Goal: Task Accomplishment & Management: Manage account settings

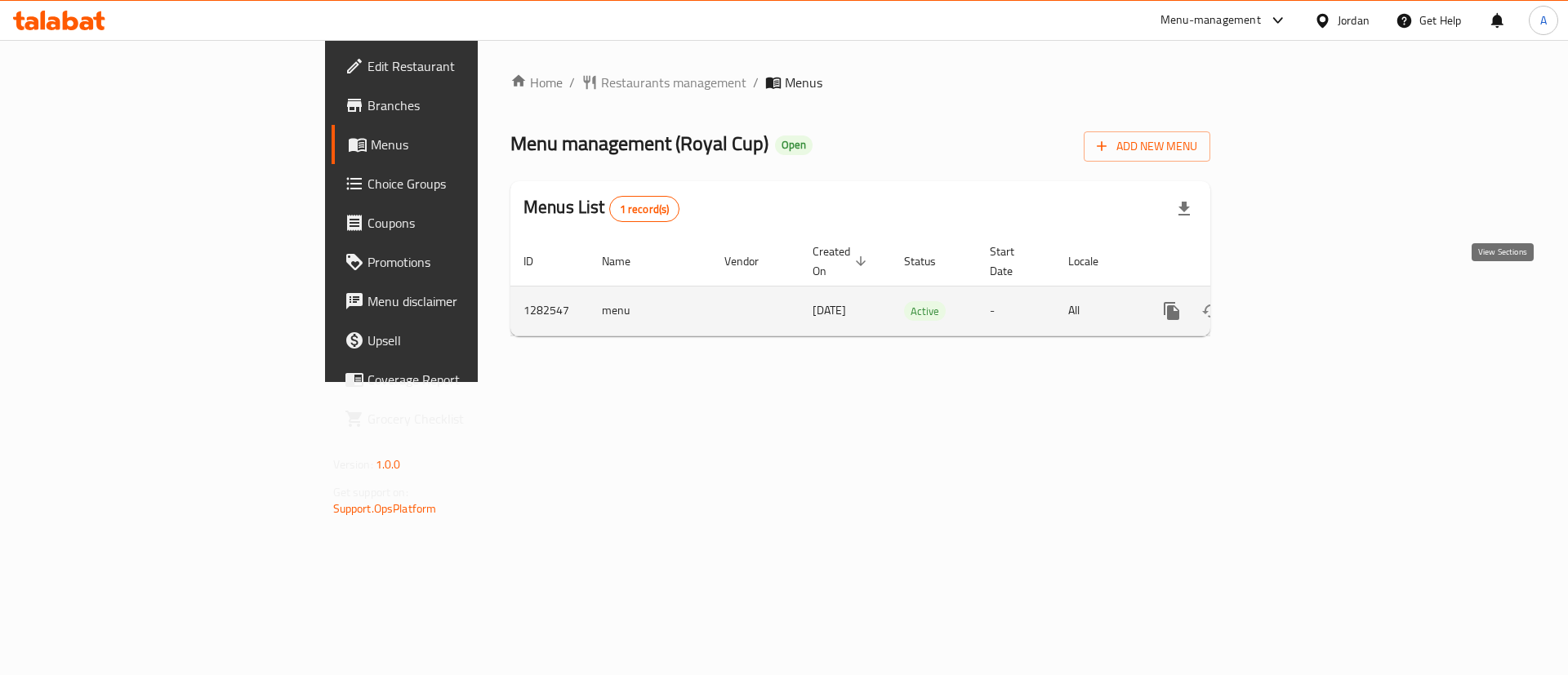
click at [1309, 297] on link "enhanced table" at bounding box center [1289, 311] width 39 height 39
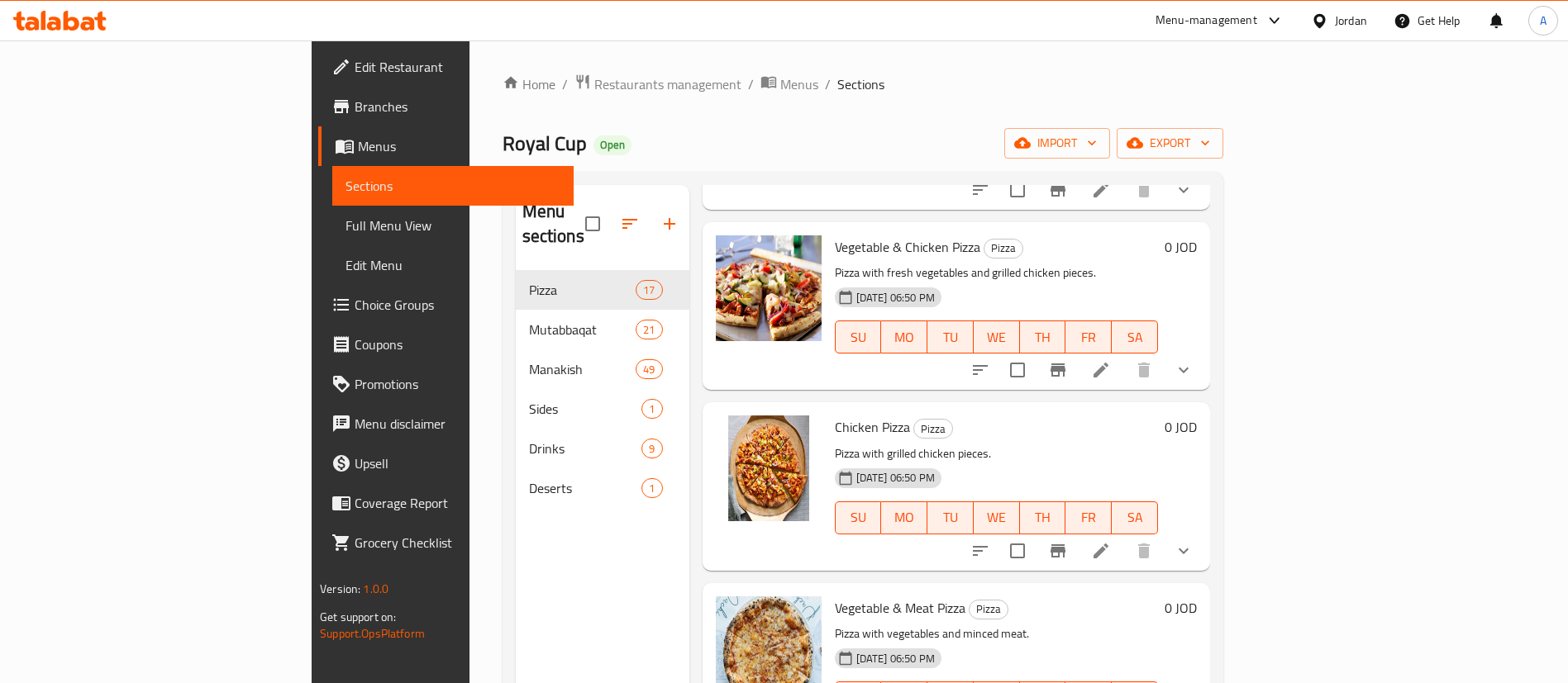
scroll to position [1239, 0]
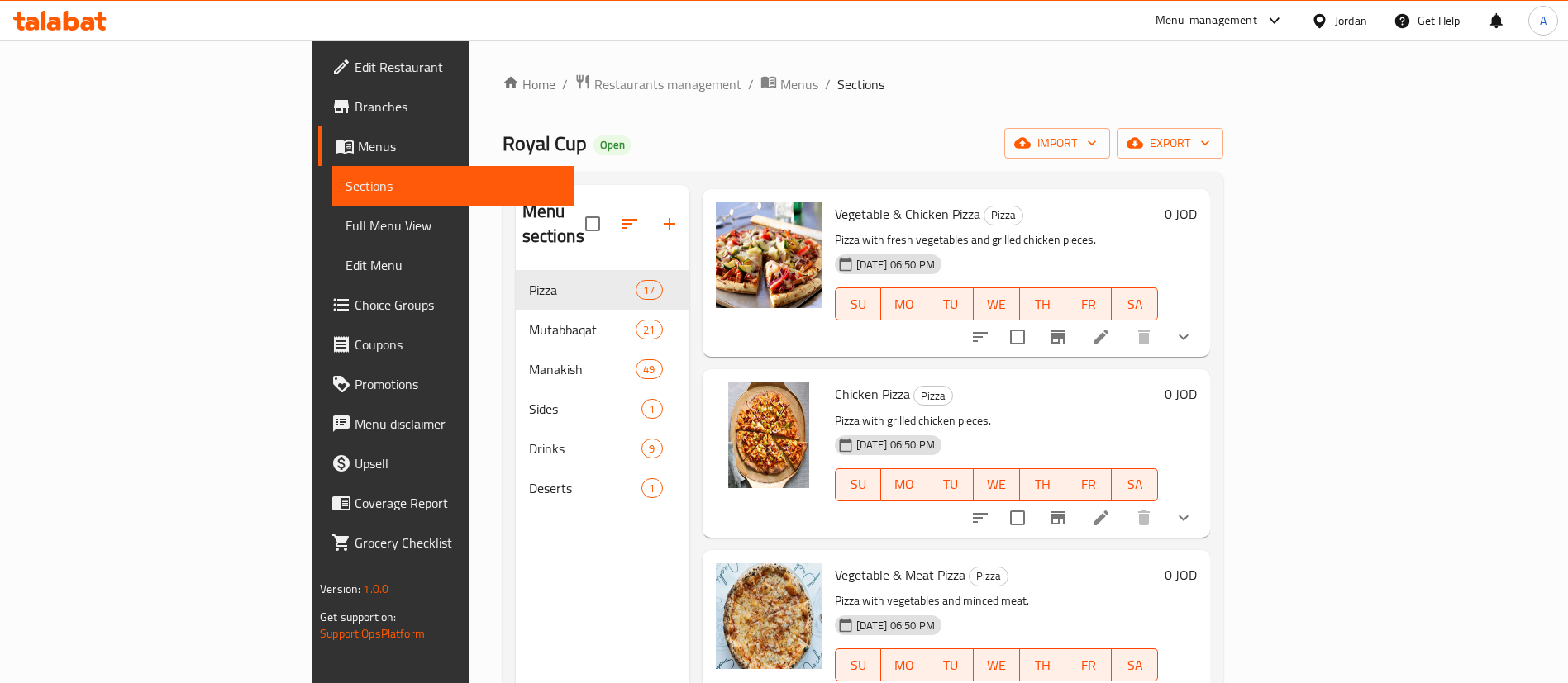
click at [1111, 508] on icon at bounding box center [1100, 517] width 20 height 20
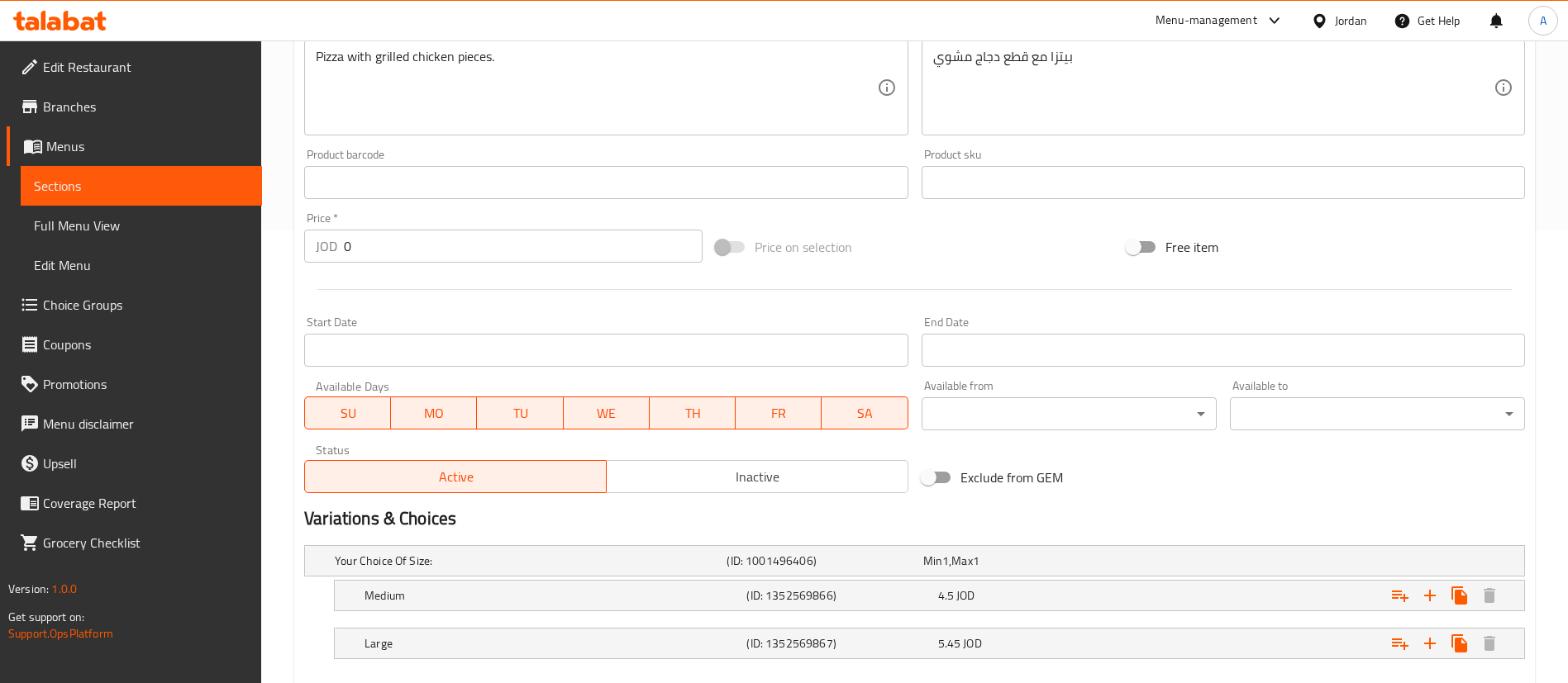
scroll to position [546, 0]
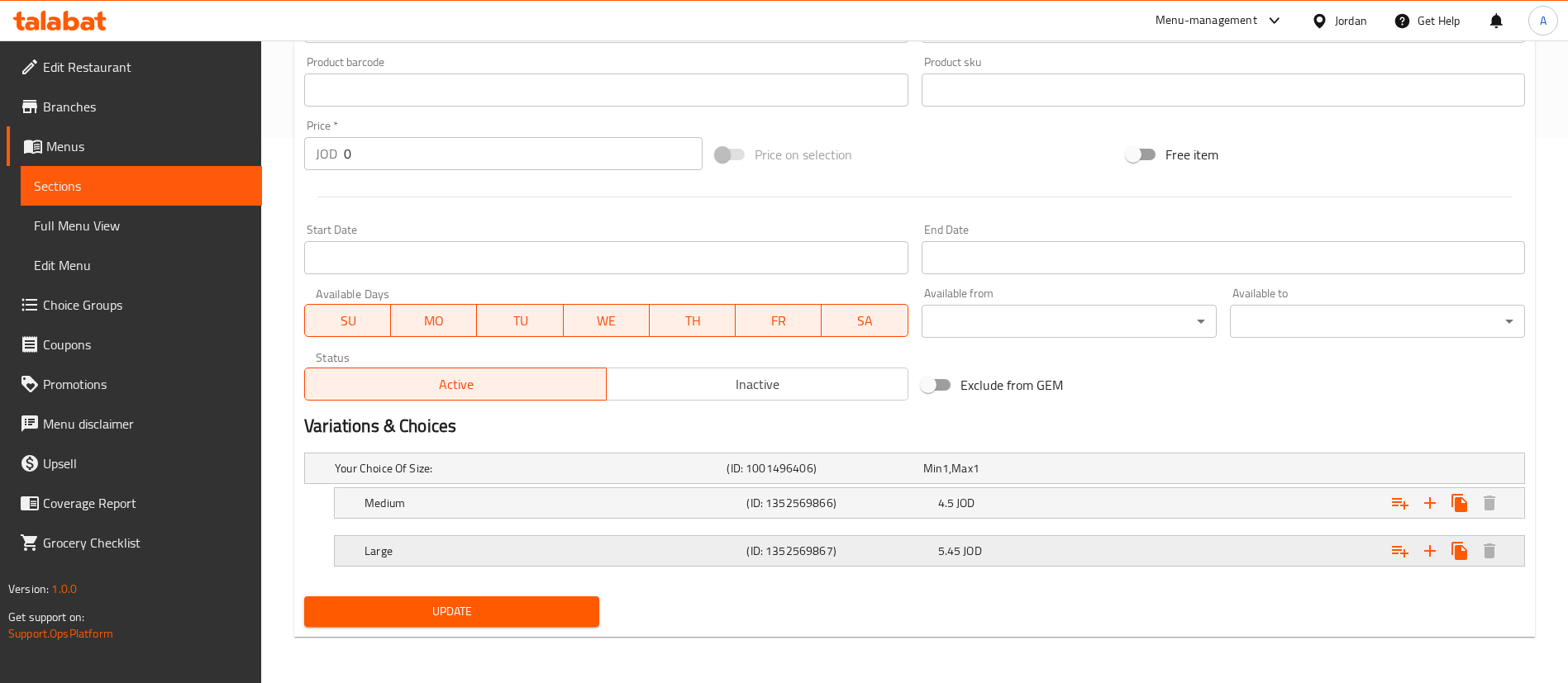
click at [1249, 551] on div "Expand" at bounding box center [1317, 550] width 382 height 37
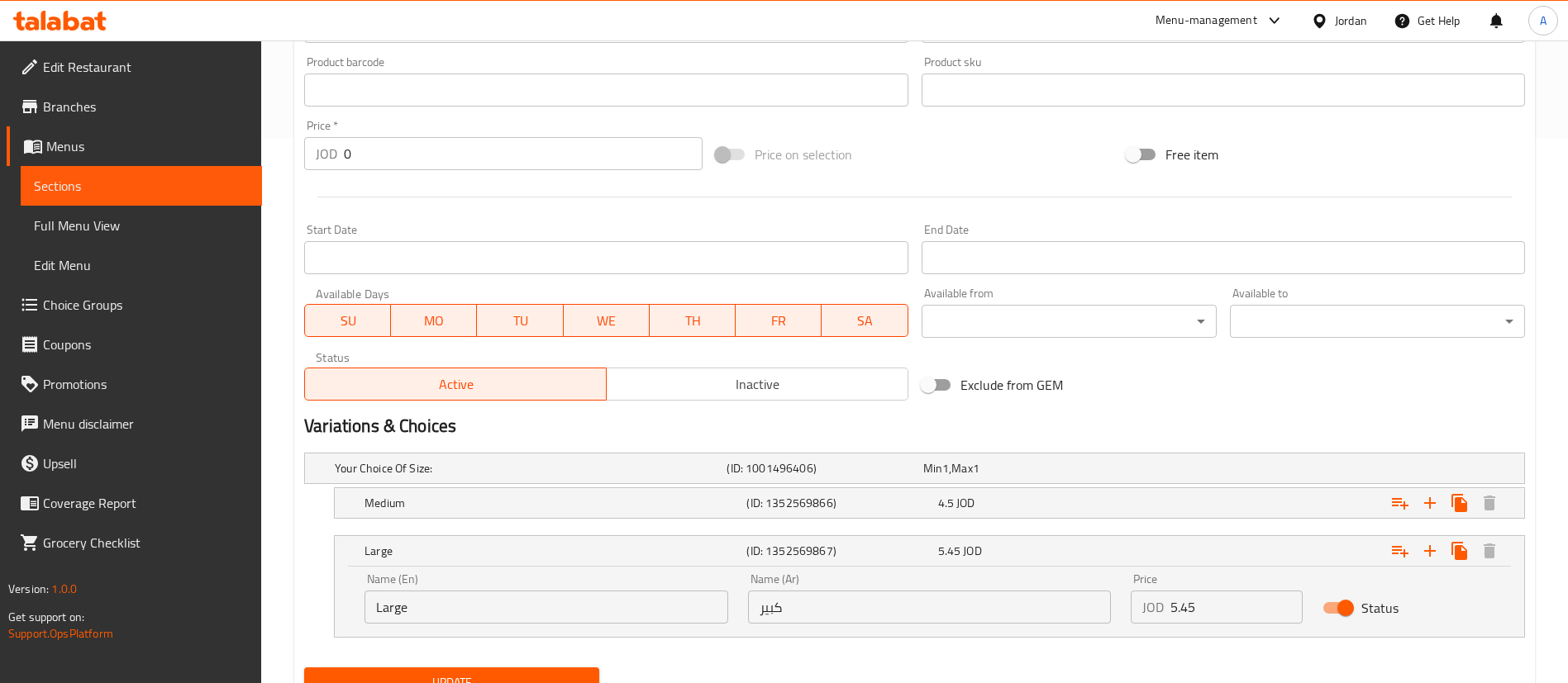
click at [1190, 606] on input "5.45" at bounding box center [1236, 607] width 132 height 33
type input "5.5"
click at [1435, 553] on icon "Expand" at bounding box center [1430, 550] width 20 height 20
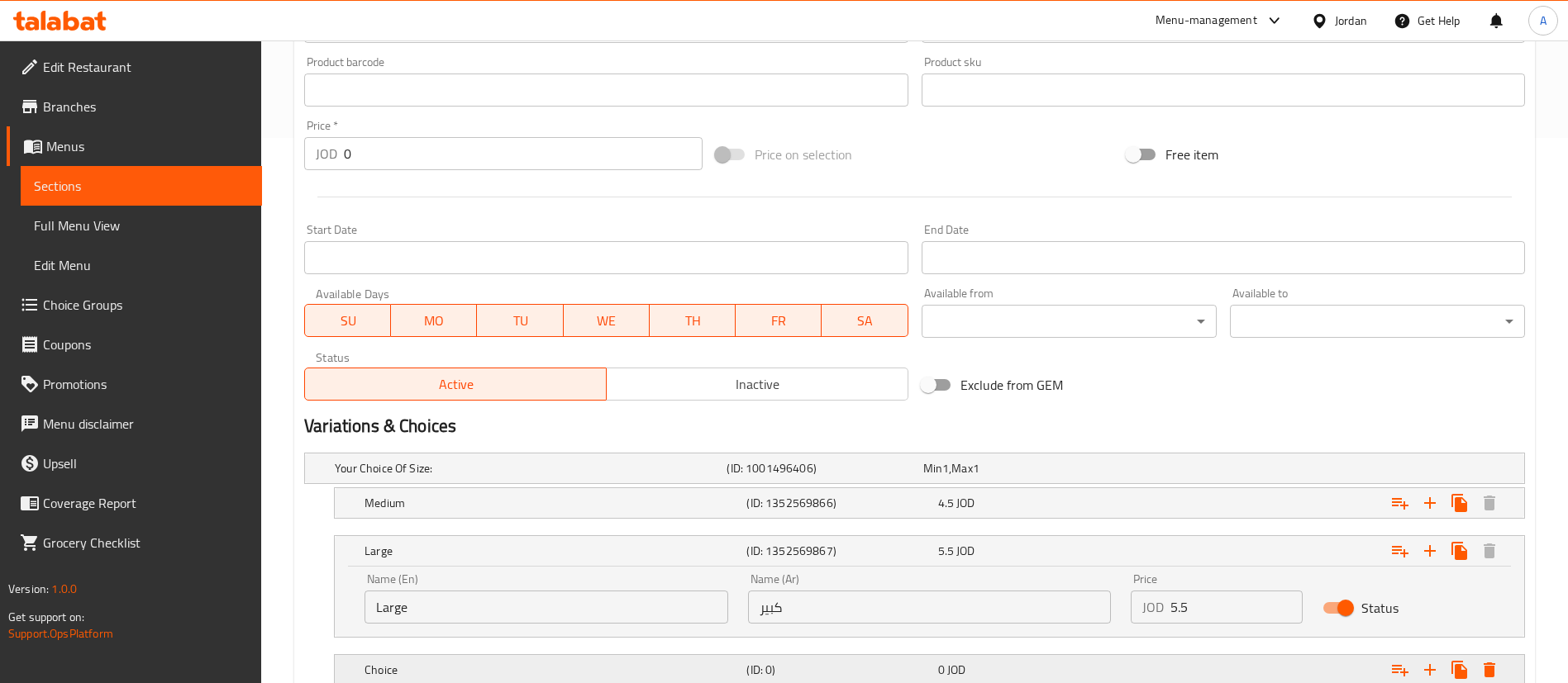
scroll to position [664, 0]
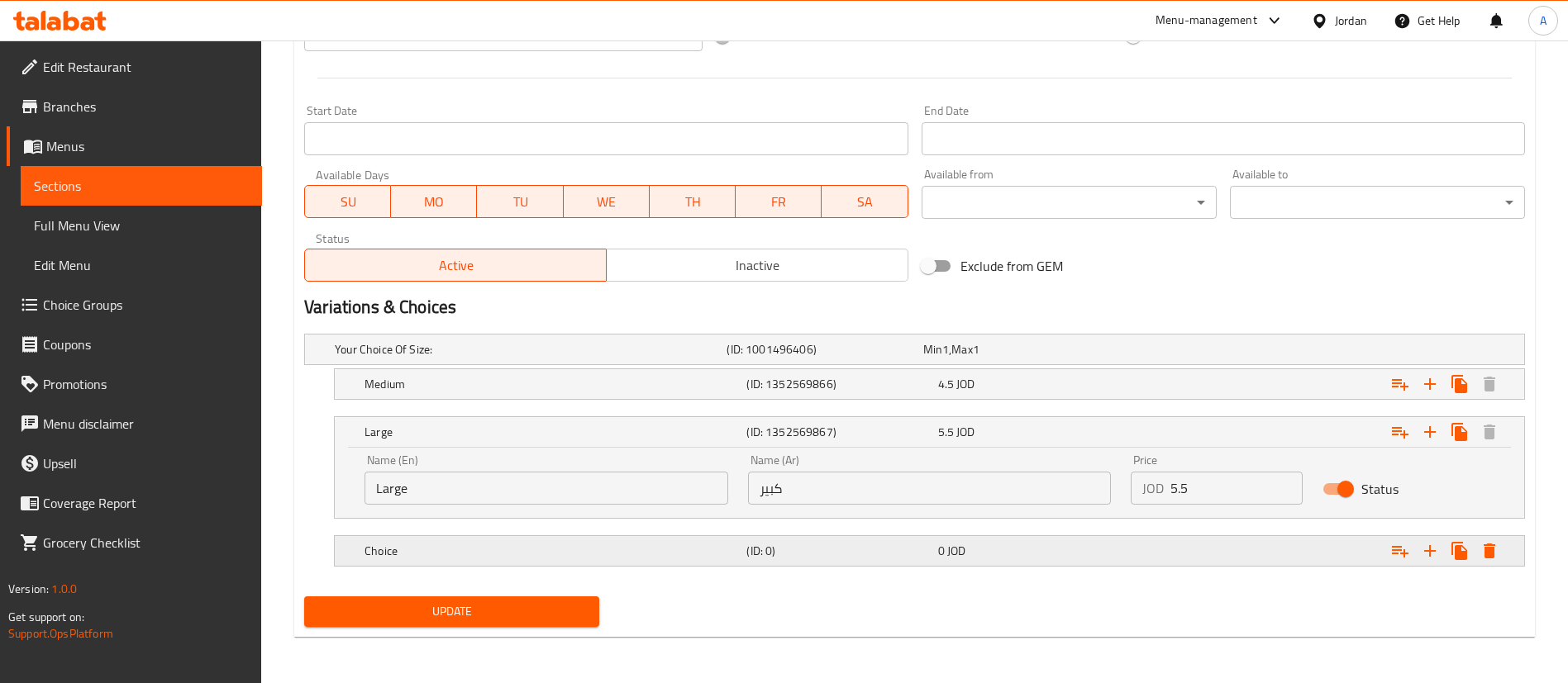
click at [567, 558] on h5 "Choice" at bounding box center [552, 551] width 376 height 17
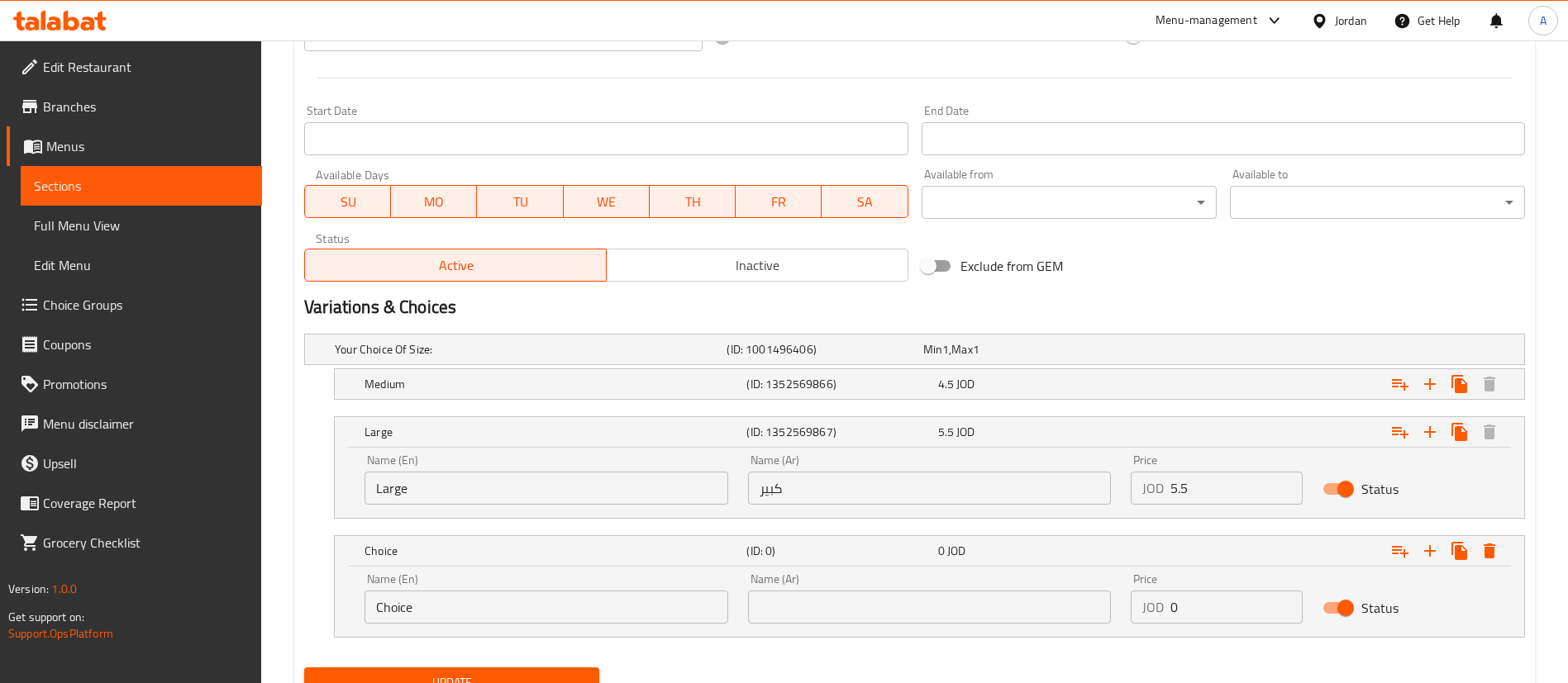
click at [266, 612] on div "Home / Restaurants management / Menus / Sections / item / update Pizza section …" at bounding box center [914, 65] width 1306 height 1378
type input "Small"
click at [844, 606] on input "text" at bounding box center [930, 607] width 363 height 33
type input "صغير"
drag, startPoint x: 1094, startPoint y: 615, endPoint x: 1047, endPoint y: 615, distance: 47.0
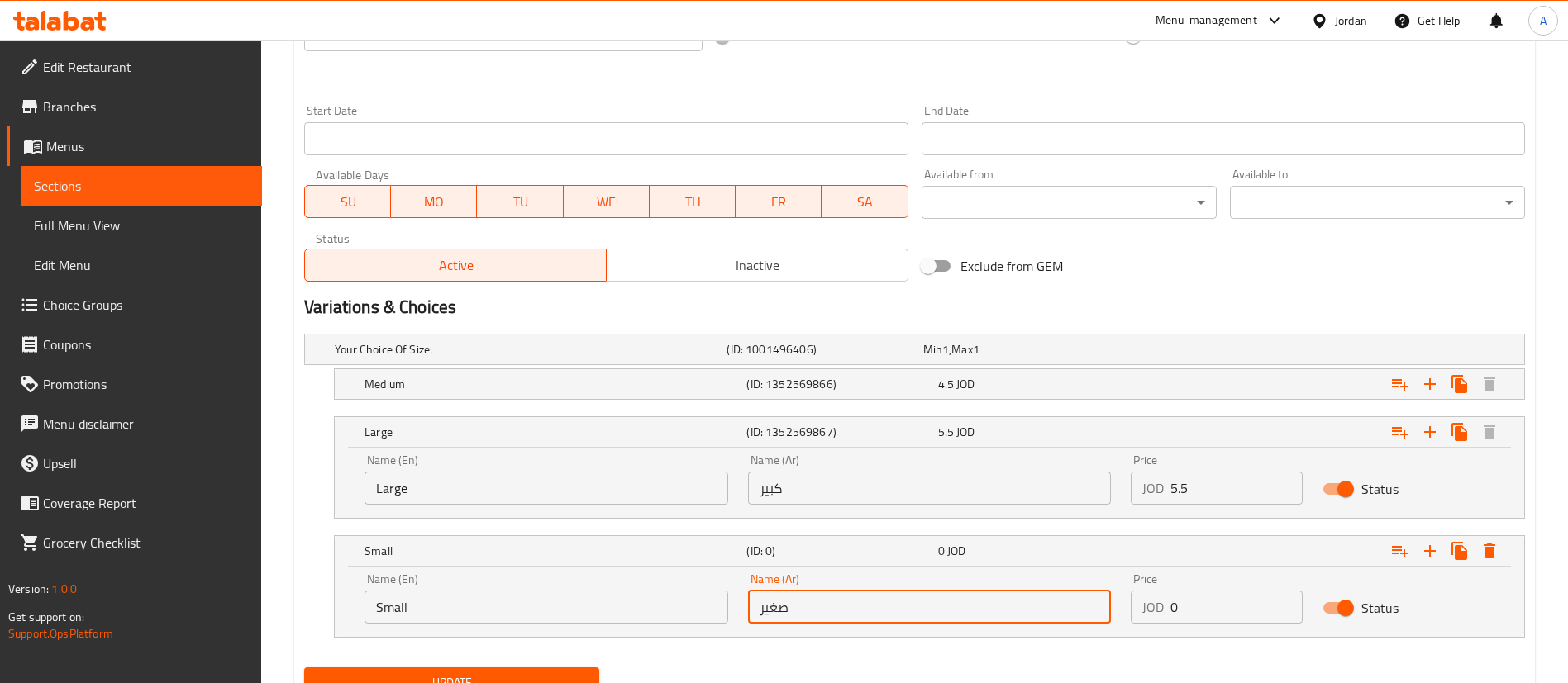
click at [1048, 616] on div "Name (En) Small Name (En) Name (Ar) صغير Name (Ar) Price JOD 0 Price Status" at bounding box center [929, 598] width 1149 height 71
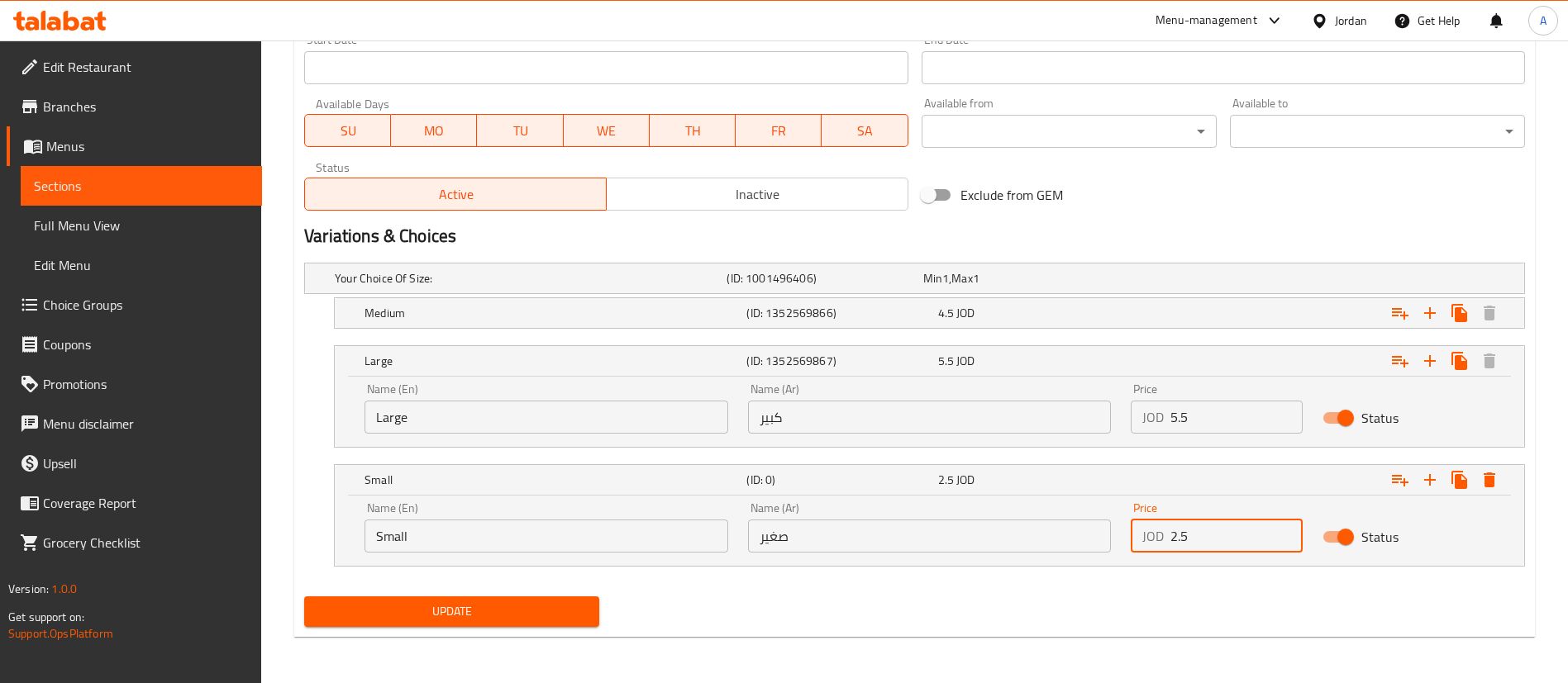
type input "2.5"
click at [452, 597] on button "Update" at bounding box center [451, 612] width 295 height 30
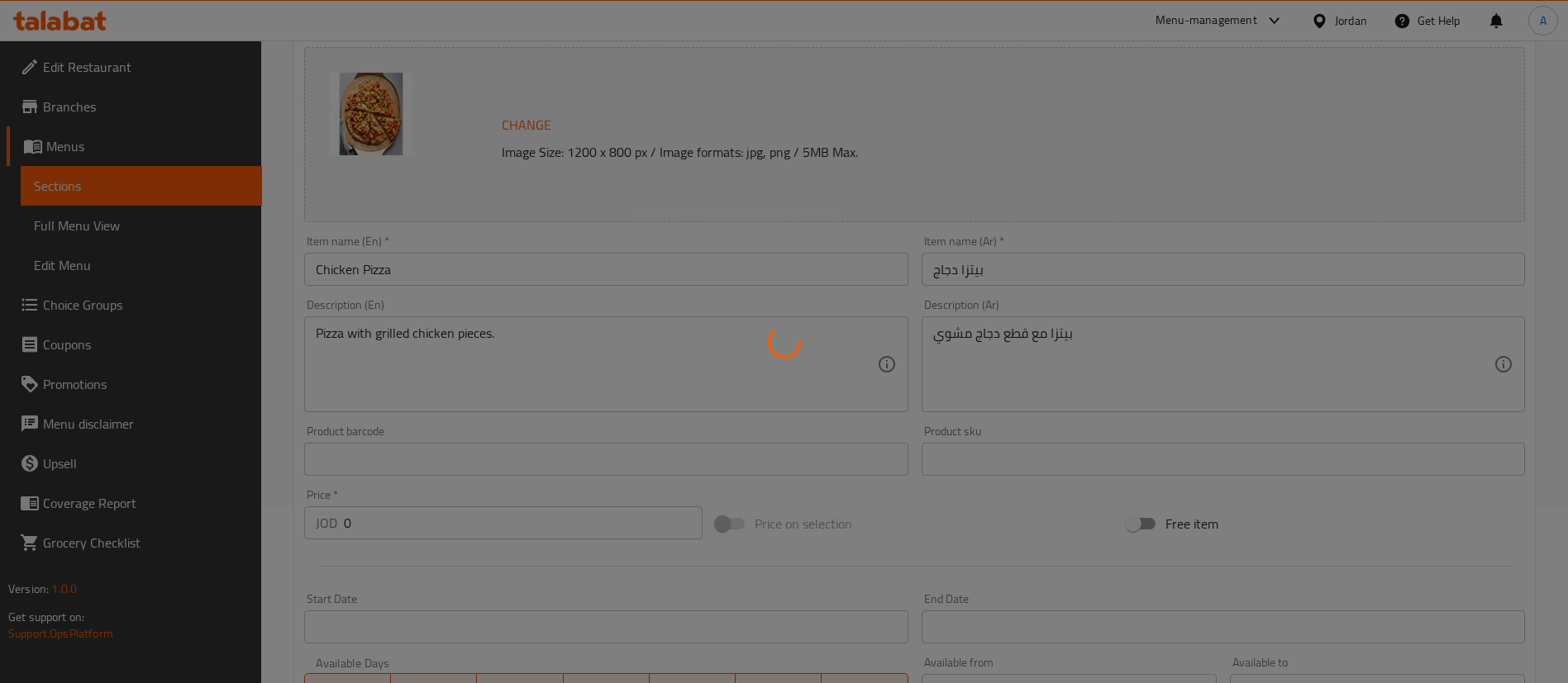
scroll to position [0, 0]
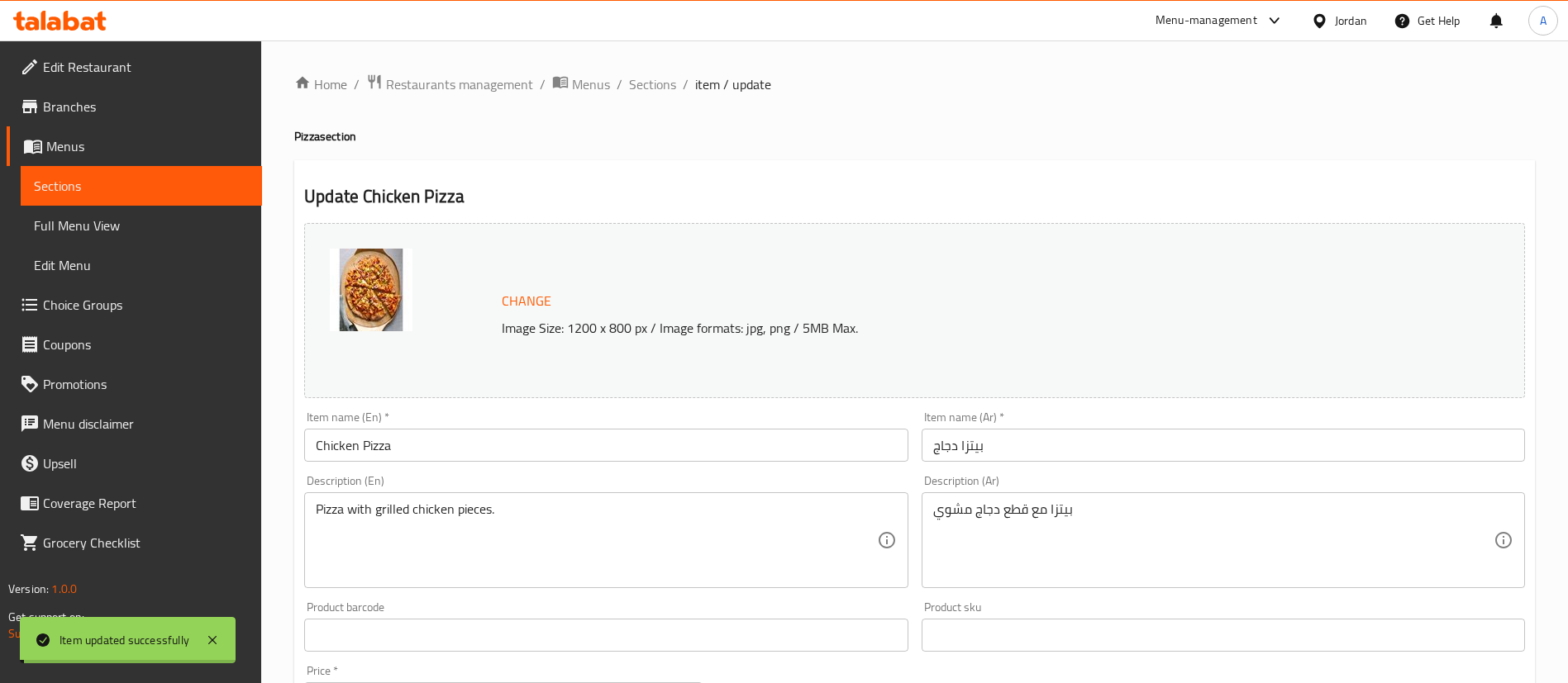
drag, startPoint x: 654, startPoint y: 87, endPoint x: 724, endPoint y: 16, distance: 99.7
click at [653, 87] on span "Sections" at bounding box center [652, 84] width 47 height 20
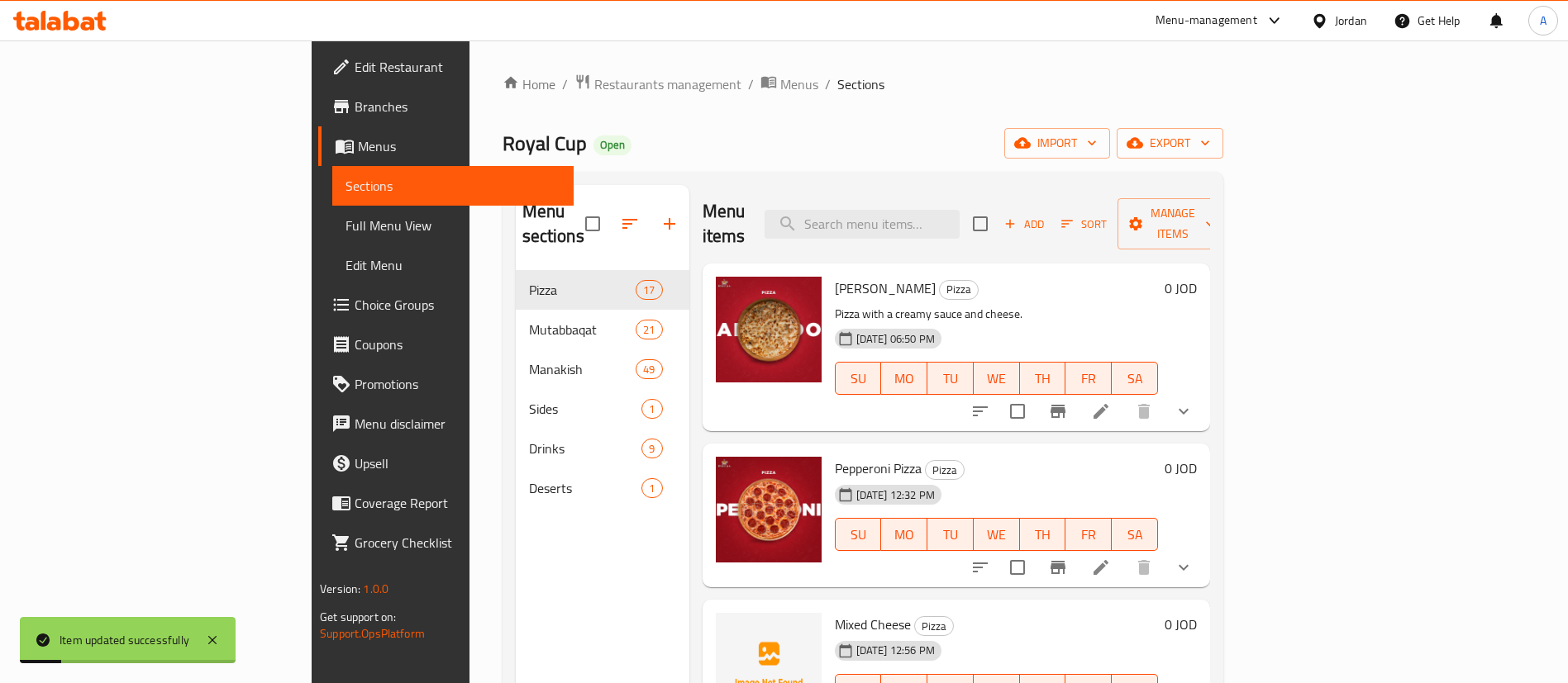
click at [1111, 402] on icon at bounding box center [1100, 411] width 20 height 20
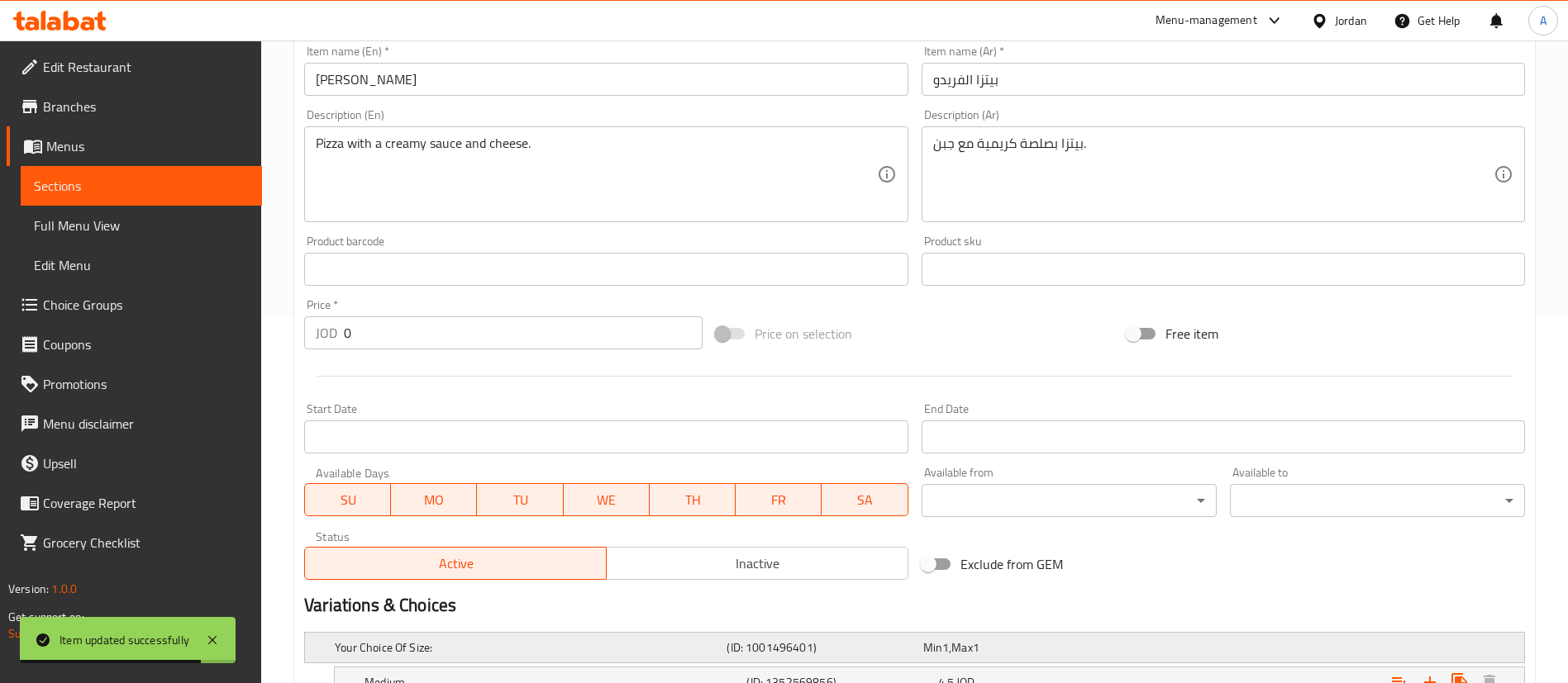
scroll to position [593, 0]
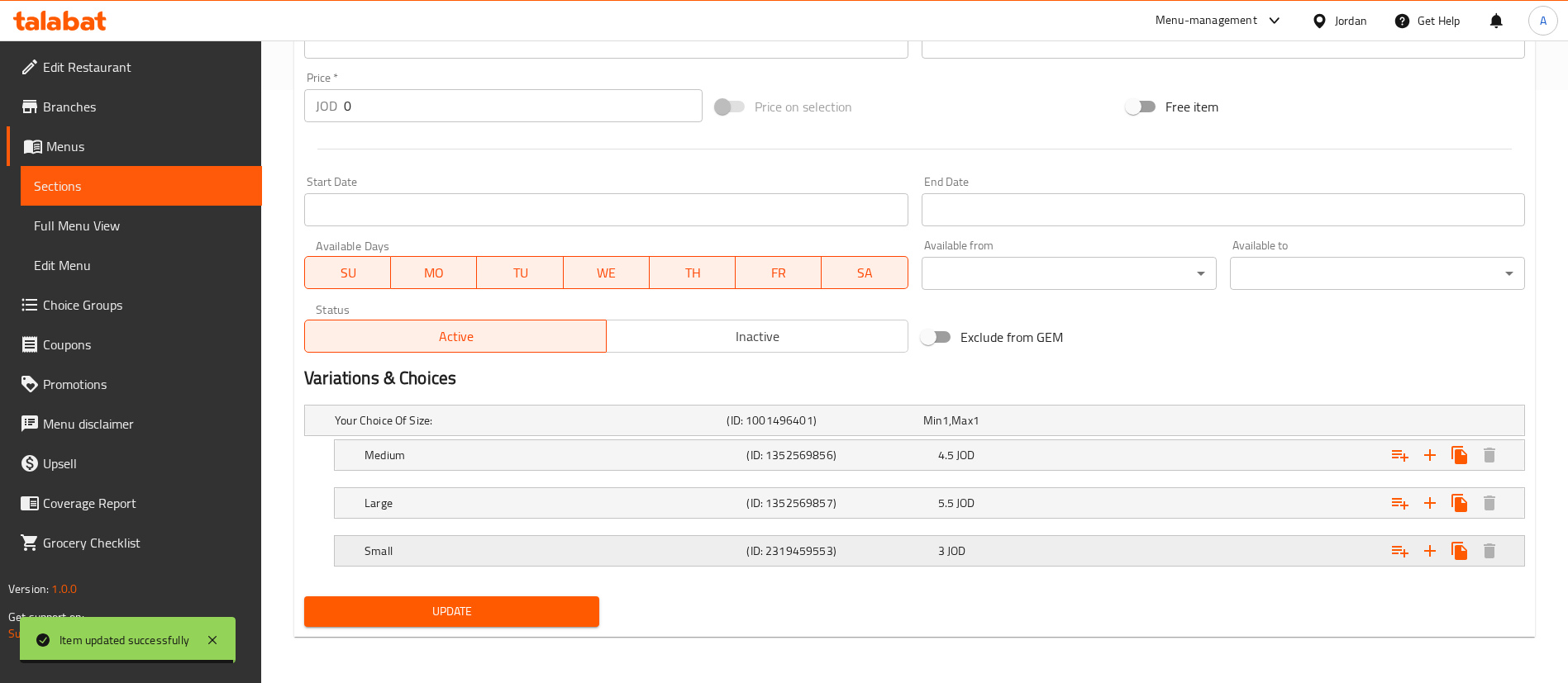
click at [1272, 559] on div "Expand" at bounding box center [1317, 550] width 382 height 37
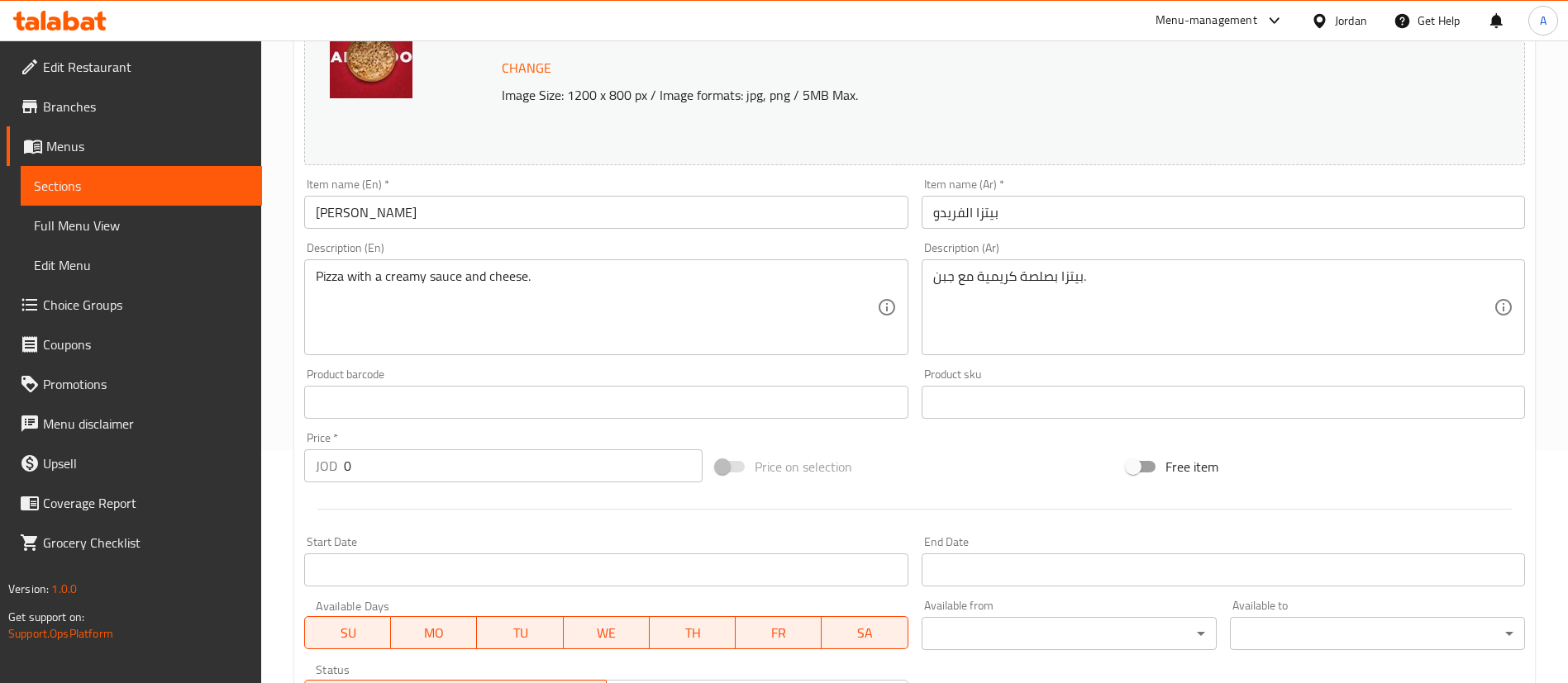
scroll to position [0, 0]
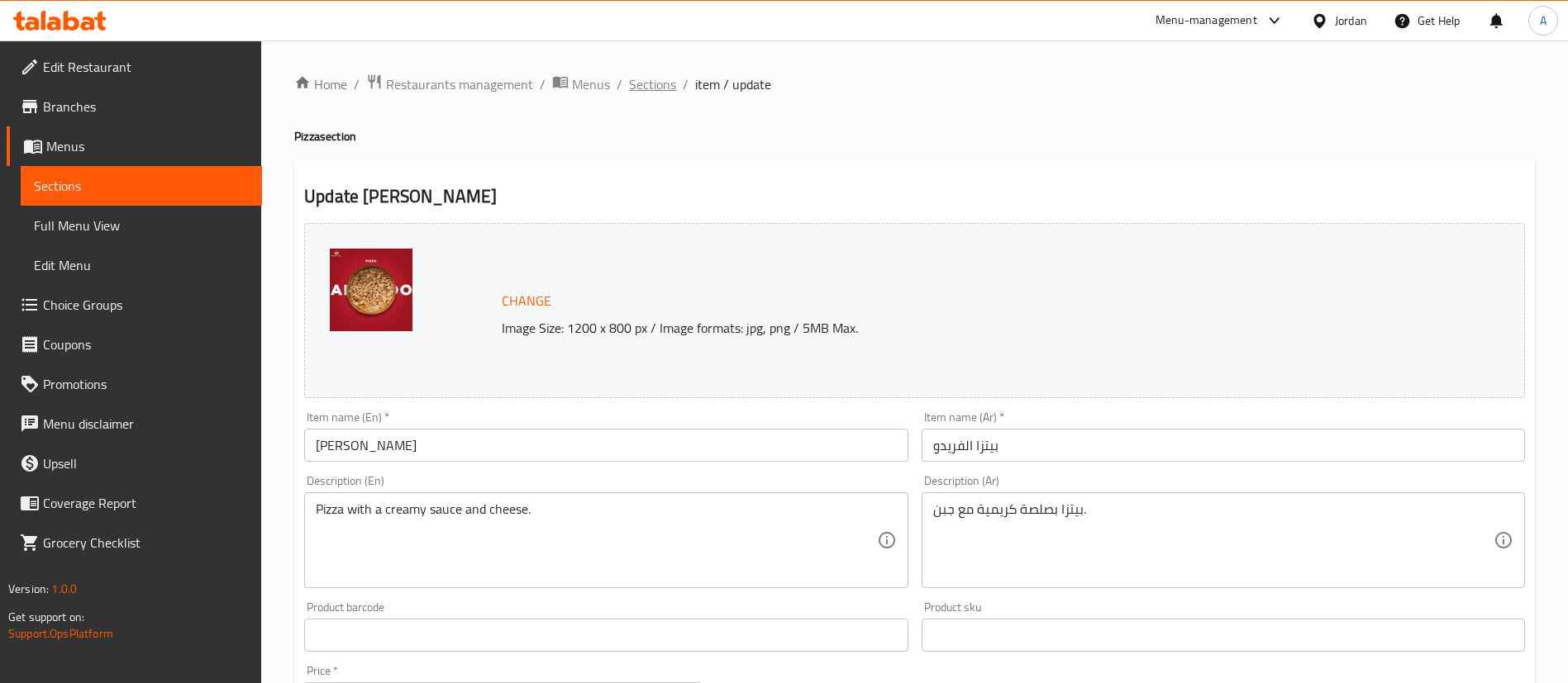
click at [674, 80] on ol "Home / Restaurants management / Menus / Sections / item / update" at bounding box center [915, 84] width 1240 height 22
click at [674, 85] on span "Sections" at bounding box center [652, 84] width 47 height 20
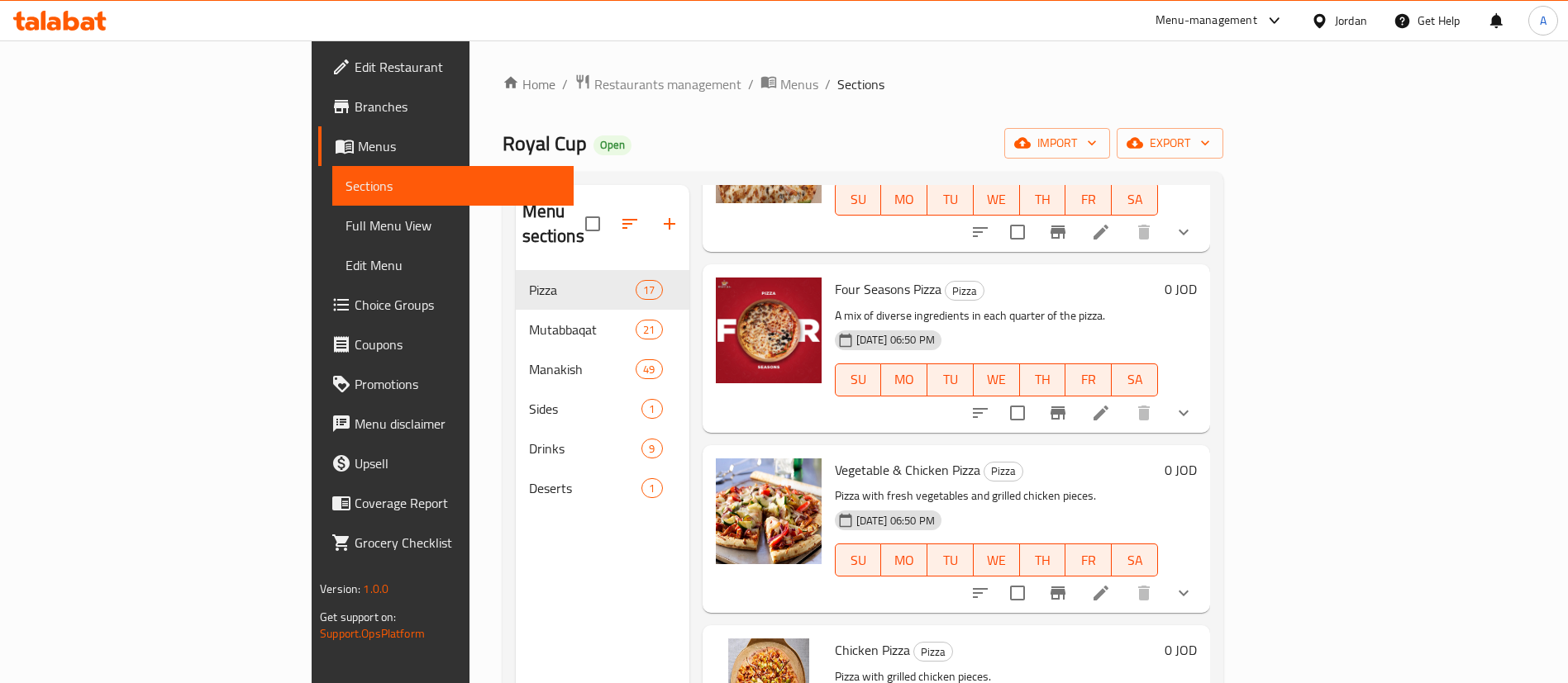
scroll to position [992, 0]
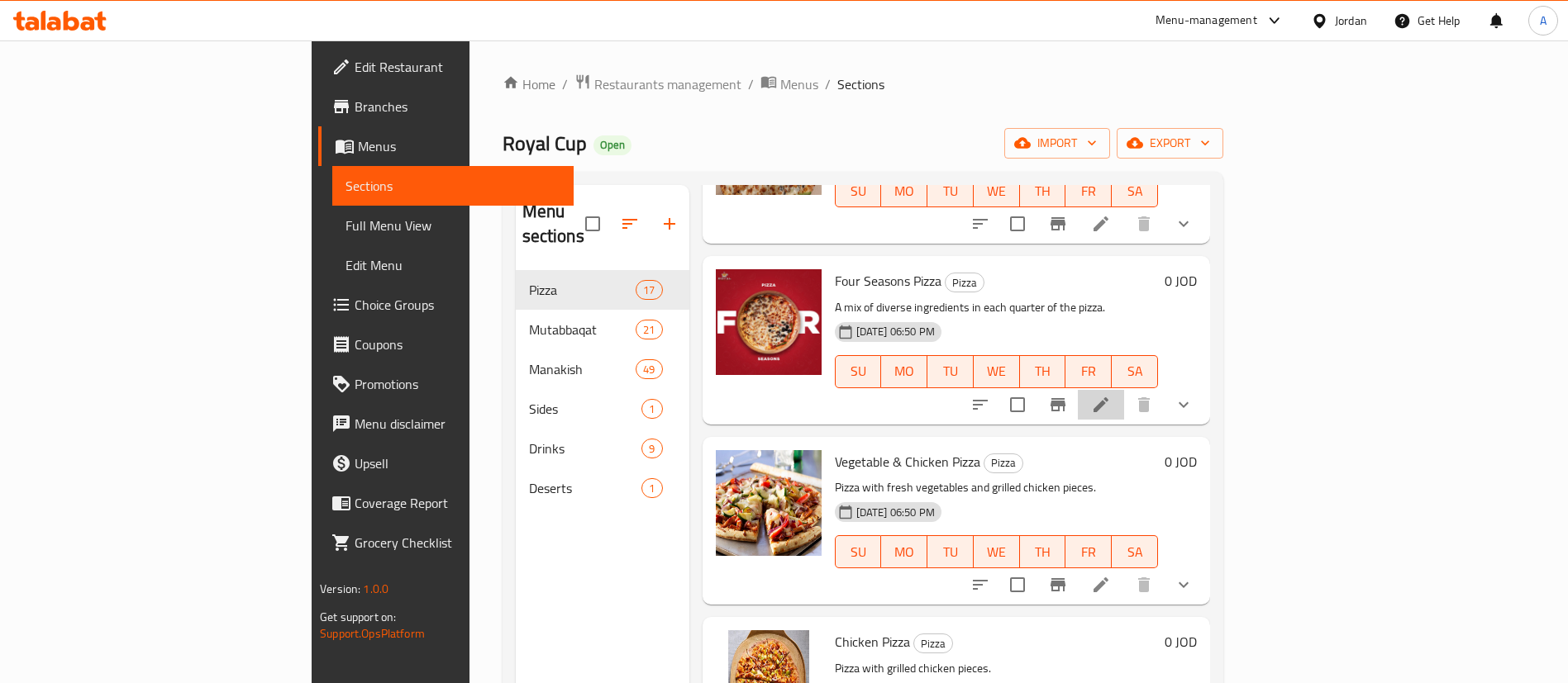
click at [1124, 389] on li at bounding box center [1100, 405] width 46 height 30
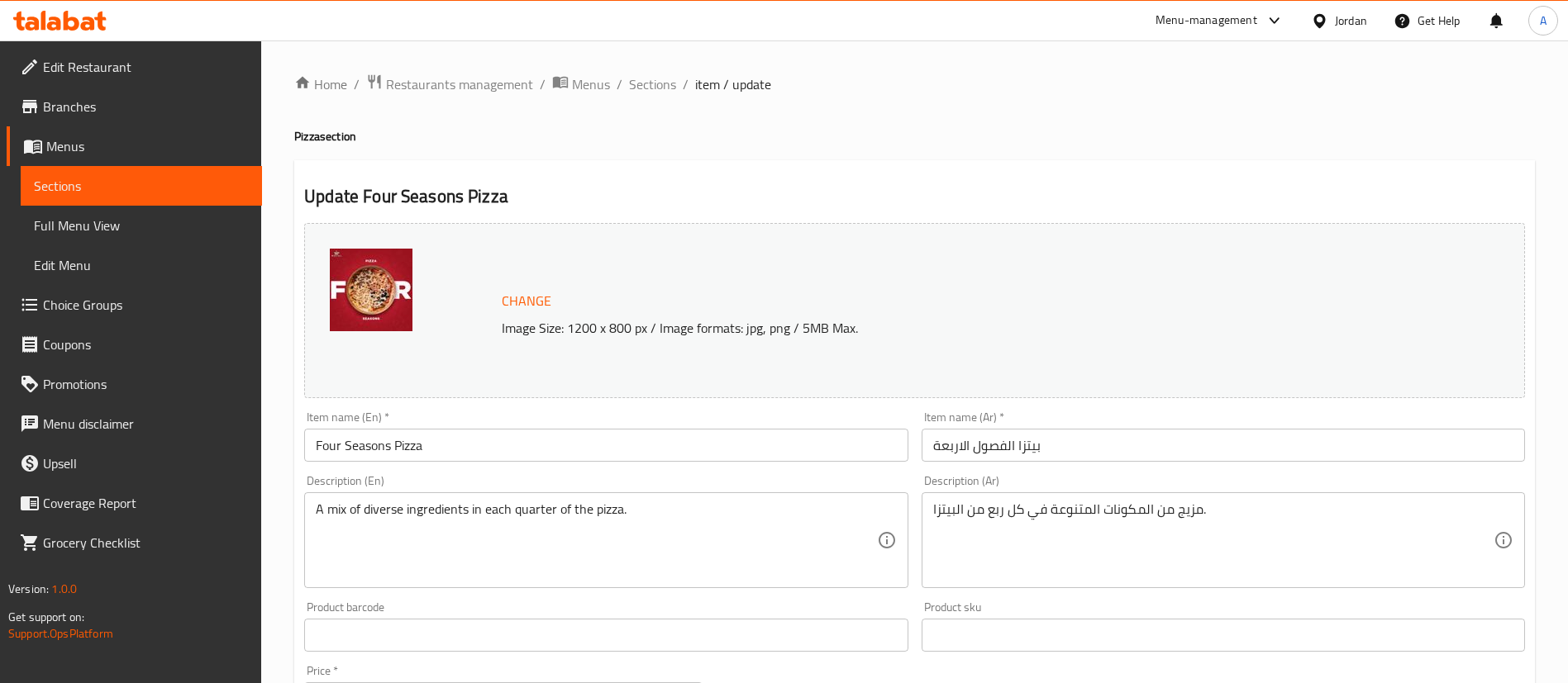
click at [652, 62] on div "Home / Restaurants management / Menus / Sections / item / update Pizza section …" at bounding box center [914, 659] width 1306 height 1236
click at [654, 85] on span "Sections" at bounding box center [652, 84] width 47 height 20
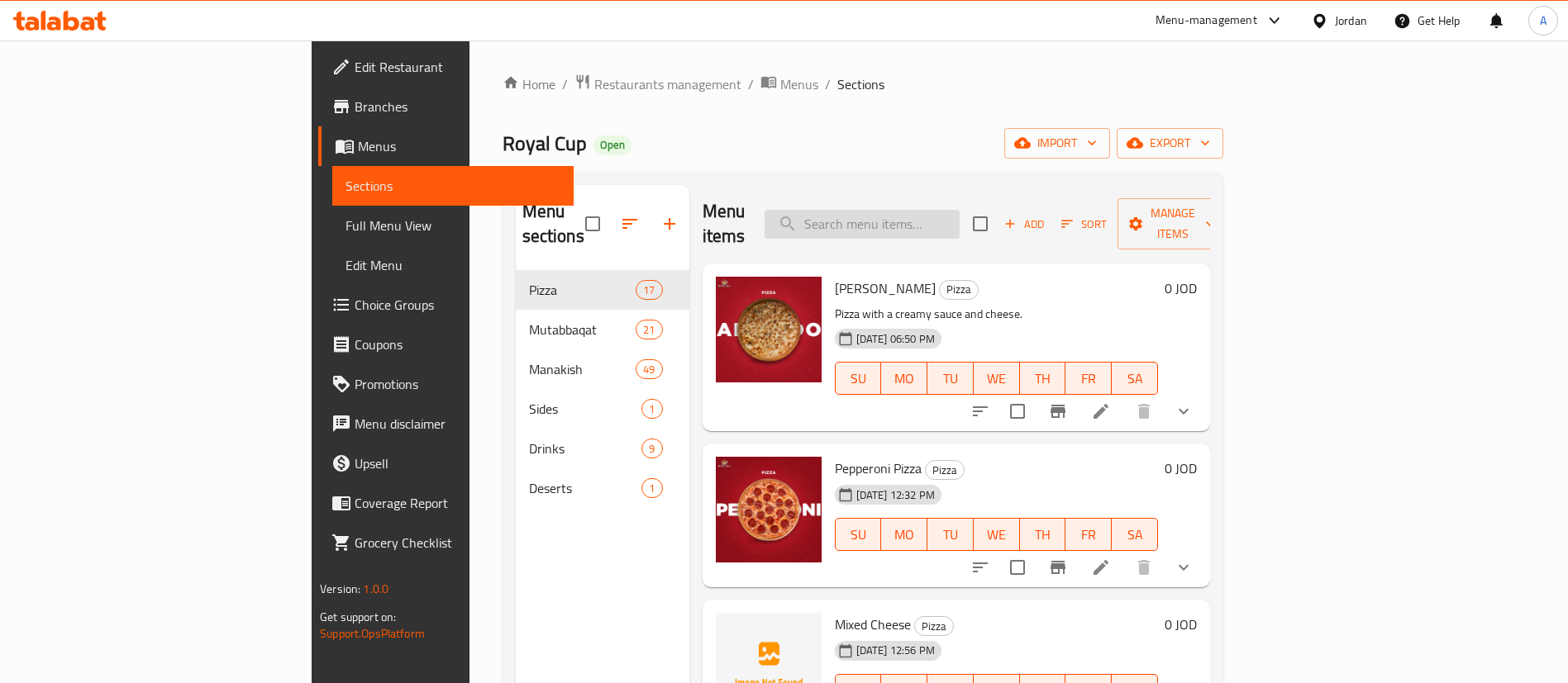
drag, startPoint x: 994, startPoint y: 220, endPoint x: 997, endPoint y: 210, distance: 10.4
click at [959, 215] on input "search" at bounding box center [861, 224] width 195 height 29
type input "bbq"
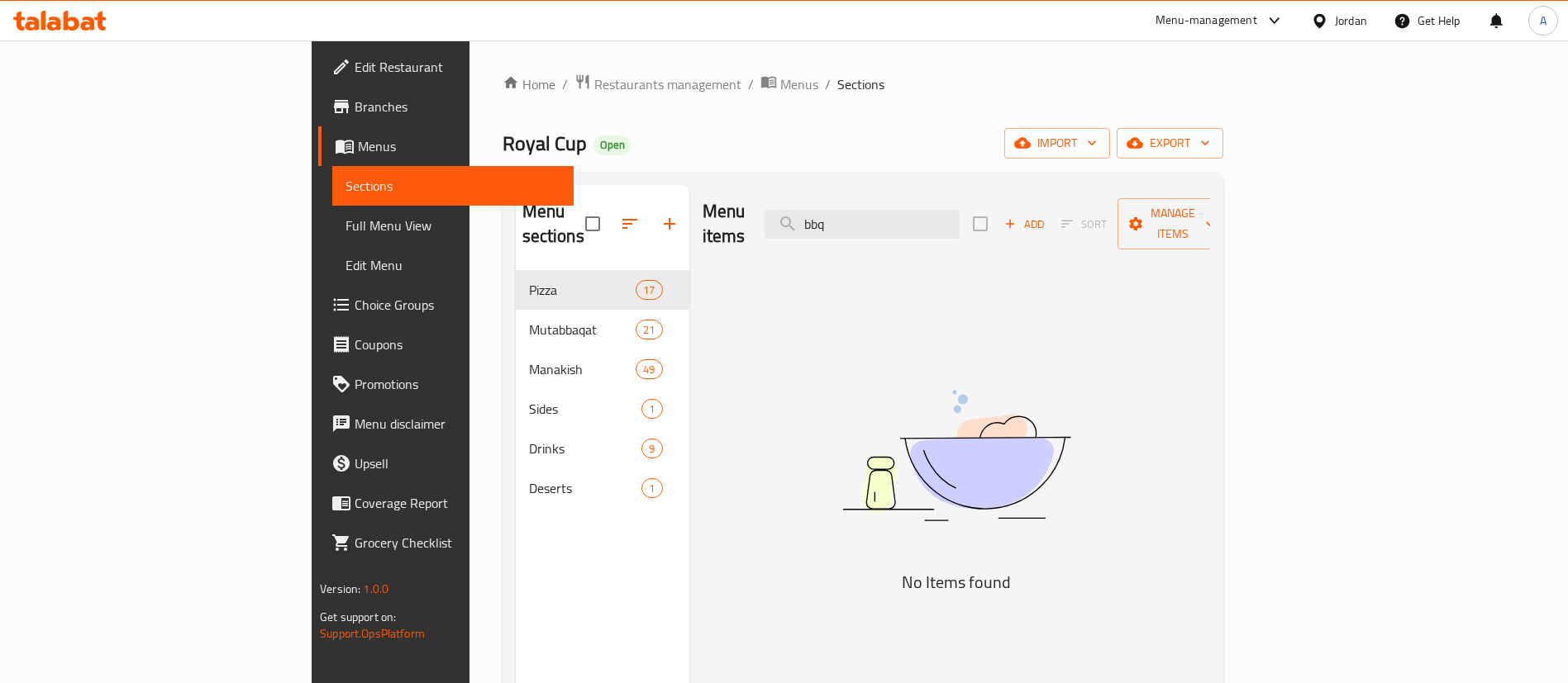
drag, startPoint x: 1025, startPoint y: 209, endPoint x: 797, endPoint y: 212, distance: 228.0
click at [801, 214] on div "Menu items bbq Add Sort Manage items" at bounding box center [955, 224] width 507 height 78
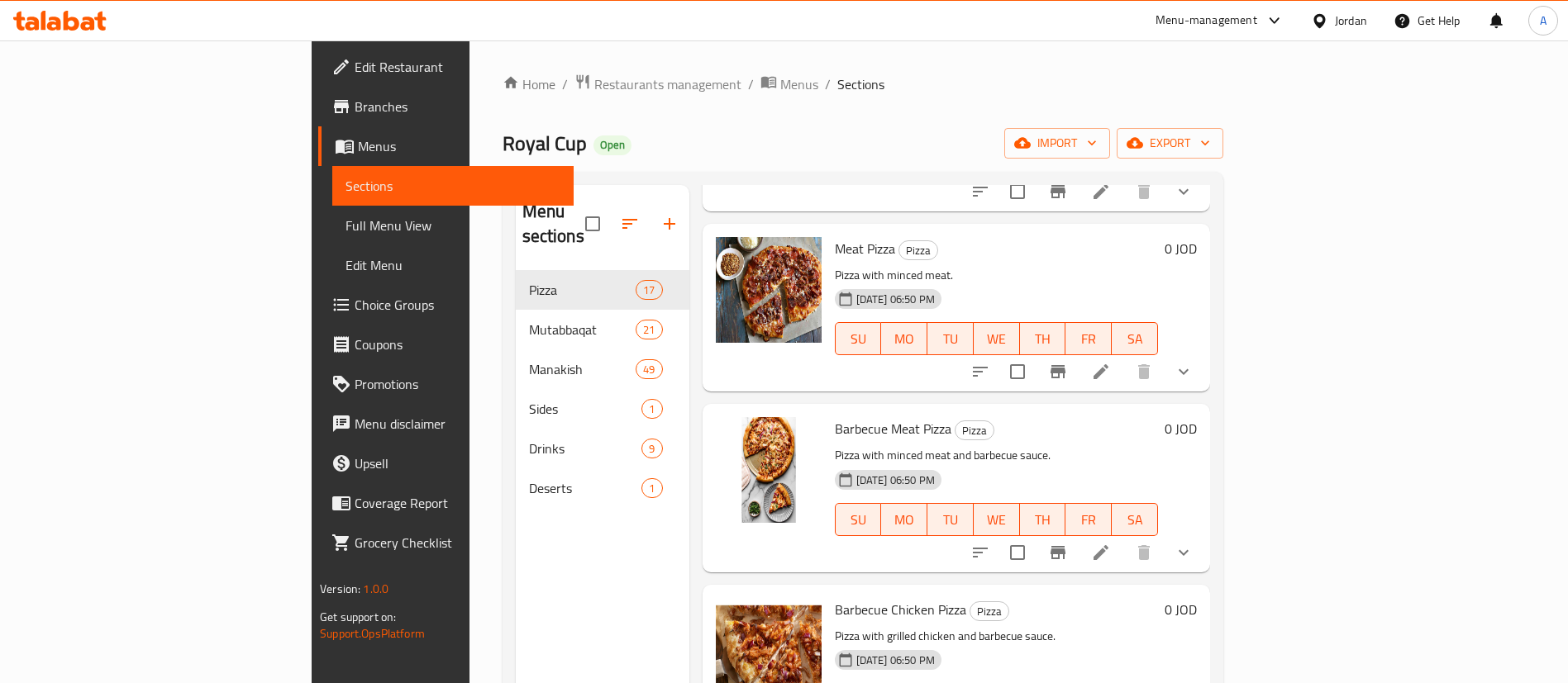
scroll to position [2231, 0]
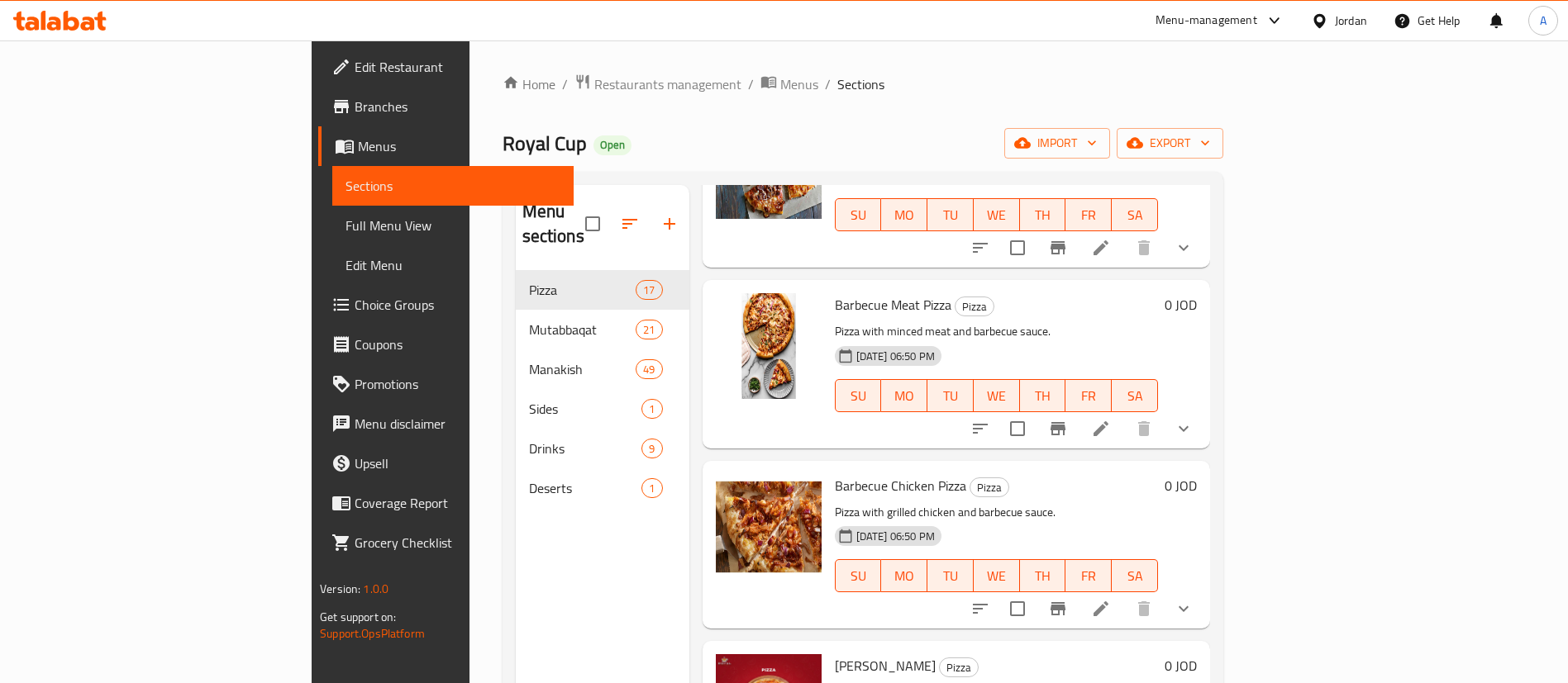
click at [1124, 414] on li at bounding box center [1100, 429] width 46 height 30
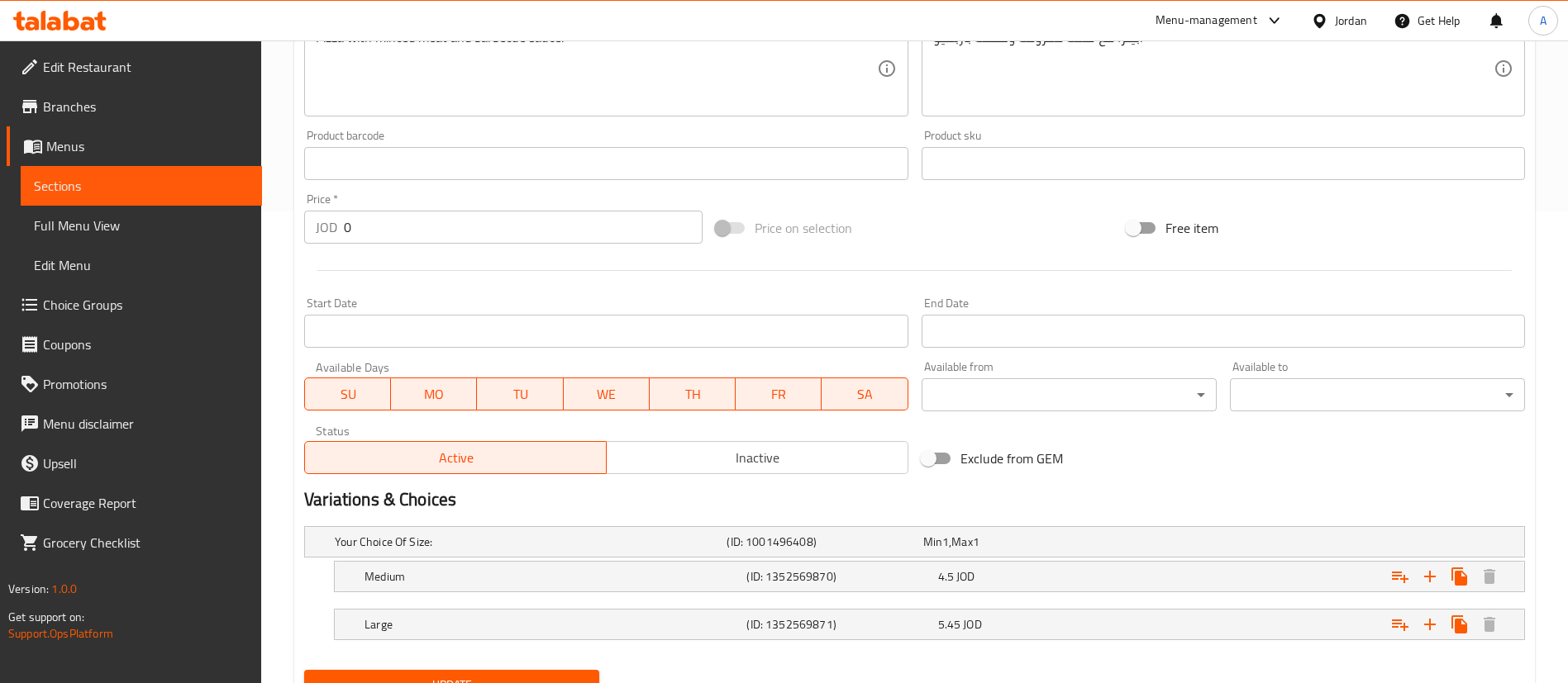
scroll to position [546, 0]
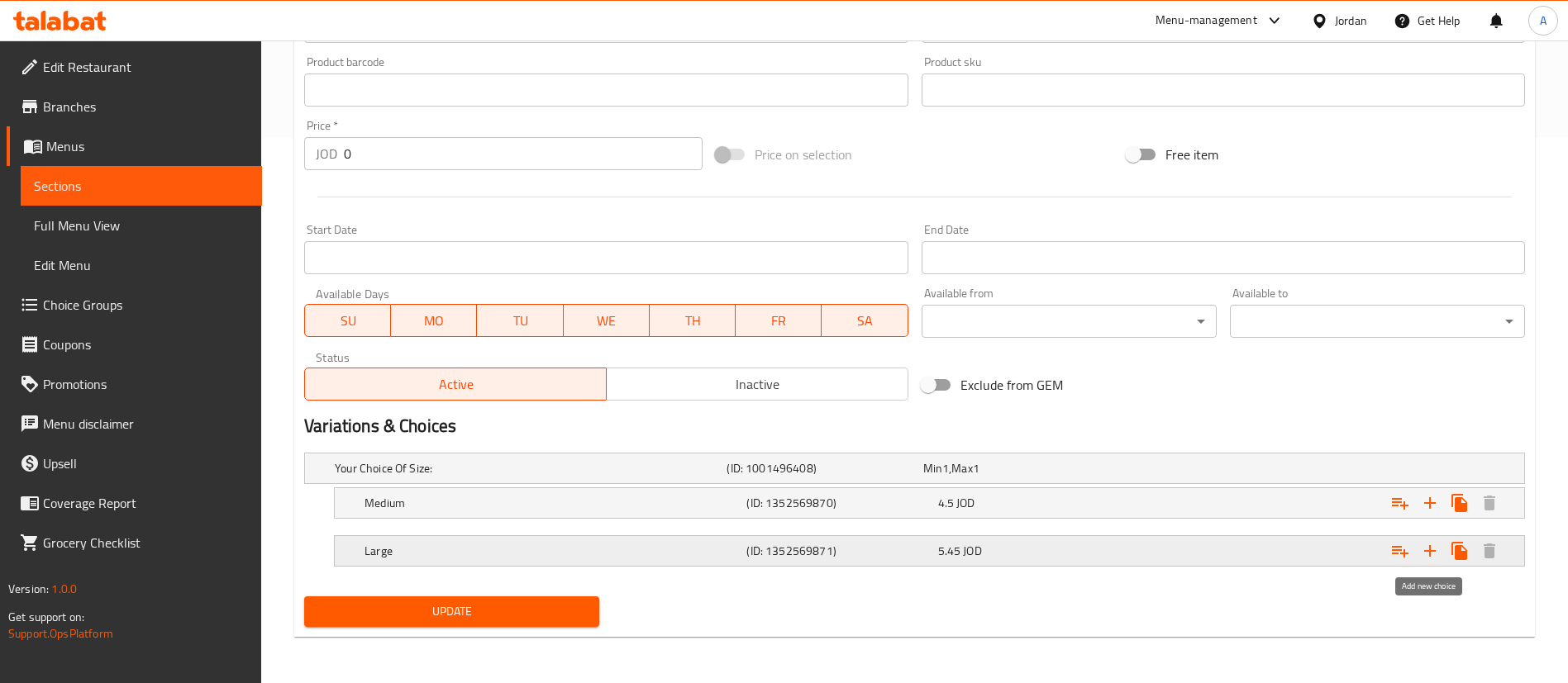
click at [1426, 552] on icon "Expand" at bounding box center [1430, 550] width 20 height 20
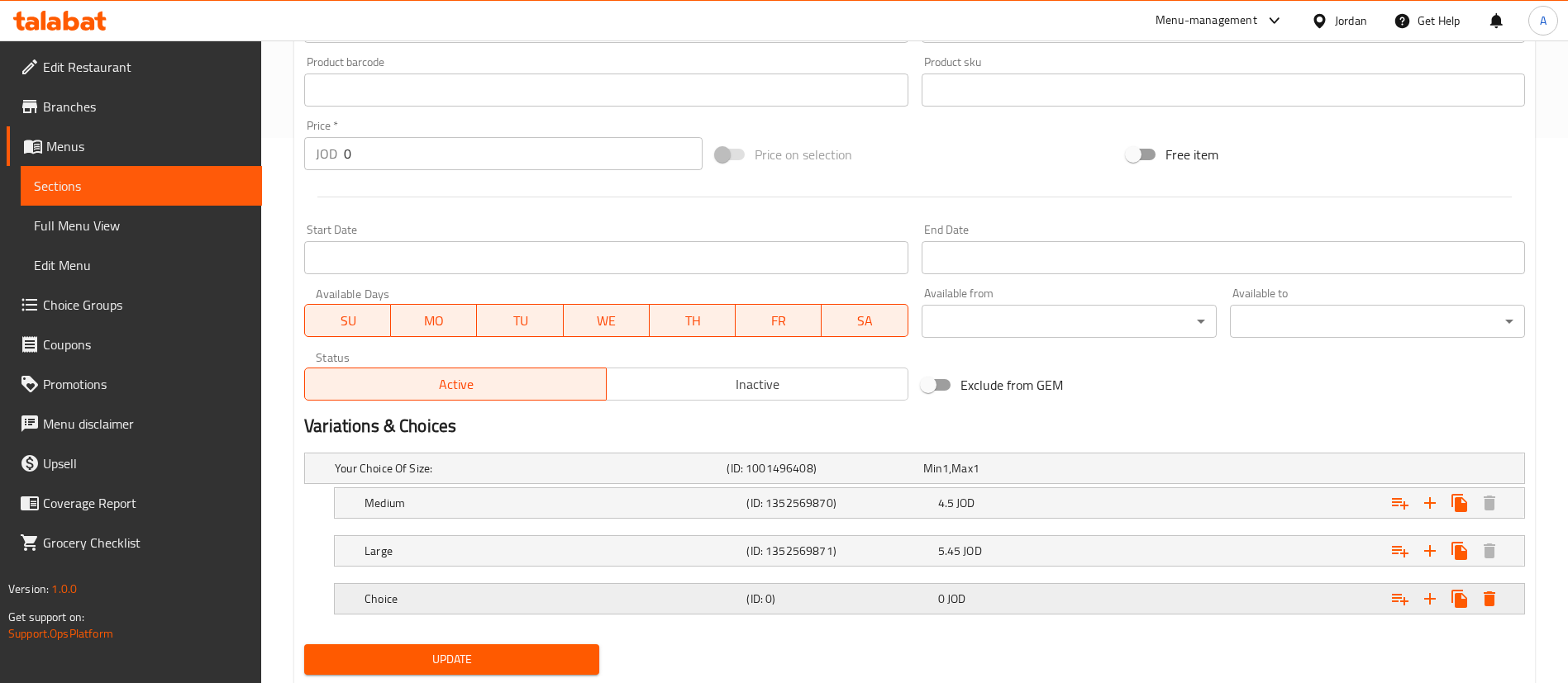
click at [1041, 588] on div "Choice (ID: 0) 0 JOD" at bounding box center [935, 598] width 1146 height 37
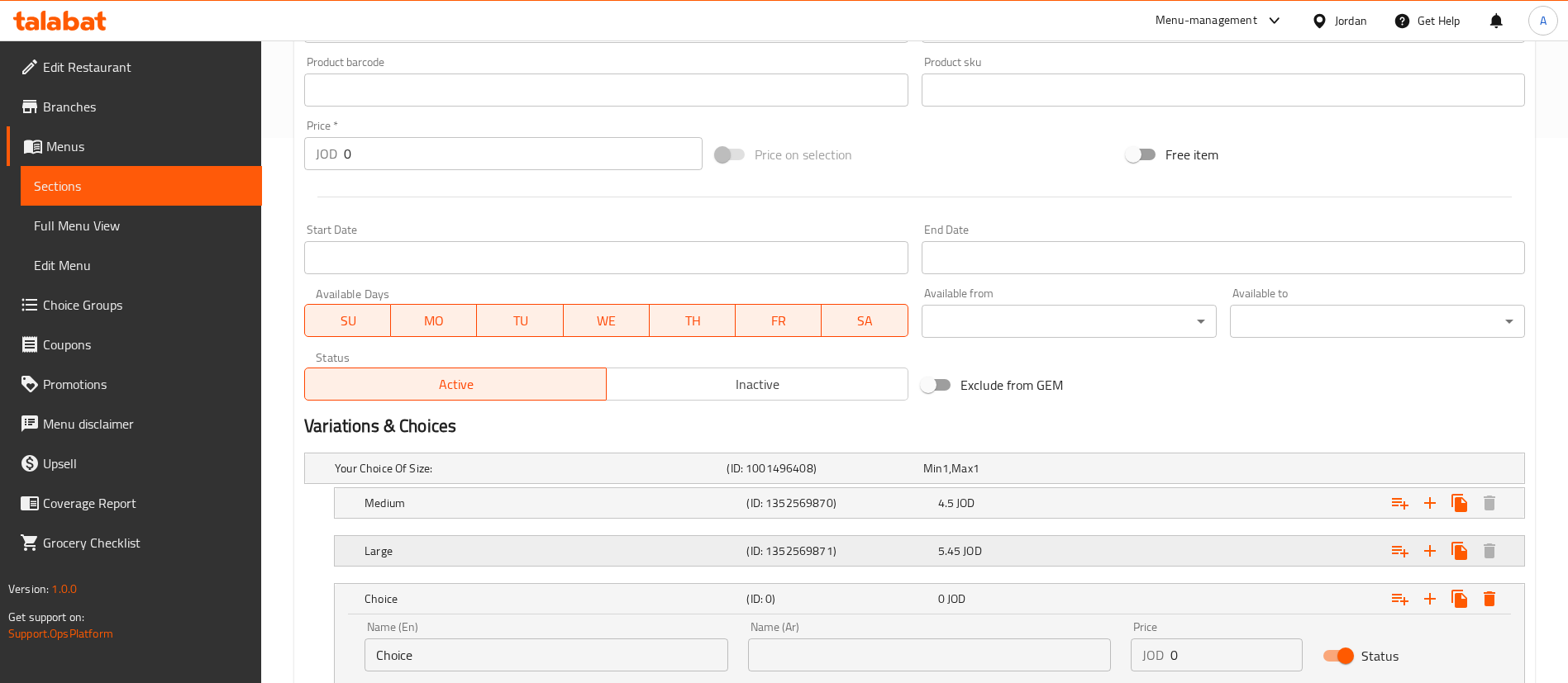
click at [1028, 564] on div "Large (ID: 1352569871) 5.45 JOD" at bounding box center [935, 550] width 1146 height 37
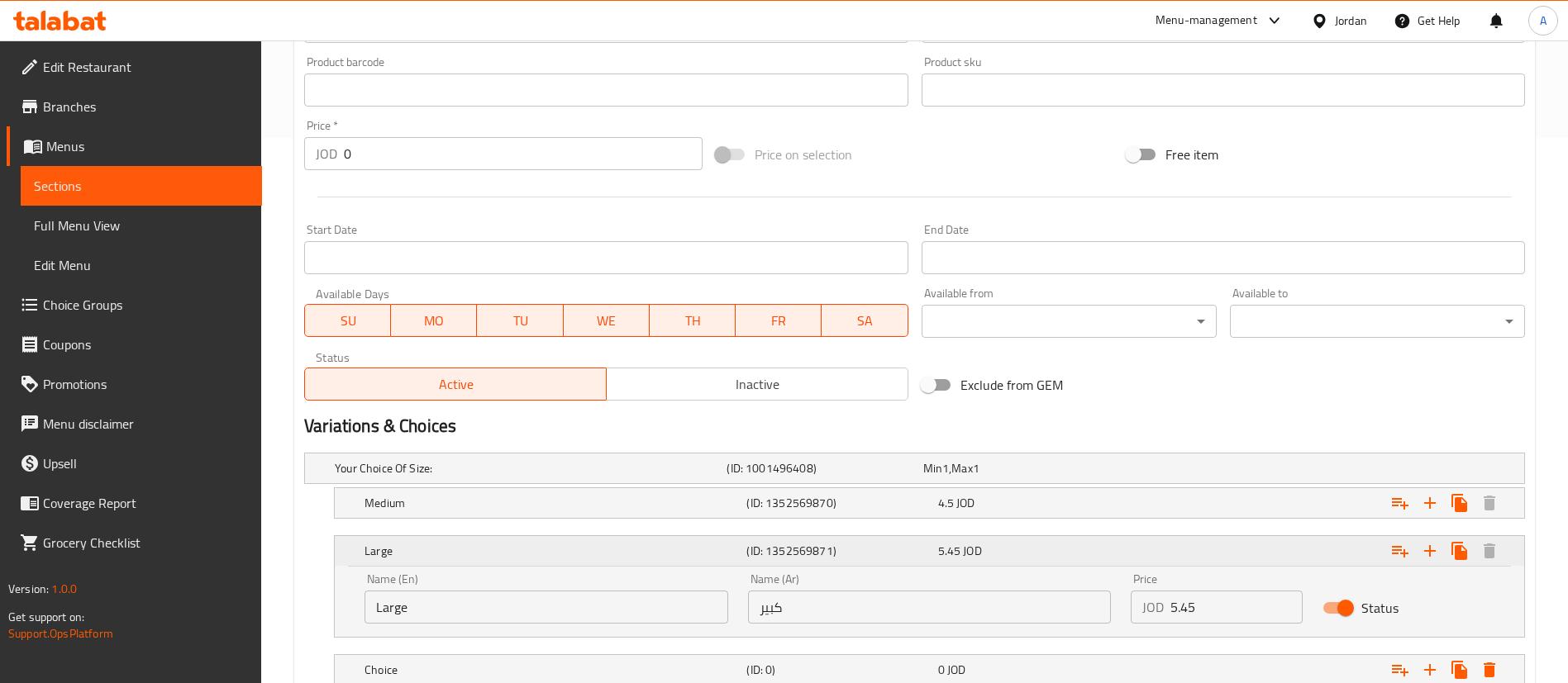
click at [1035, 548] on div "5.45 JOD" at bounding box center [1031, 551] width 184 height 17
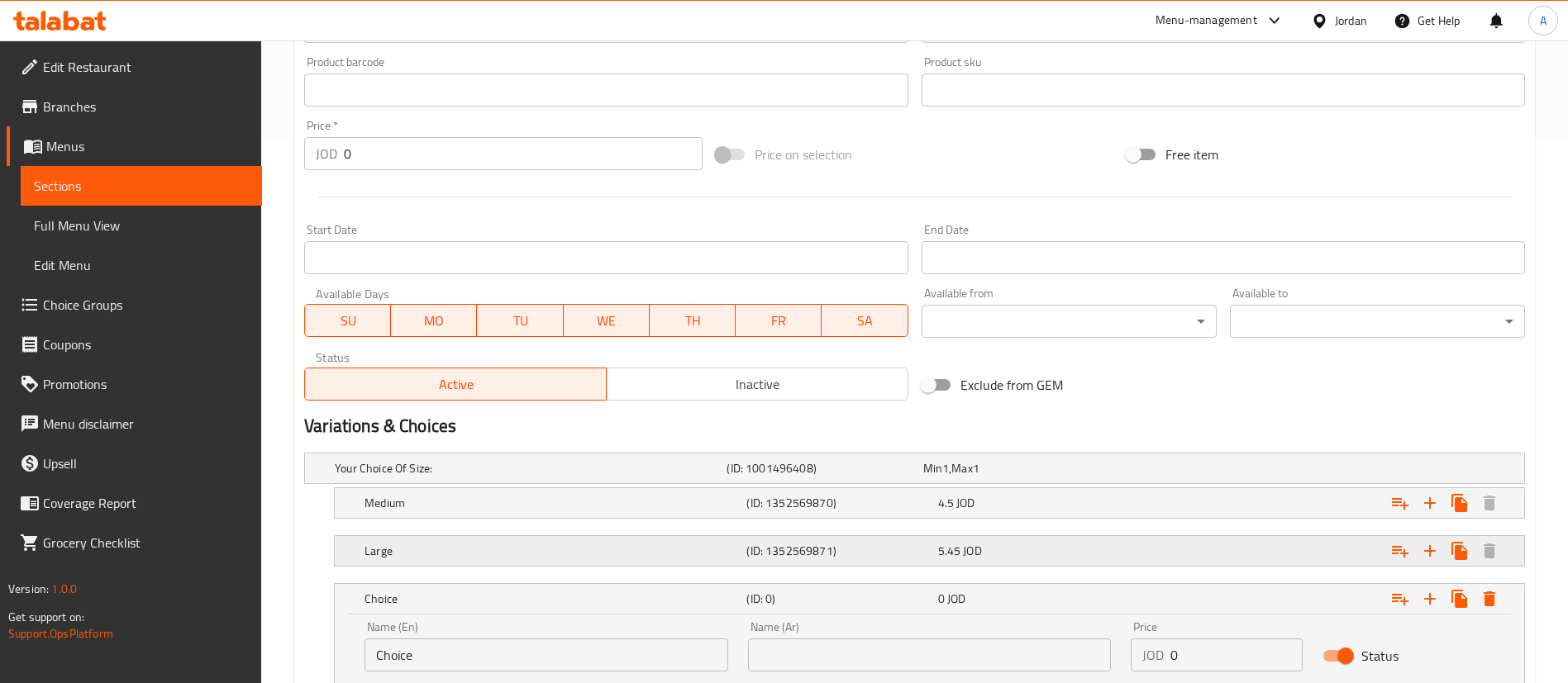
click at [1175, 557] on div "Expand" at bounding box center [1317, 550] width 382 height 37
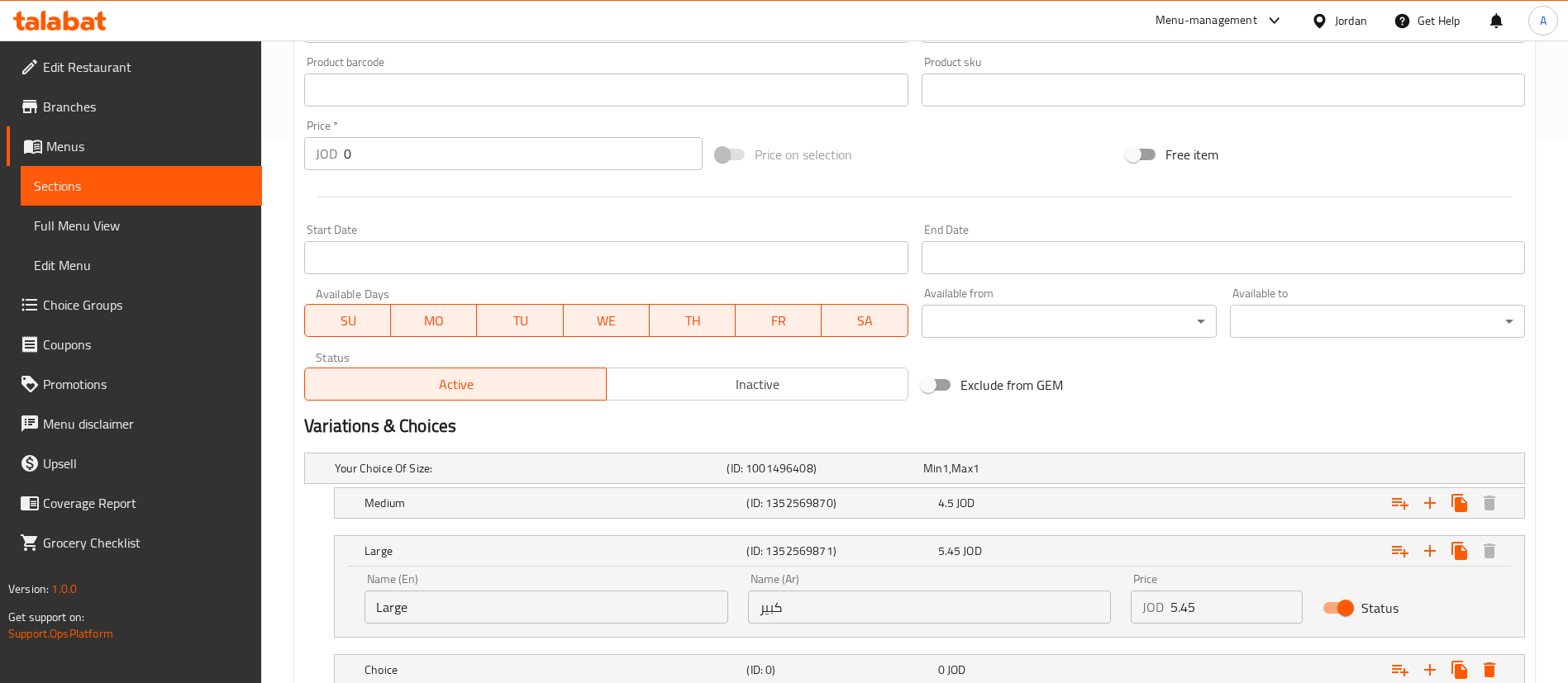
click at [1186, 608] on input "5.45" at bounding box center [1236, 607] width 132 height 33
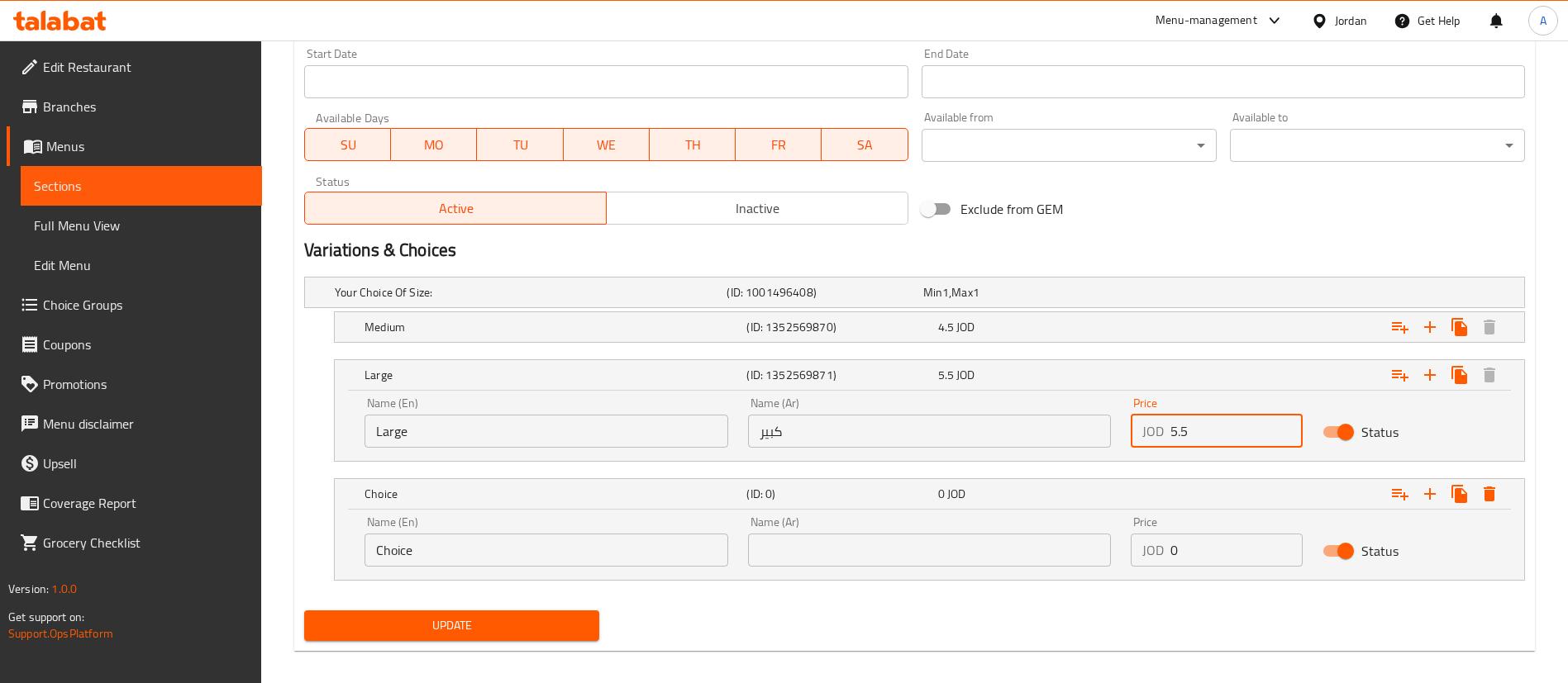
scroll to position [736, 0]
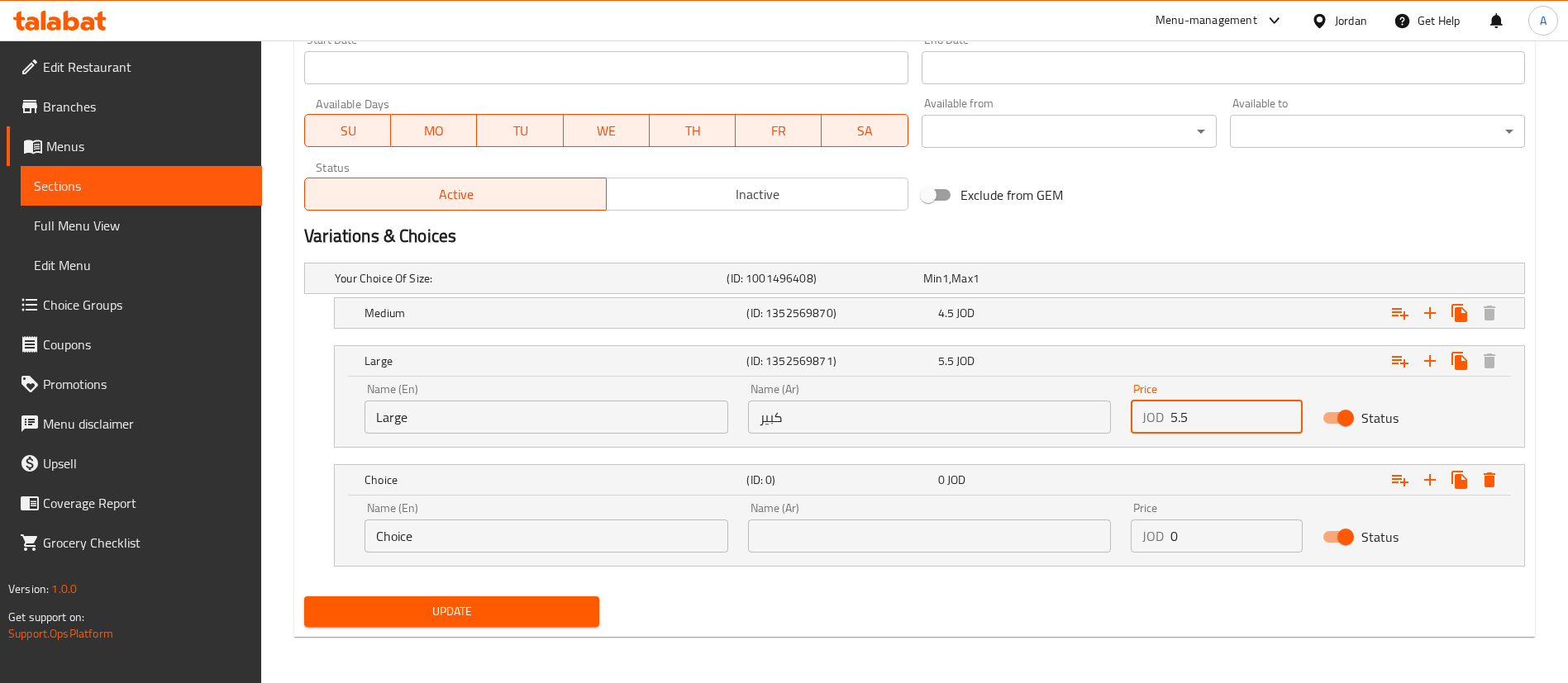
type input "5.5"
click at [1012, 548] on div "Name (En) Choice Name (En) Name (Ar) Name (Ar) Price JOD 0 Price Status" at bounding box center [929, 527] width 1149 height 71
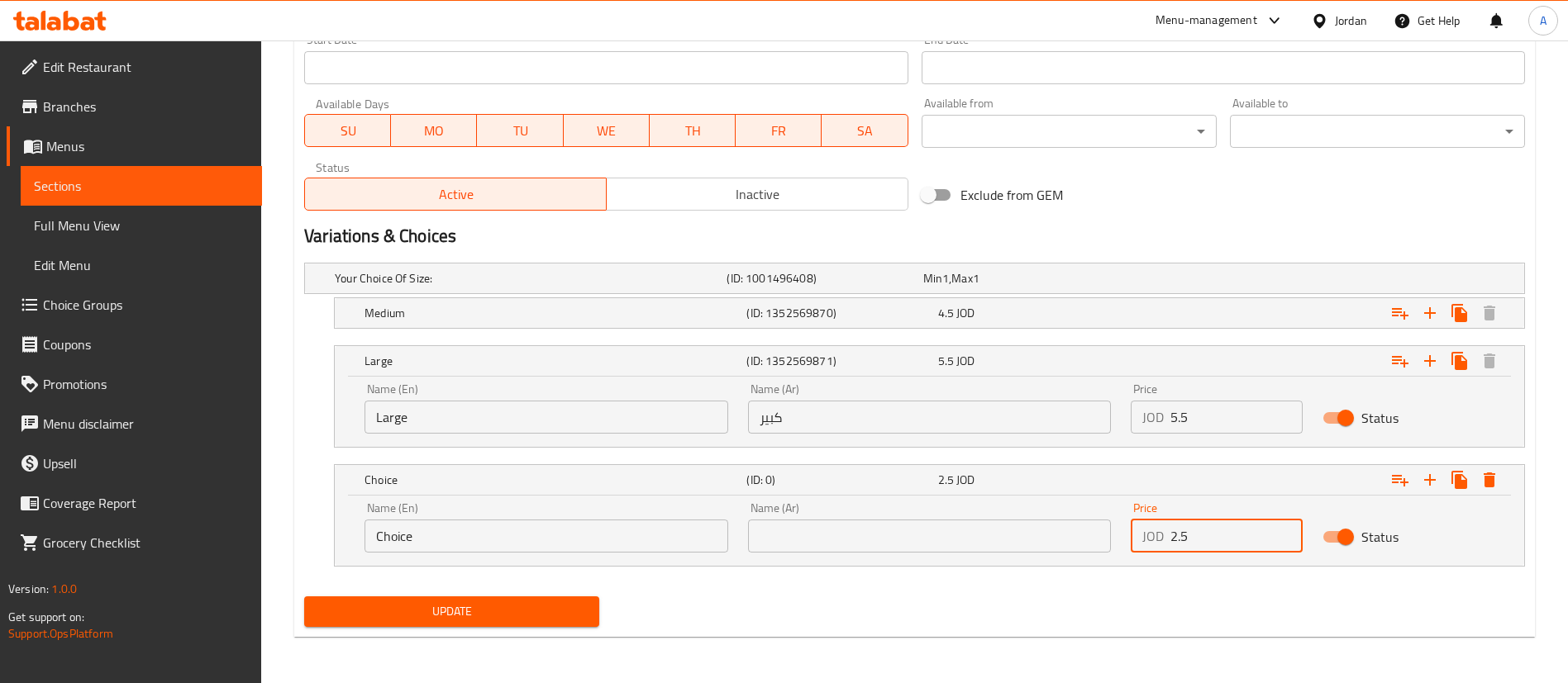
type input "2.5"
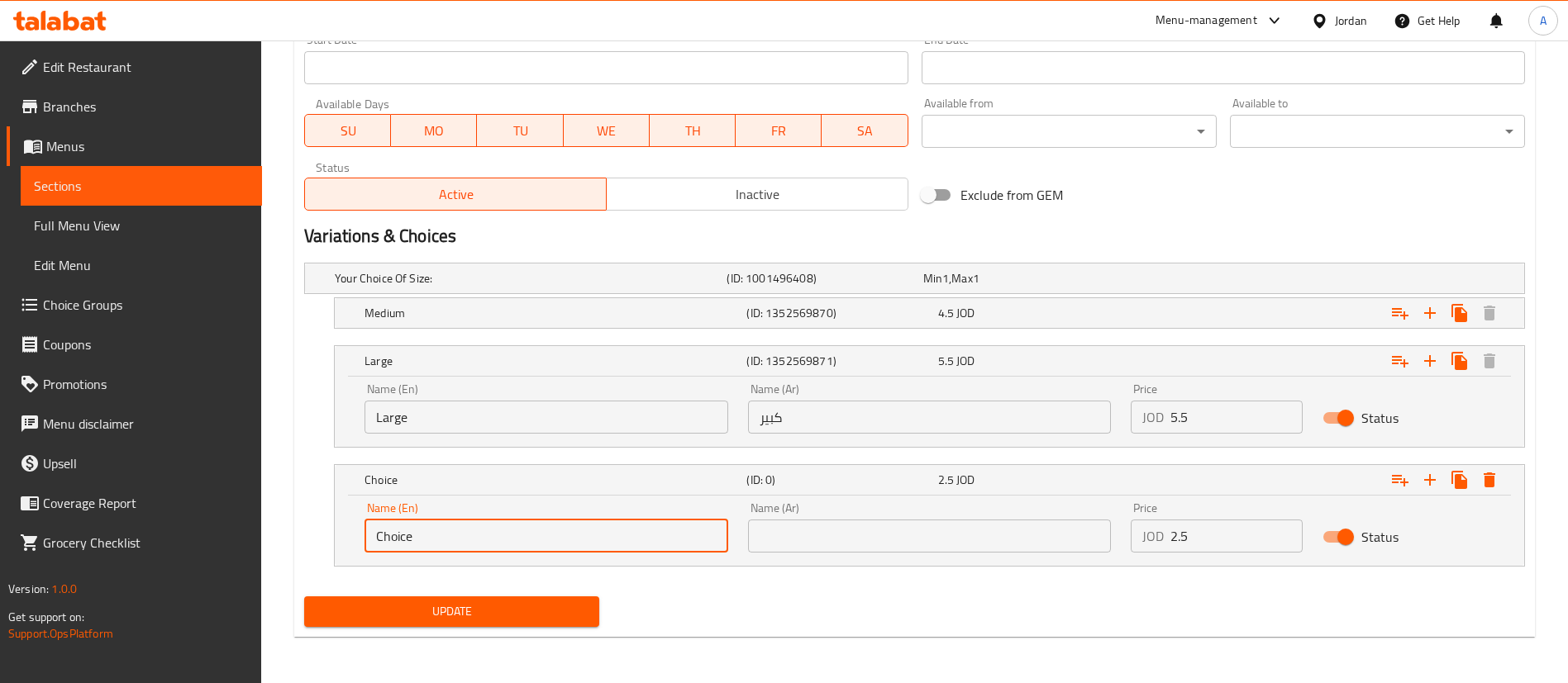
drag, startPoint x: 268, startPoint y: 541, endPoint x: 238, endPoint y: 537, distance: 30.3
type input "Small"
drag, startPoint x: 898, startPoint y: 554, endPoint x: 899, endPoint y: 543, distance: 11.0
click at [898, 551] on div "Name (Ar) Name (Ar)" at bounding box center [929, 527] width 383 height 71
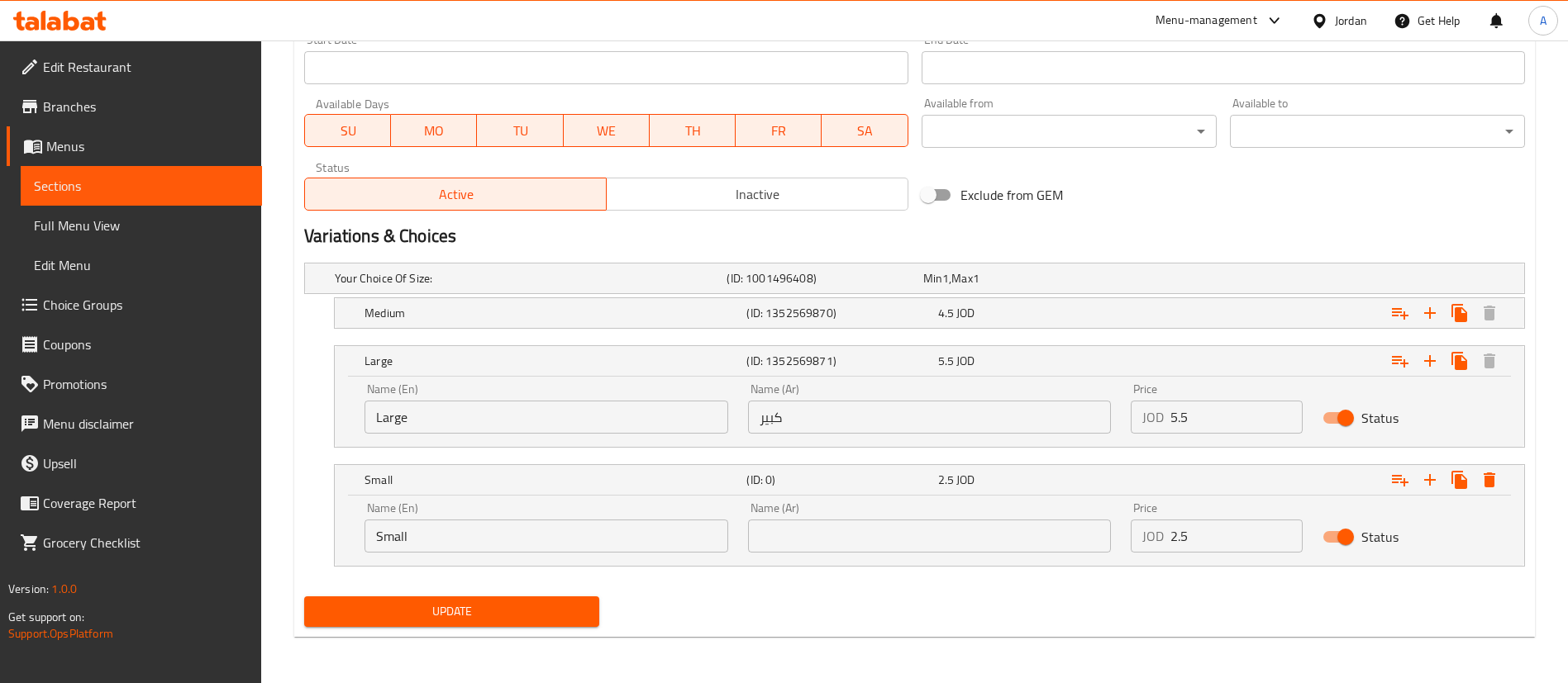
click at [899, 541] on input "text" at bounding box center [930, 535] width 363 height 33
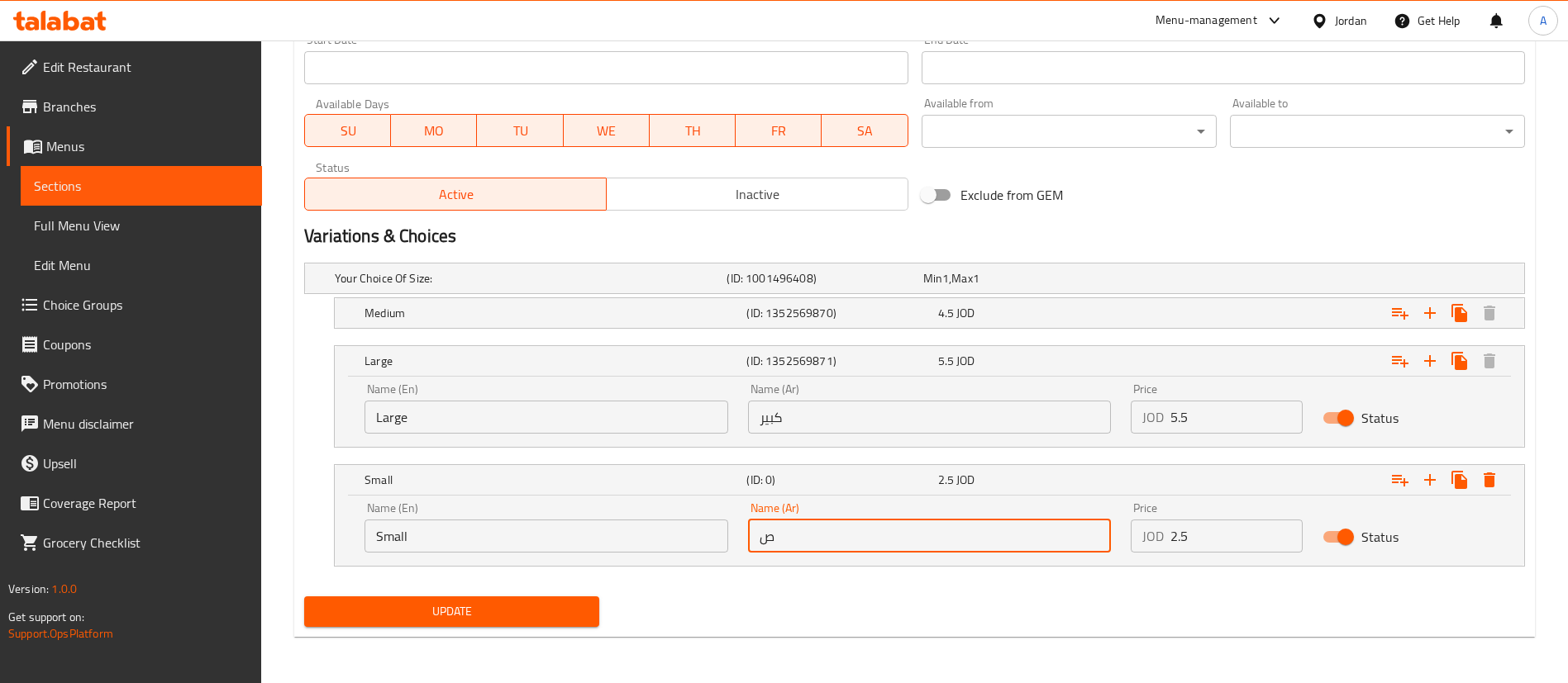
type input "صغير"
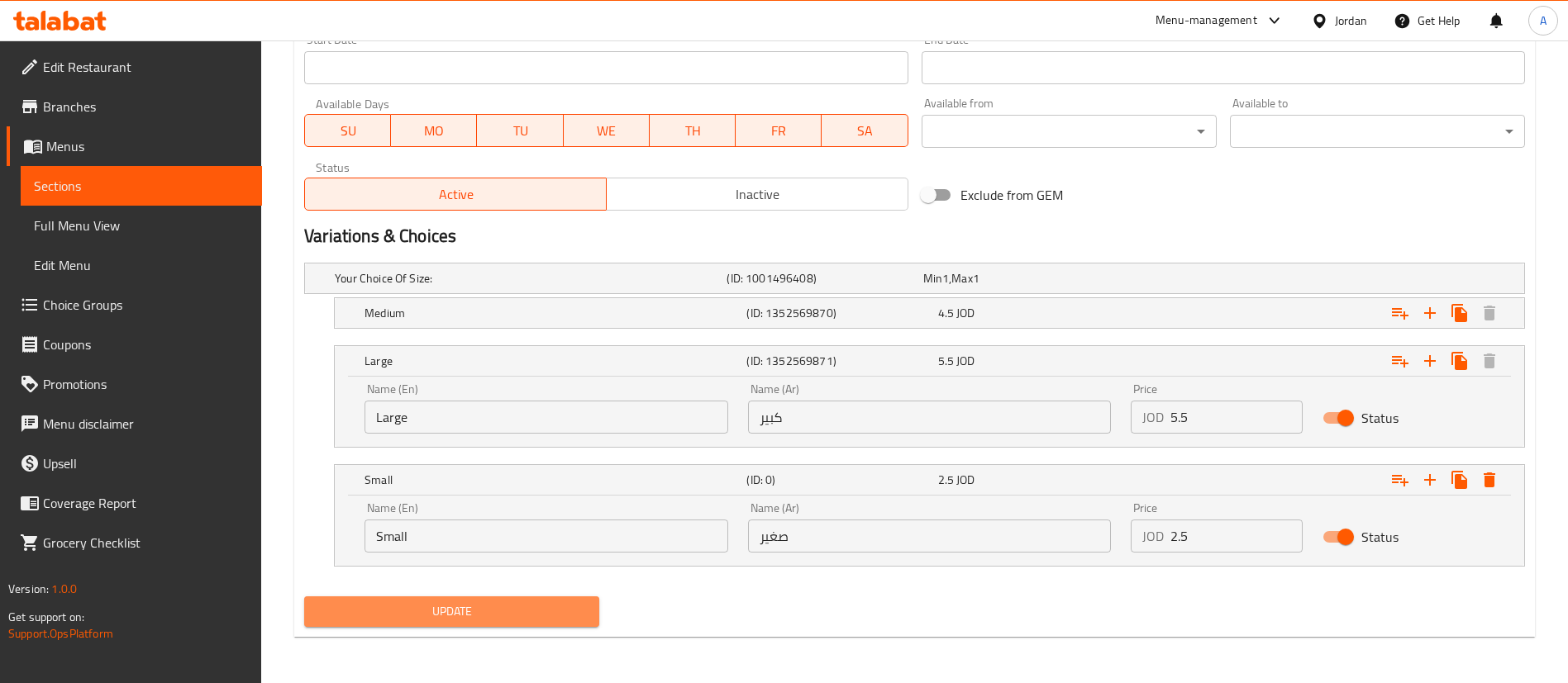
click at [545, 613] on span "Update" at bounding box center [451, 612] width 268 height 21
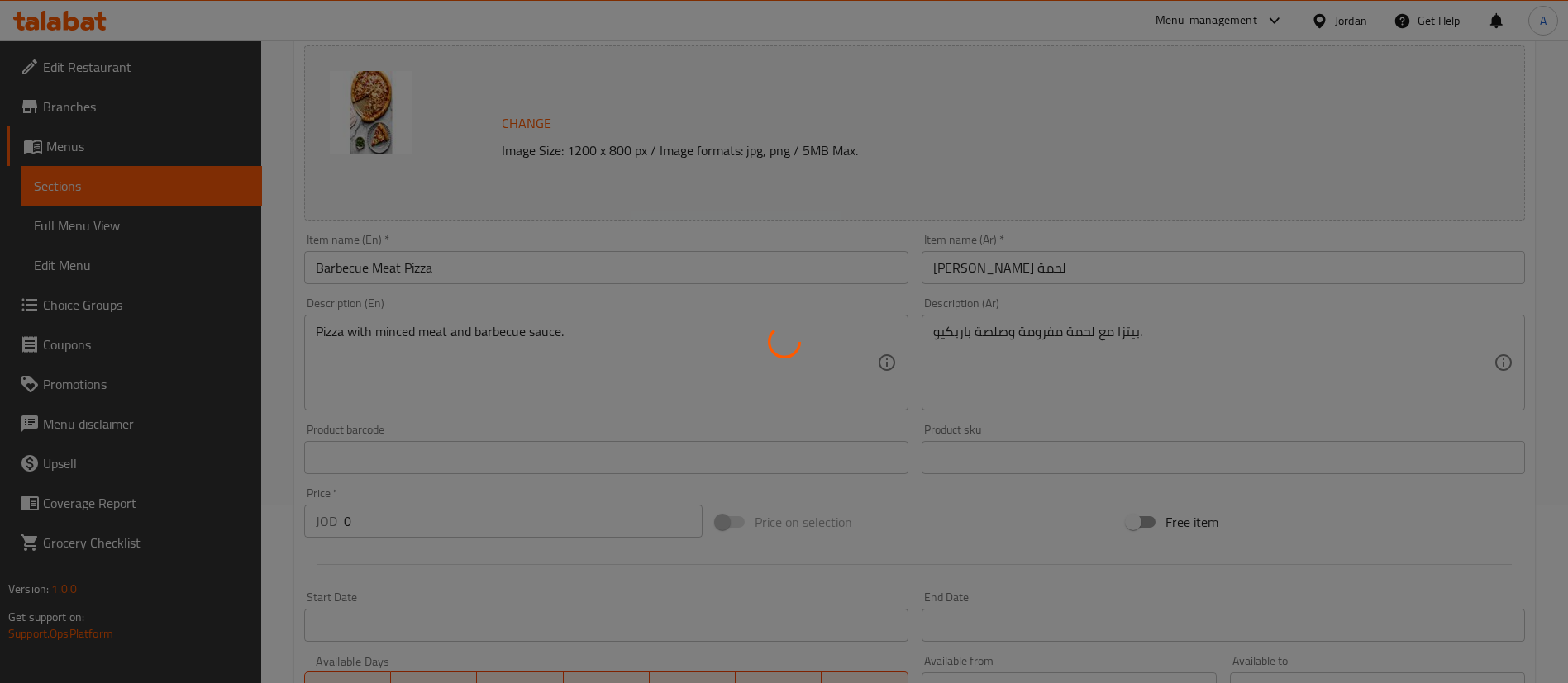
scroll to position [0, 0]
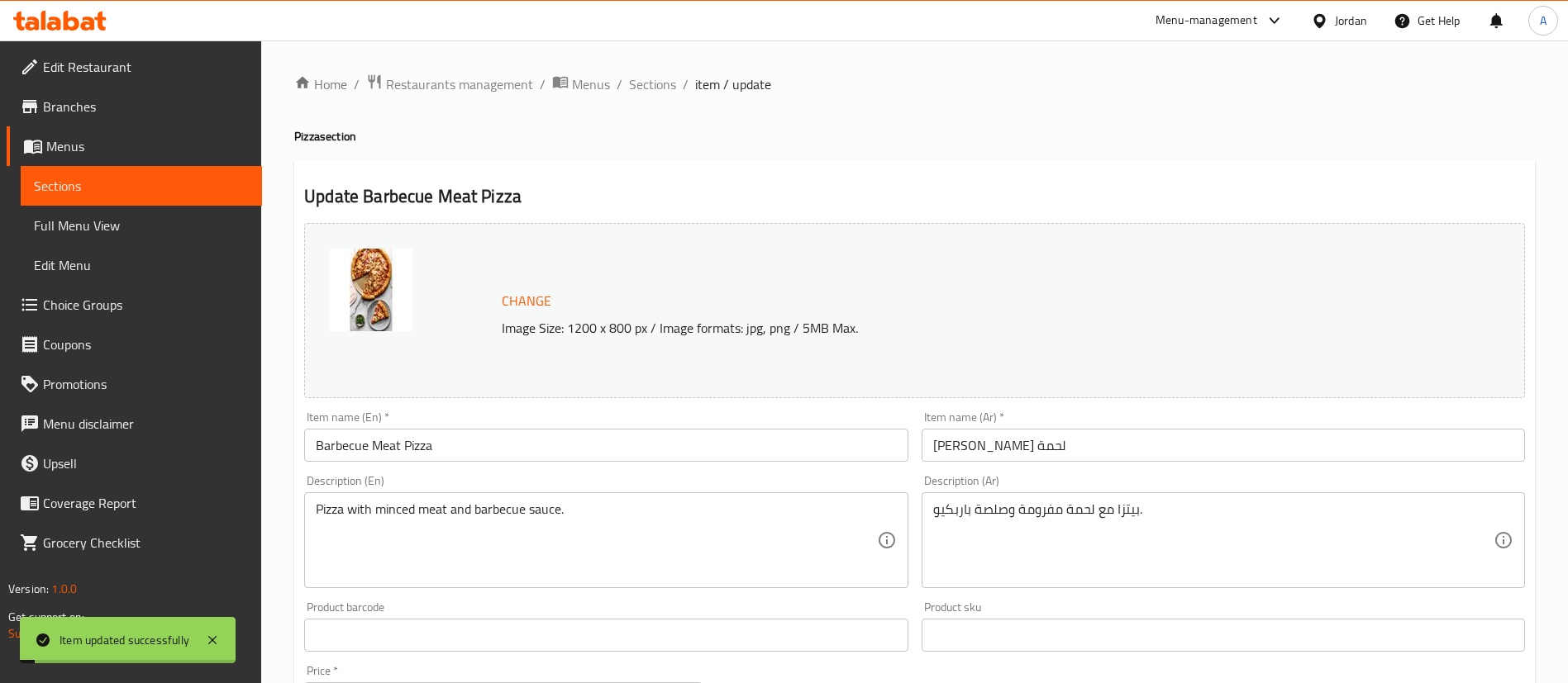
drag, startPoint x: 664, startPoint y: 93, endPoint x: 747, endPoint y: 16, distance: 113.2
click at [664, 91] on span "Sections" at bounding box center [652, 84] width 47 height 20
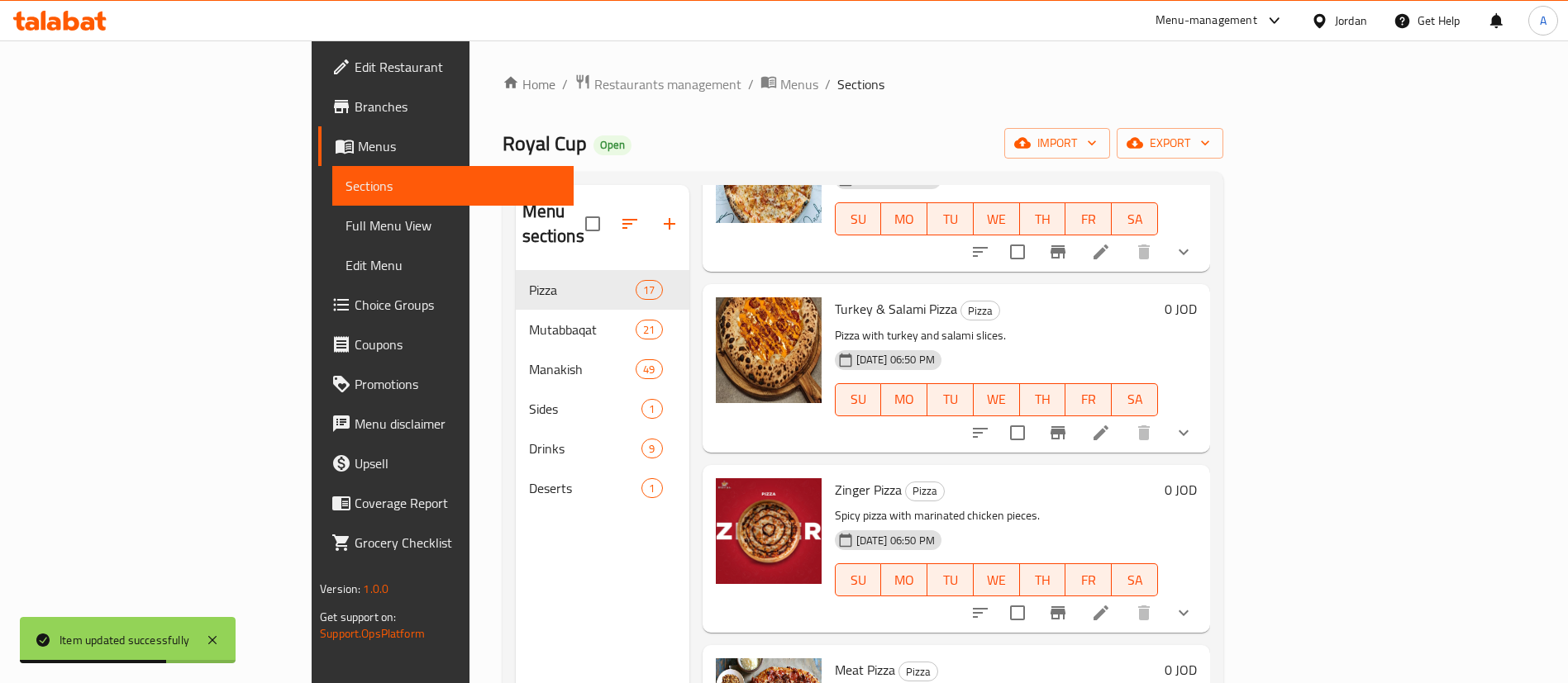
scroll to position [1611, 0]
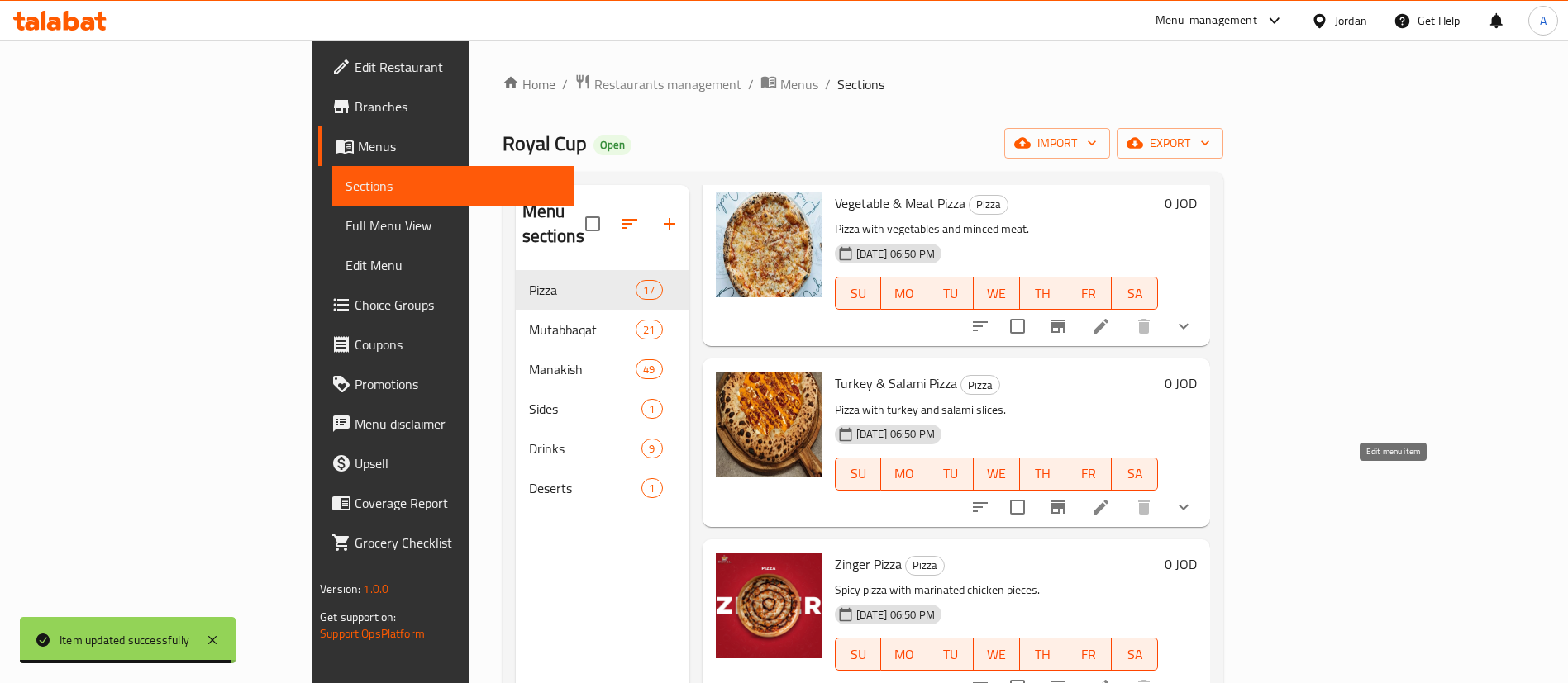
click at [1111, 498] on icon at bounding box center [1100, 507] width 20 height 20
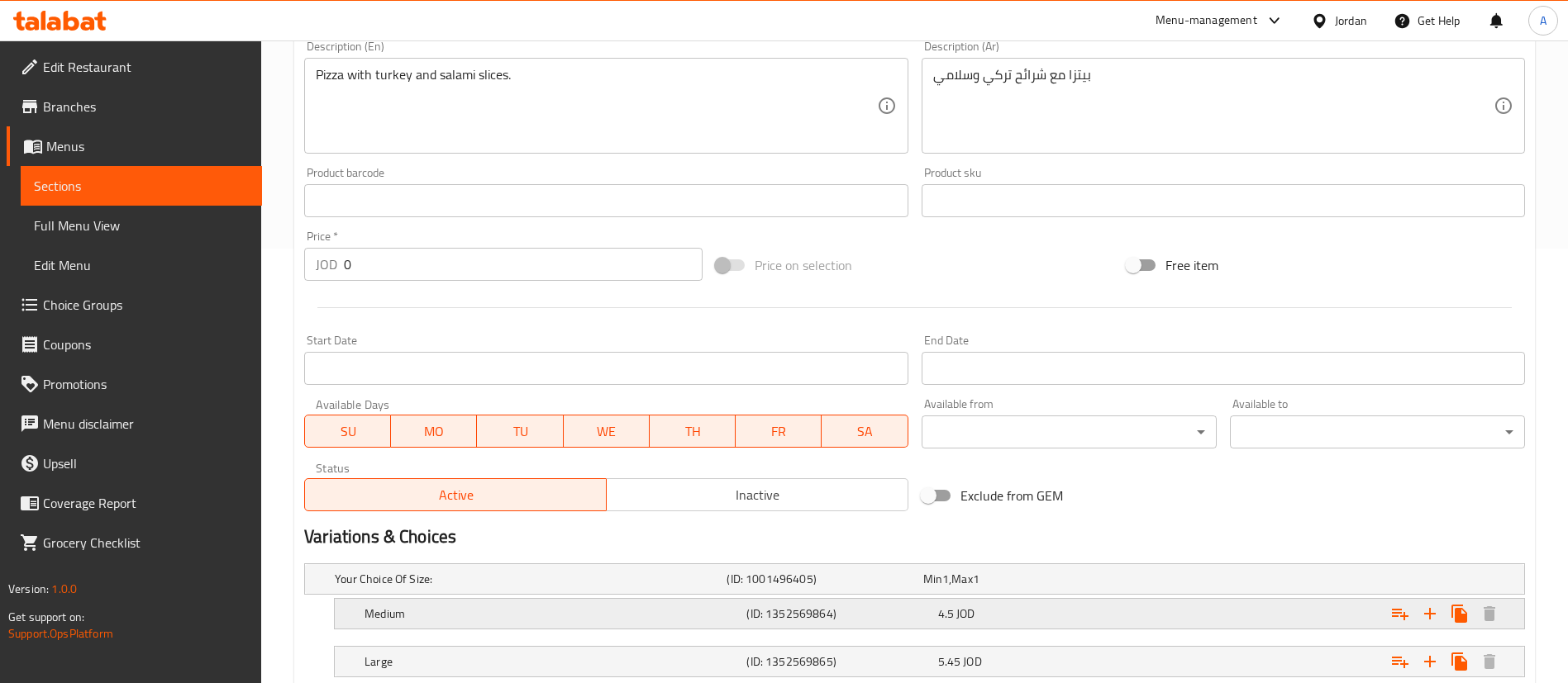
scroll to position [593, 0]
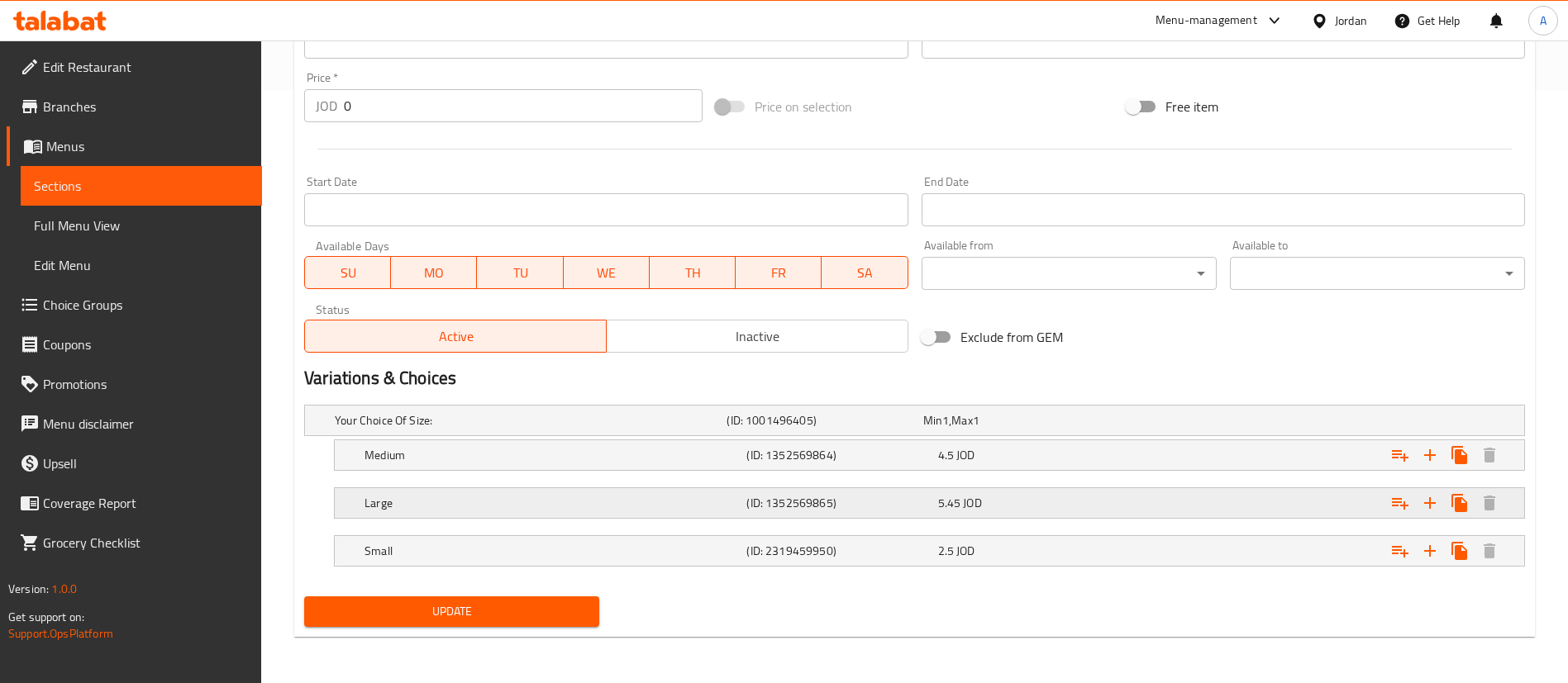
drag, startPoint x: 1048, startPoint y: 514, endPoint x: 1203, endPoint y: 529, distance: 155.7
click at [1048, 514] on div "Large (ID: 1352569865) 5.45 JOD" at bounding box center [935, 502] width 1146 height 37
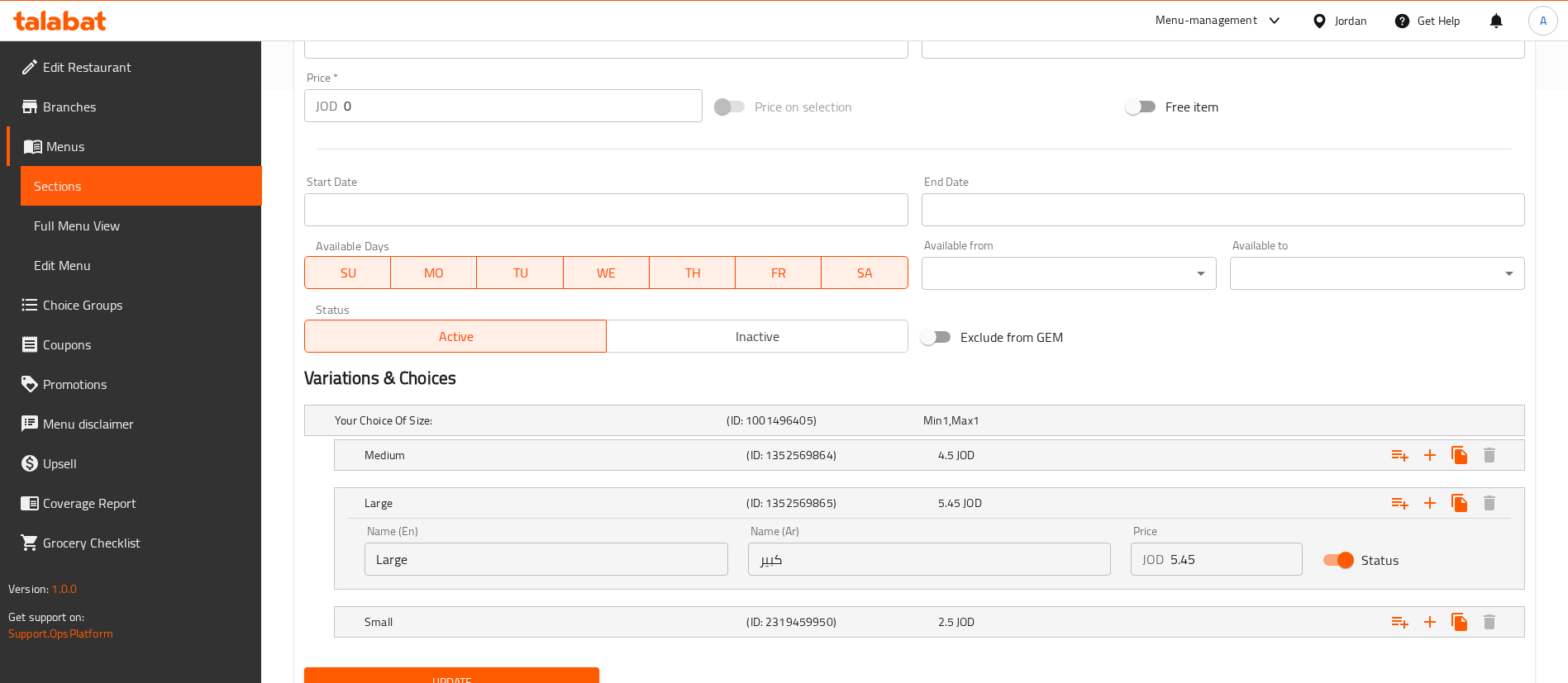
click at [1196, 557] on input "5.45" at bounding box center [1236, 559] width 132 height 33
drag, startPoint x: 1182, startPoint y: 563, endPoint x: 1192, endPoint y: 566, distance: 10.4
click at [1182, 564] on input "5.45" at bounding box center [1236, 559] width 132 height 33
click at [1186, 564] on input "5.45" at bounding box center [1236, 559] width 132 height 33
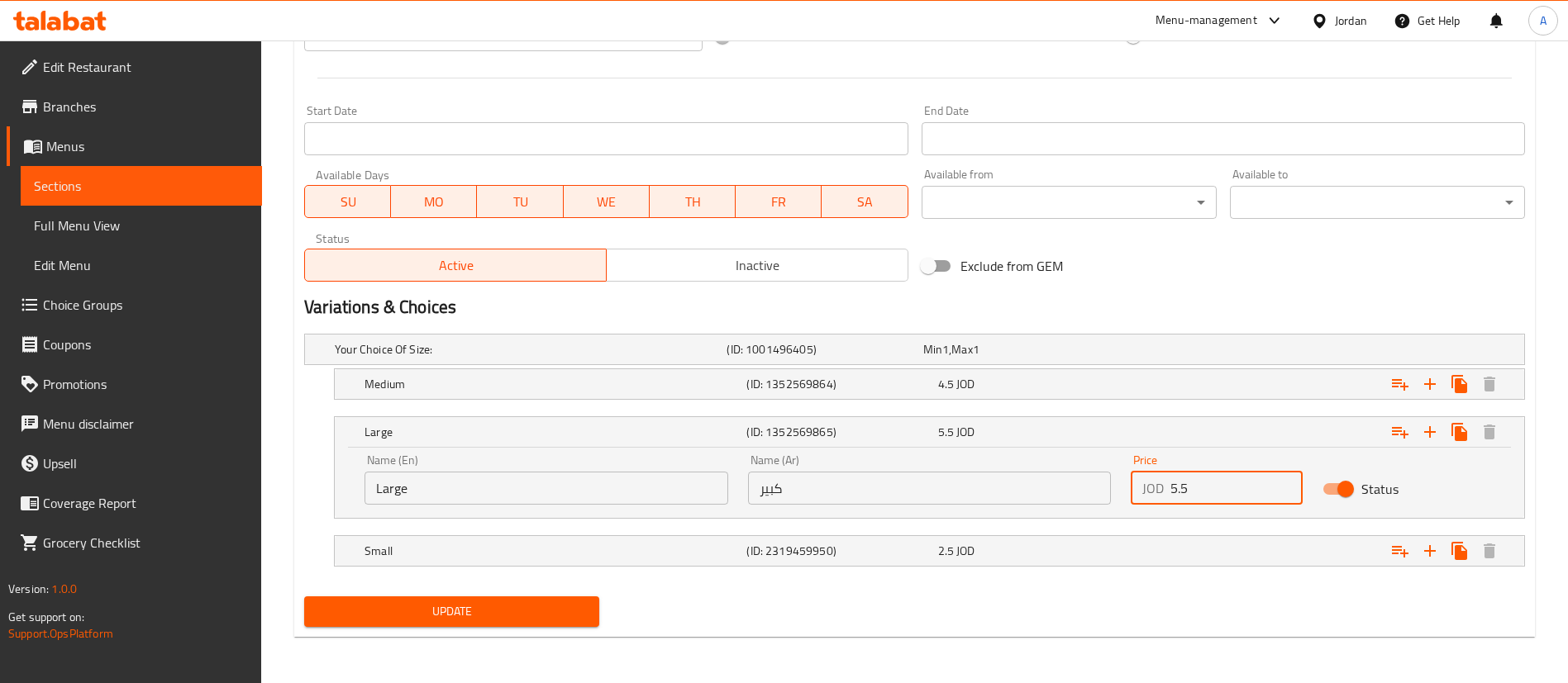
type input "5.5"
click at [525, 608] on span "Update" at bounding box center [451, 612] width 268 height 21
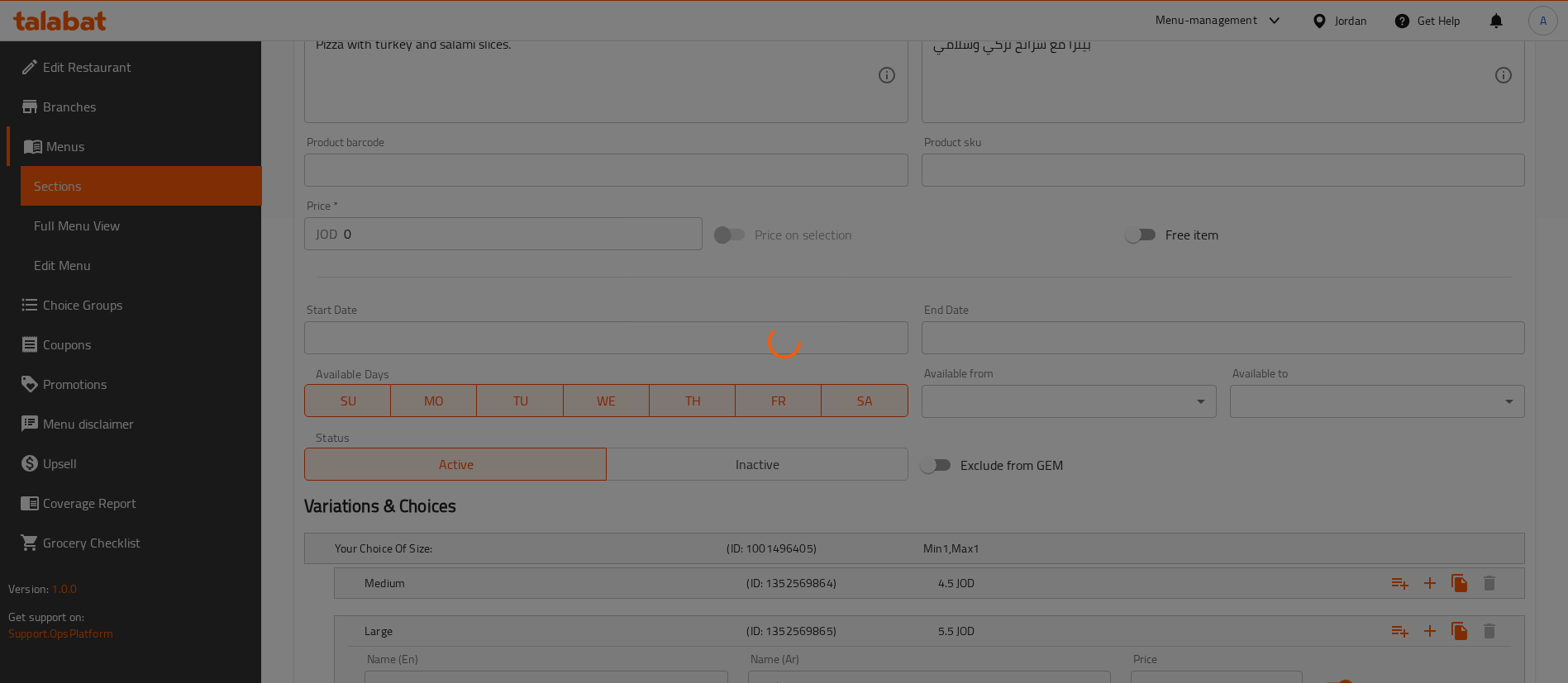
scroll to position [0, 0]
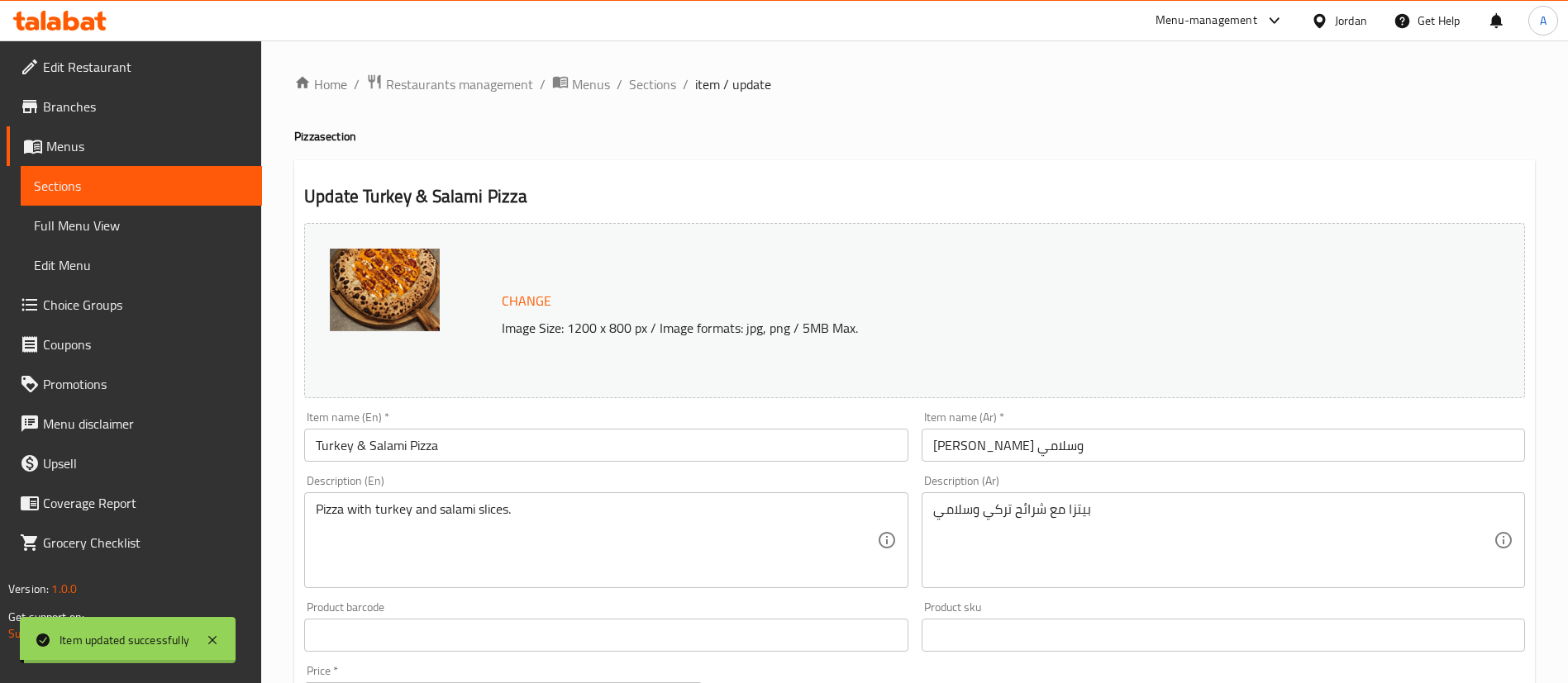
click at [644, 81] on span "Sections" at bounding box center [652, 84] width 47 height 20
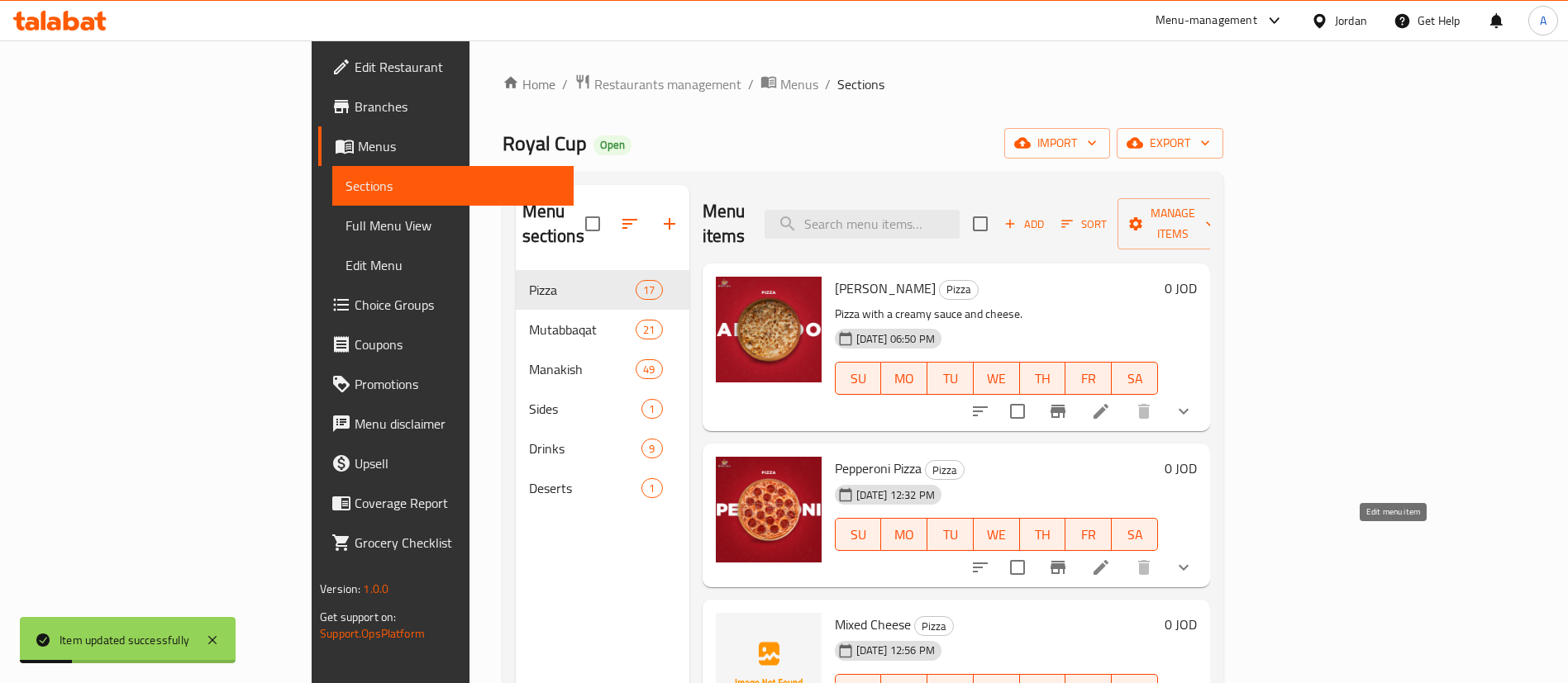
click at [1111, 558] on icon at bounding box center [1100, 567] width 20 height 20
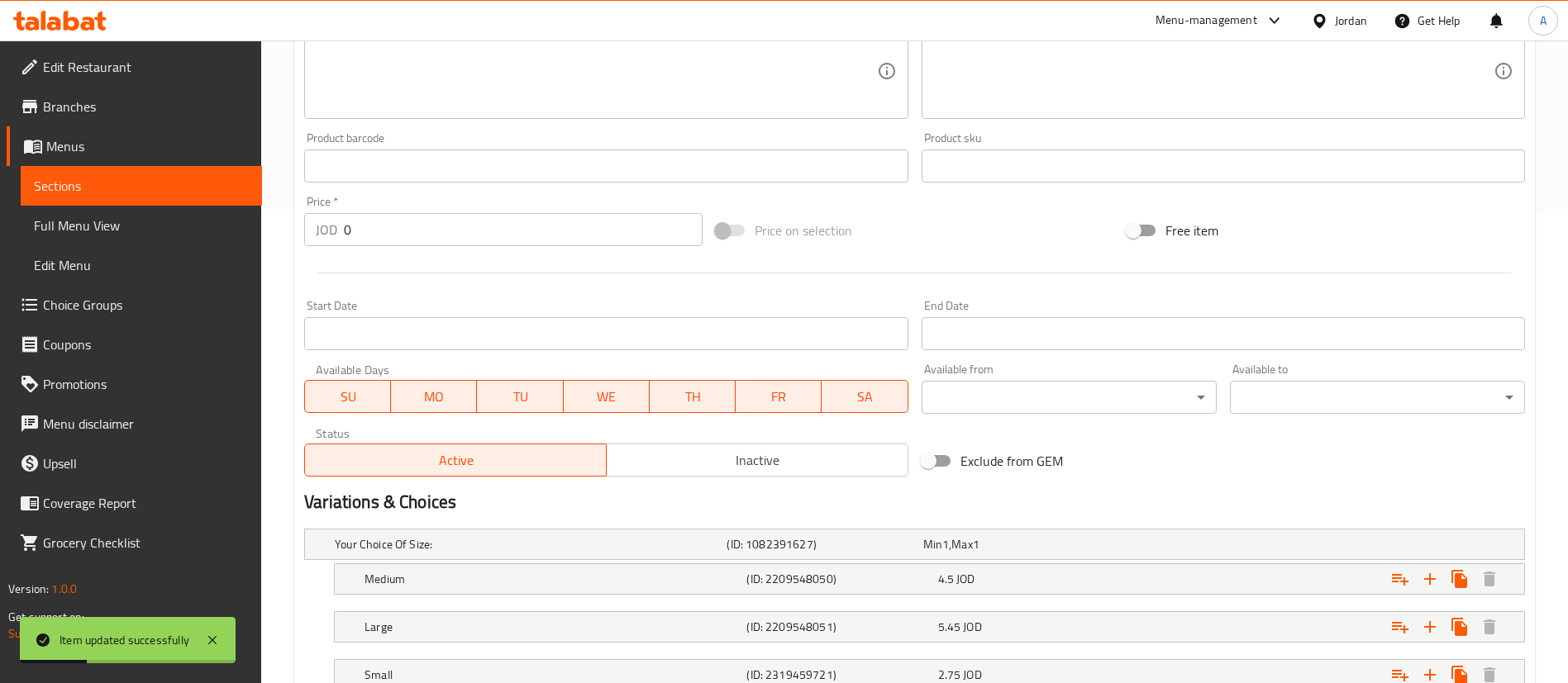
scroll to position [593, 0]
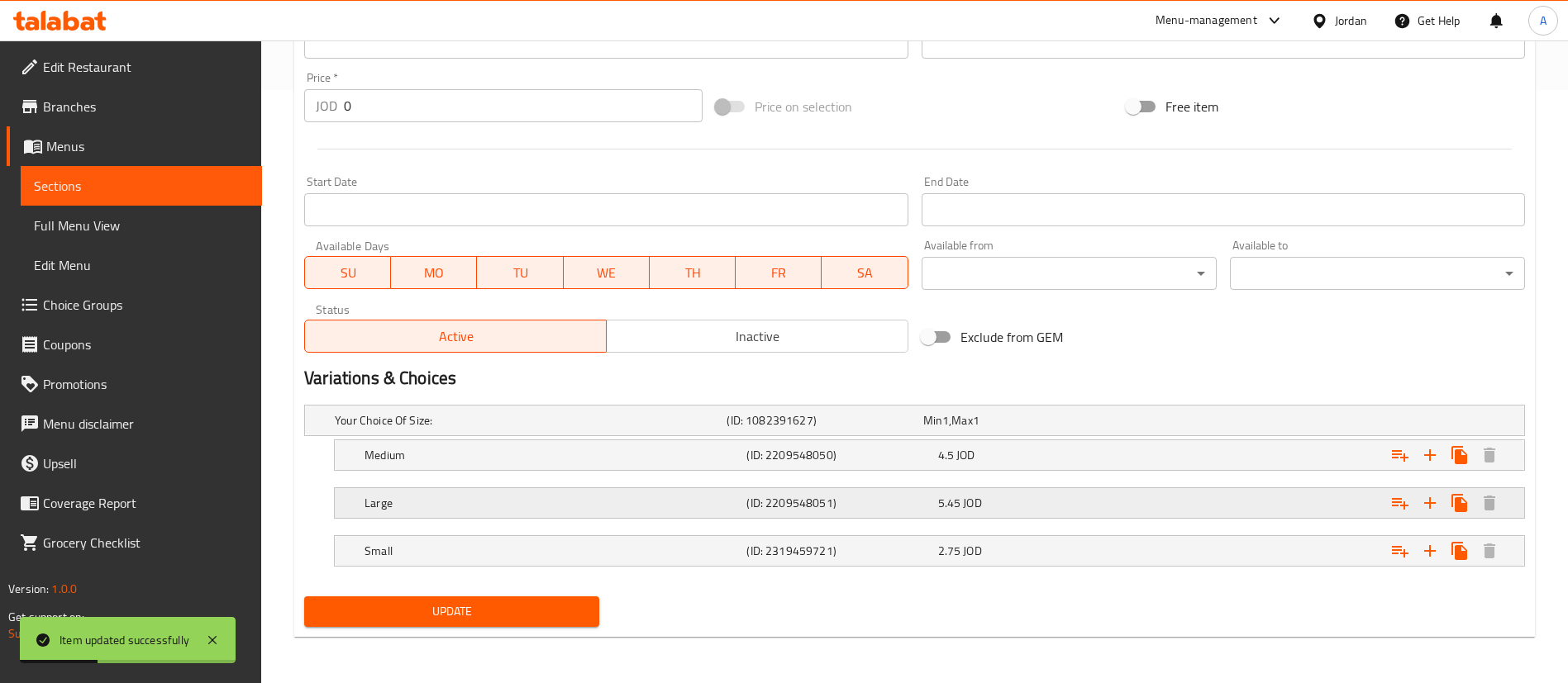
click at [1243, 505] on div "Expand" at bounding box center [1317, 502] width 382 height 37
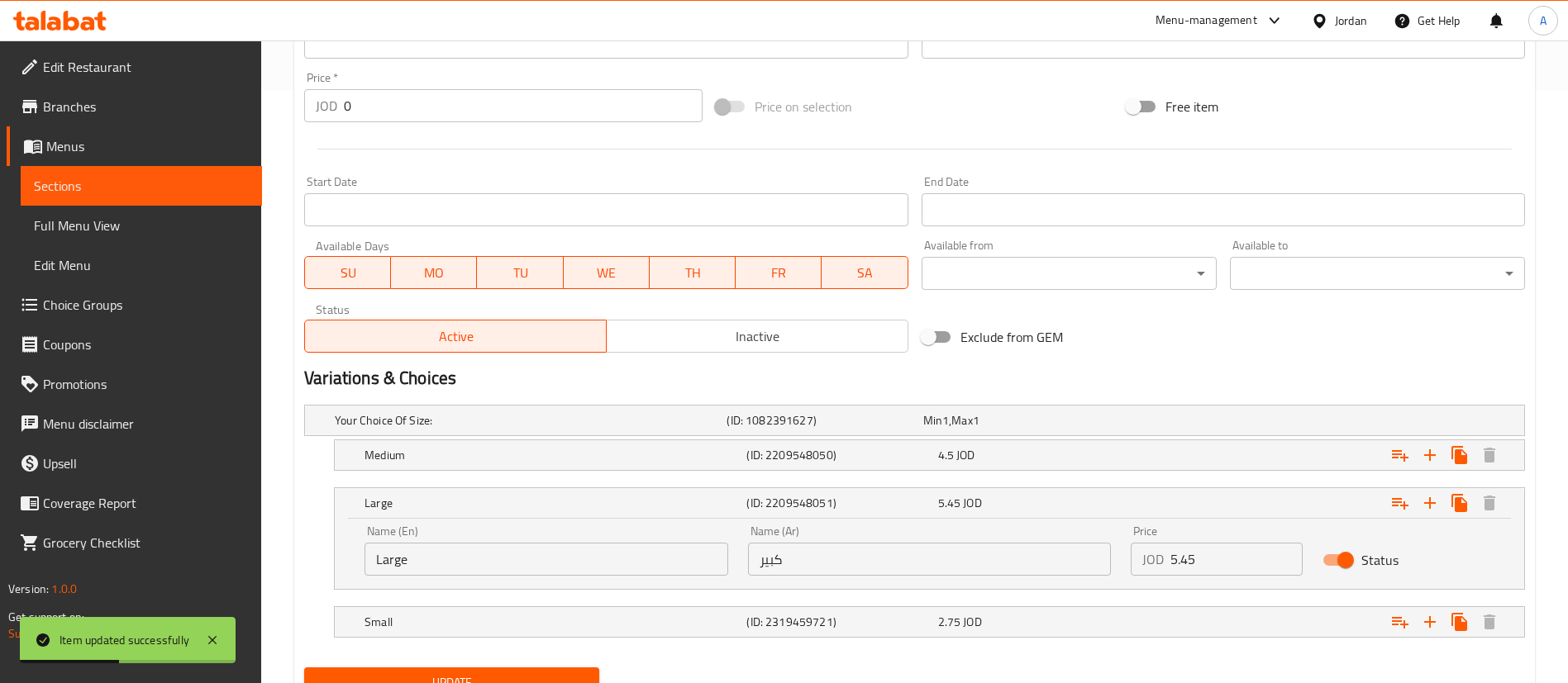
click at [1187, 559] on input "5.45" at bounding box center [1236, 559] width 132 height 33
type input "5.5"
click at [1071, 627] on div "2.75 JOD" at bounding box center [1031, 622] width 184 height 17
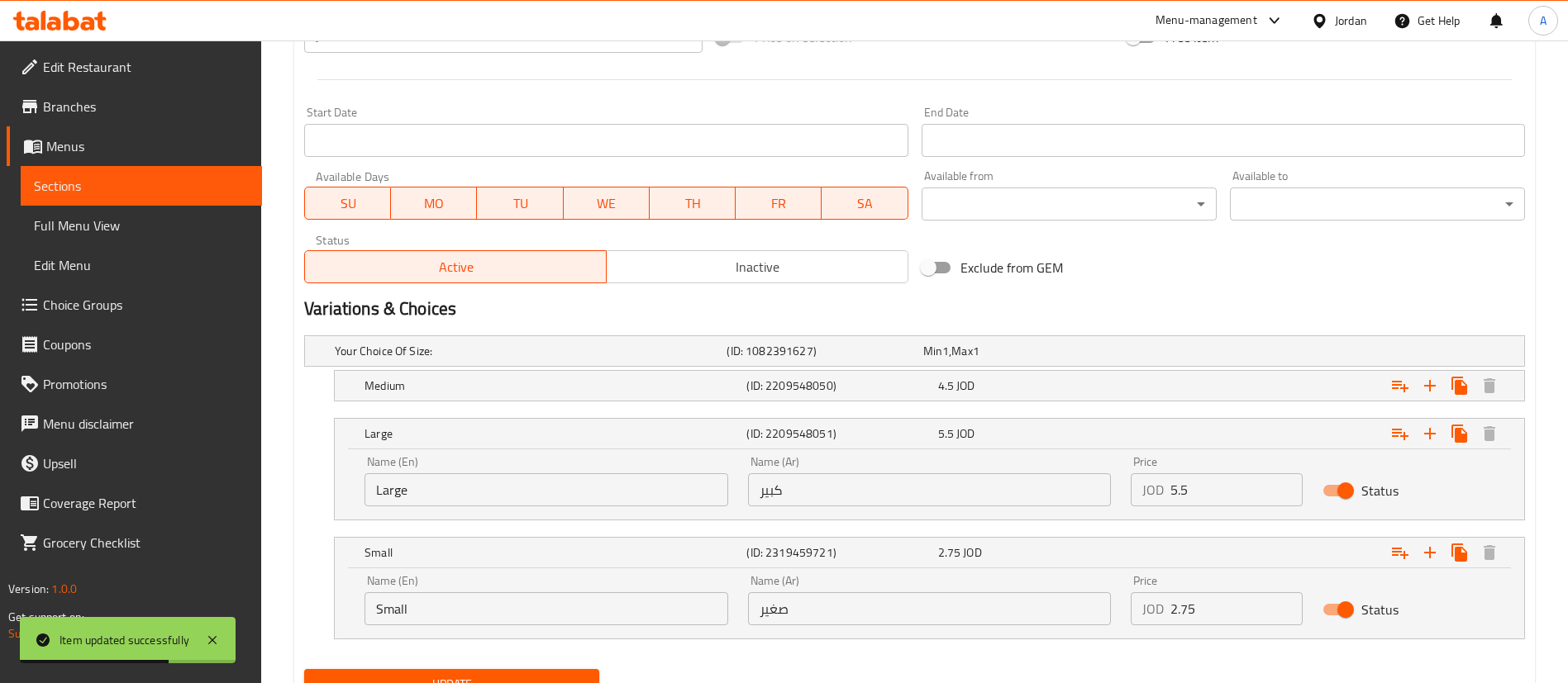
scroll to position [717, 0]
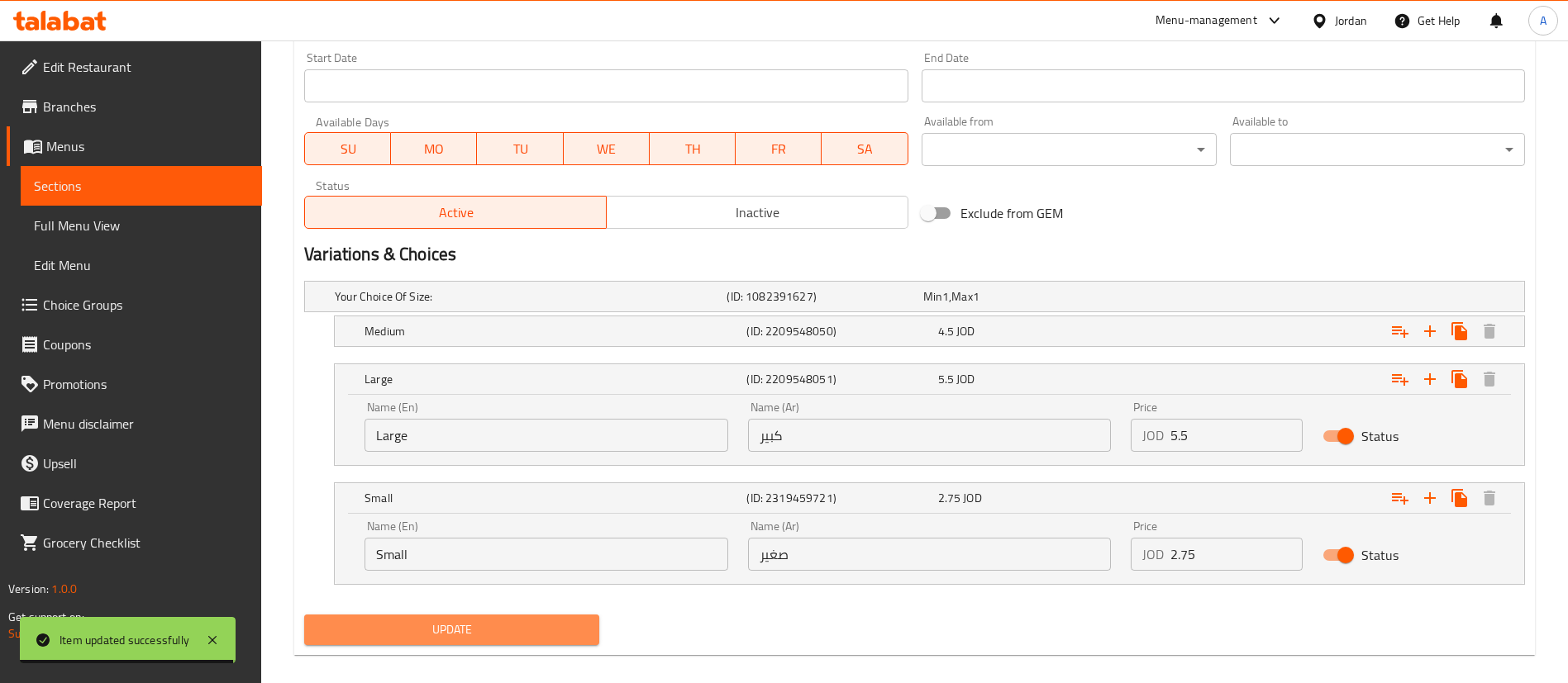
click at [577, 635] on span "Update" at bounding box center [451, 630] width 268 height 21
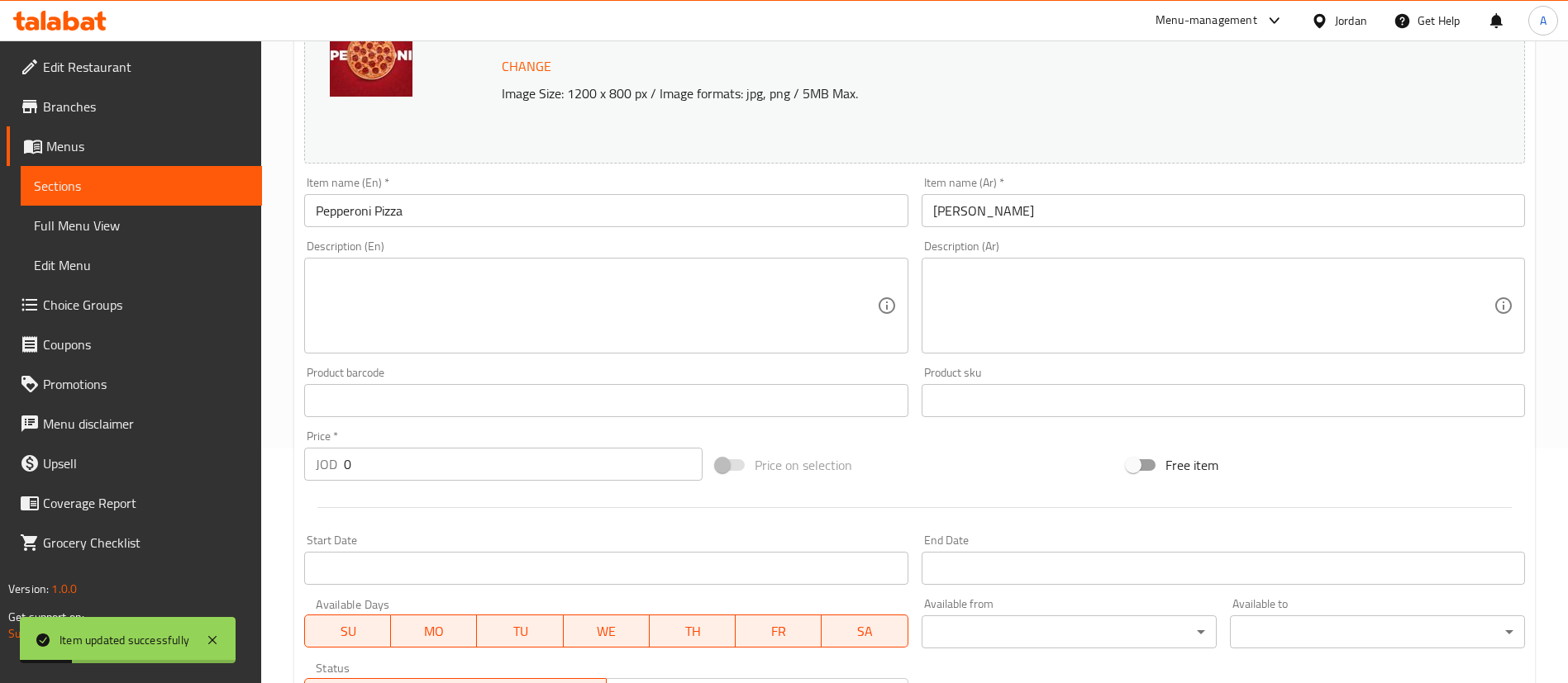
scroll to position [0, 0]
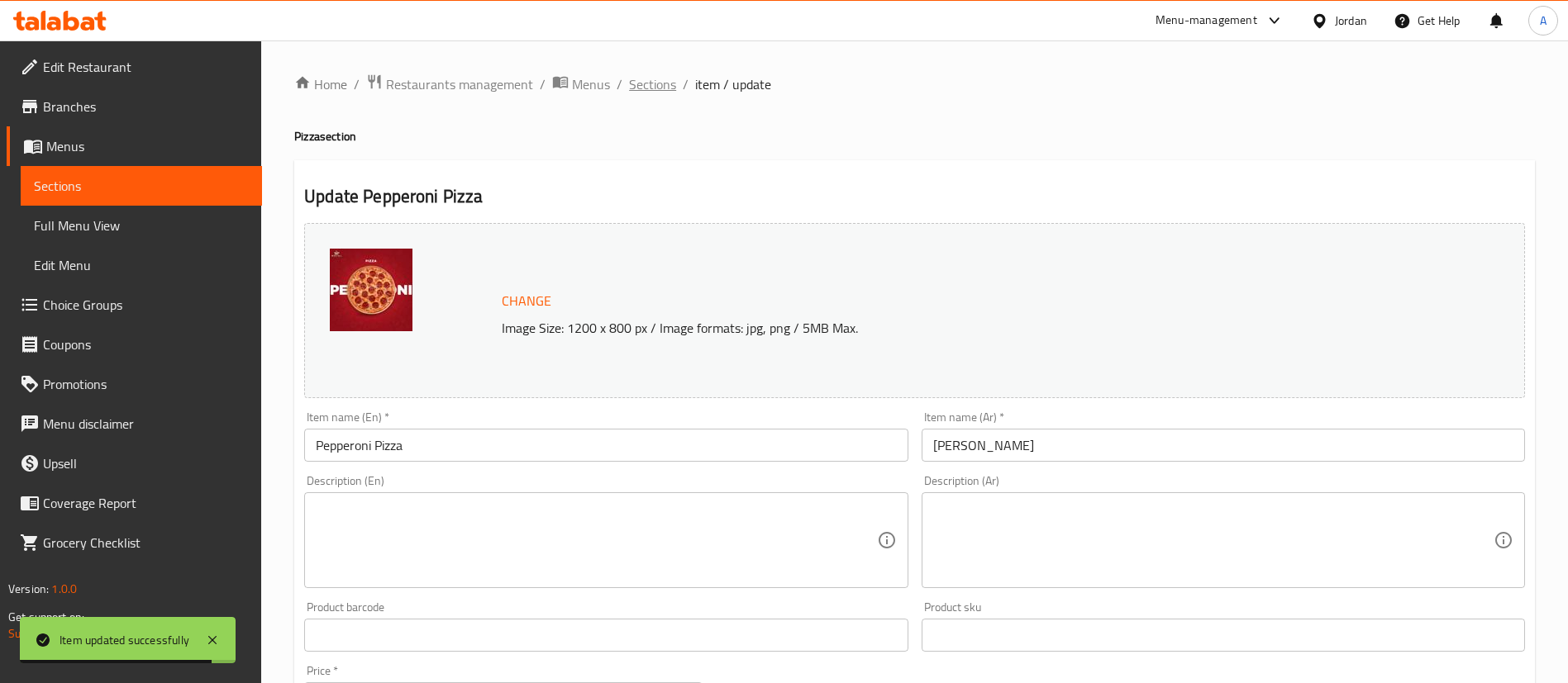
click at [666, 78] on span "Sections" at bounding box center [652, 84] width 47 height 20
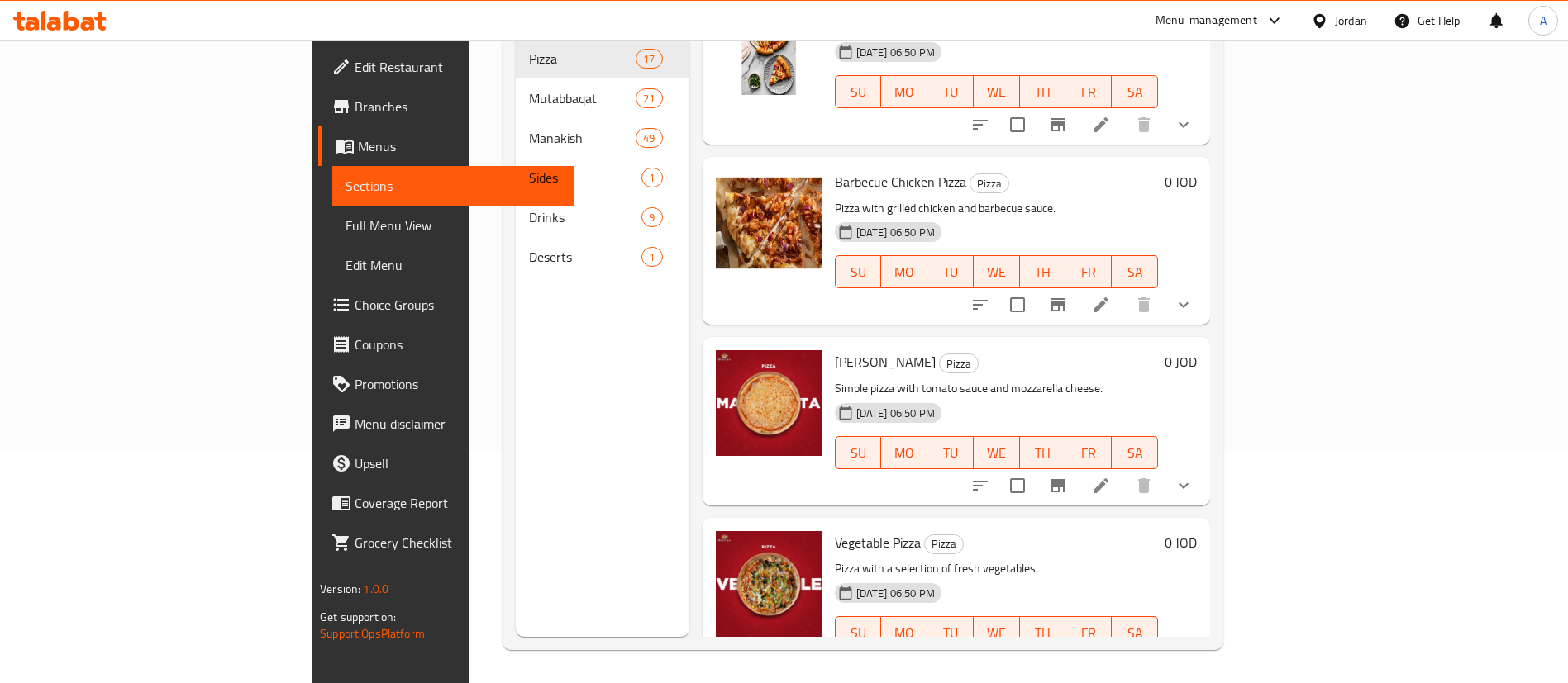
scroll to position [2327, 0]
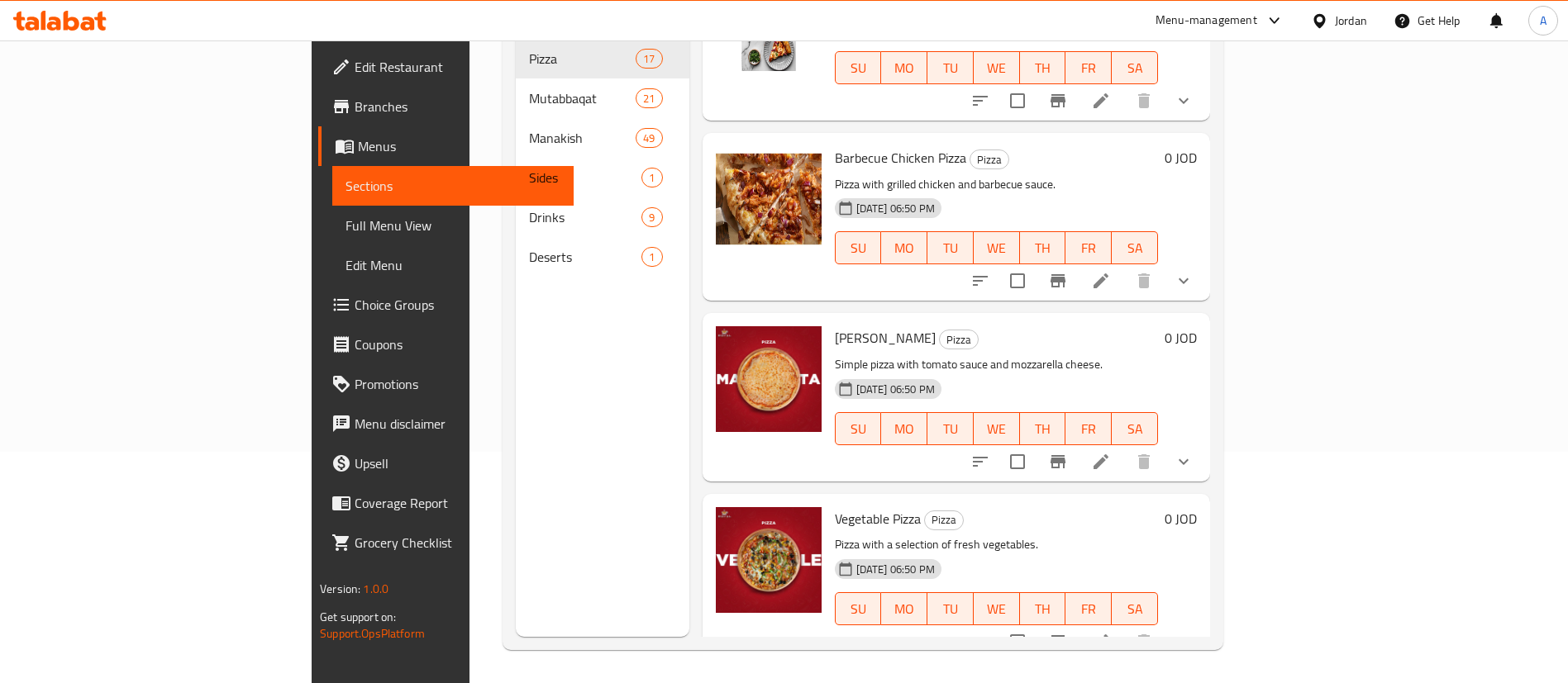
click at [1124, 627] on li at bounding box center [1100, 642] width 46 height 30
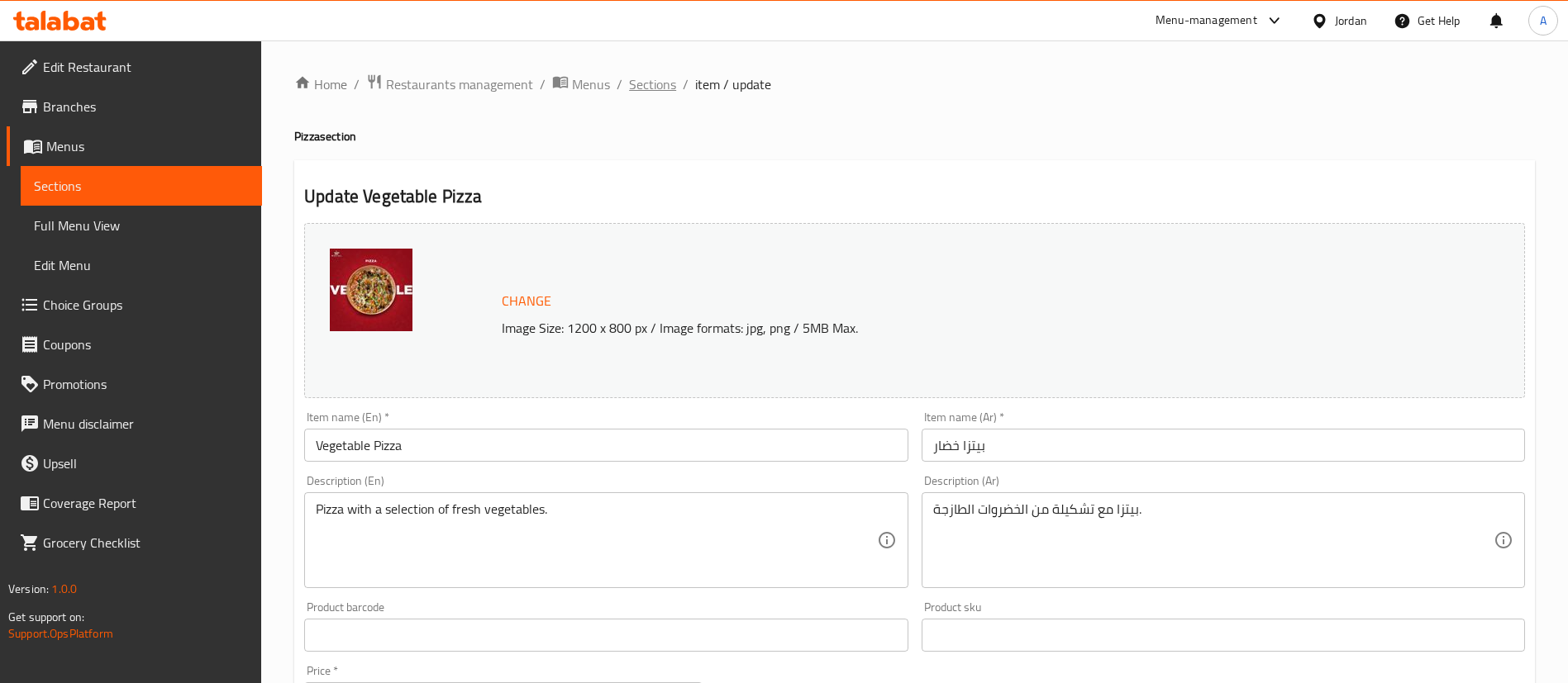
click at [627, 89] on ol "Home / Restaurants management / Menus / Sections / item / update" at bounding box center [915, 84] width 1240 height 22
click at [648, 85] on span "Sections" at bounding box center [652, 84] width 47 height 20
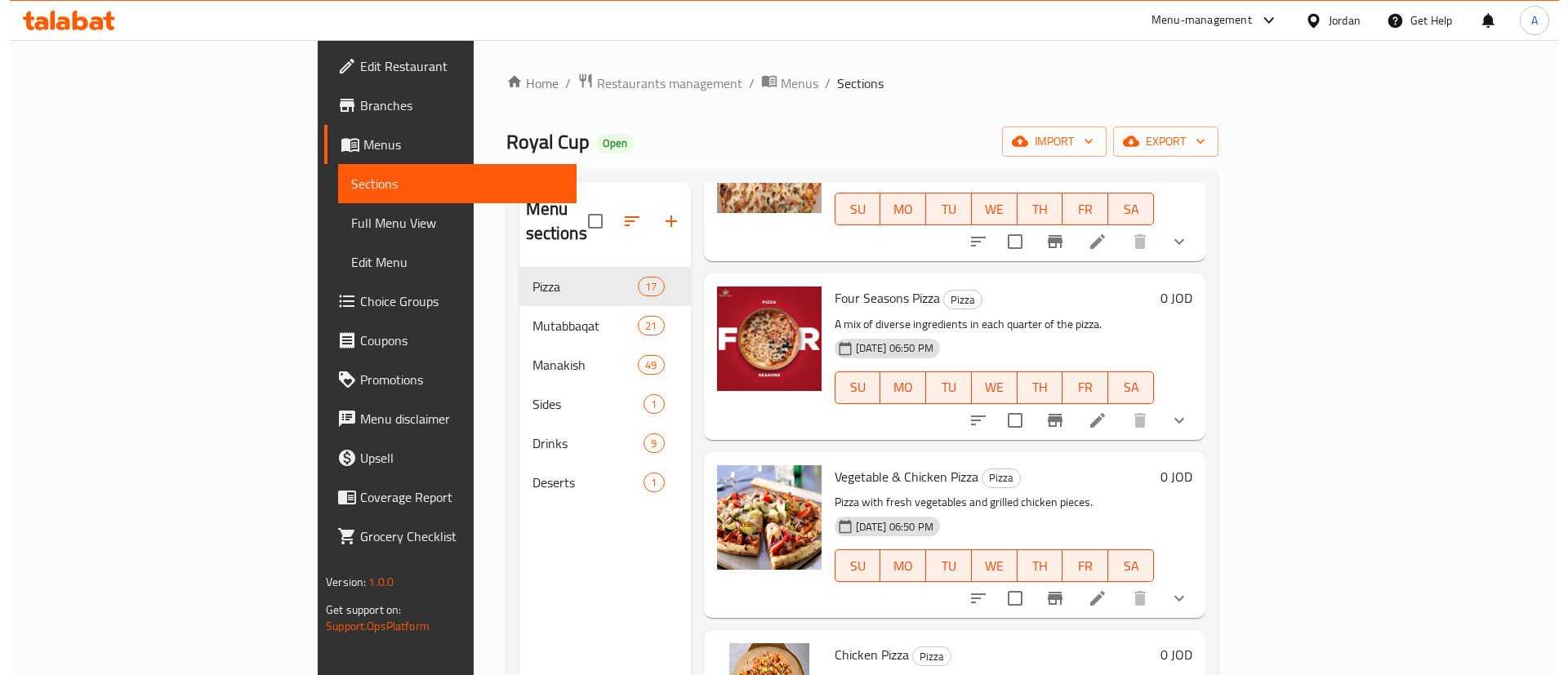
scroll to position [1102, 0]
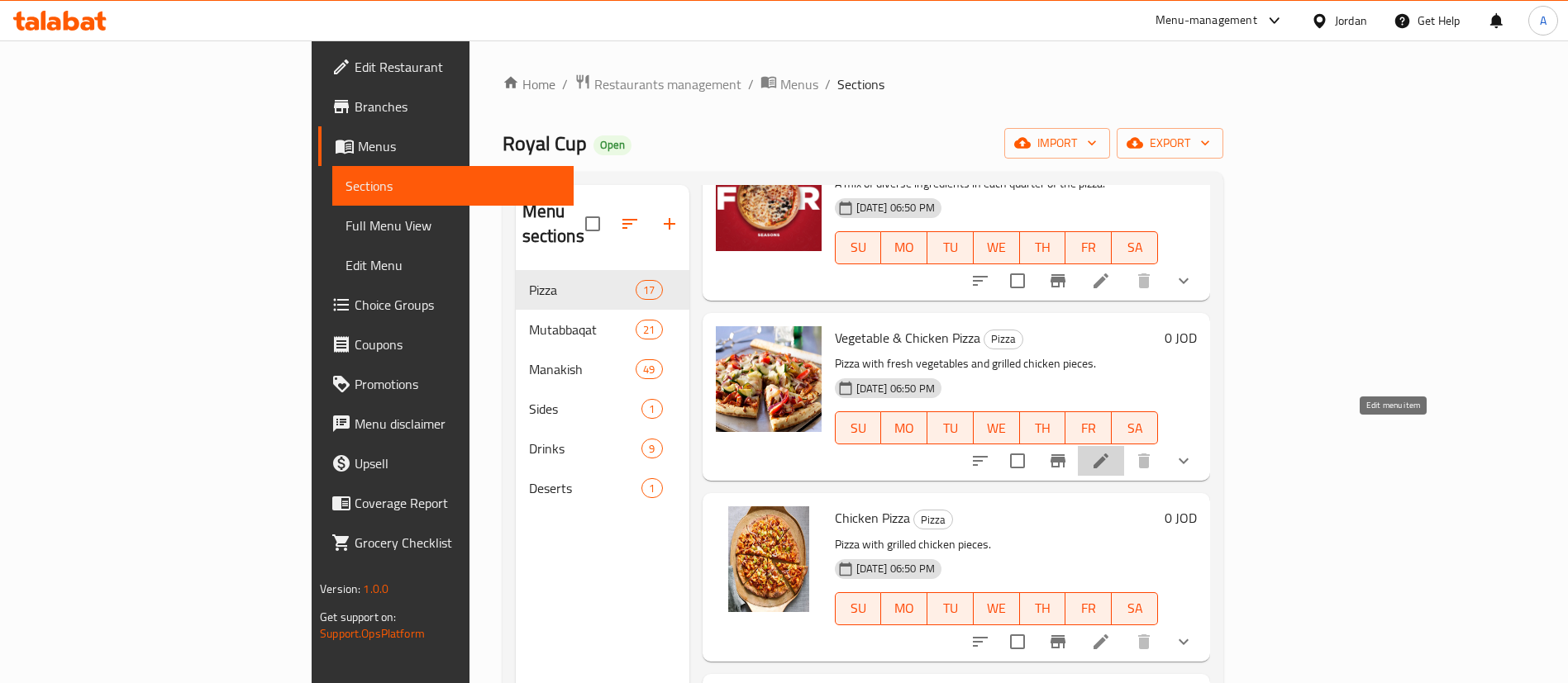
click at [1111, 451] on icon at bounding box center [1100, 460] width 20 height 20
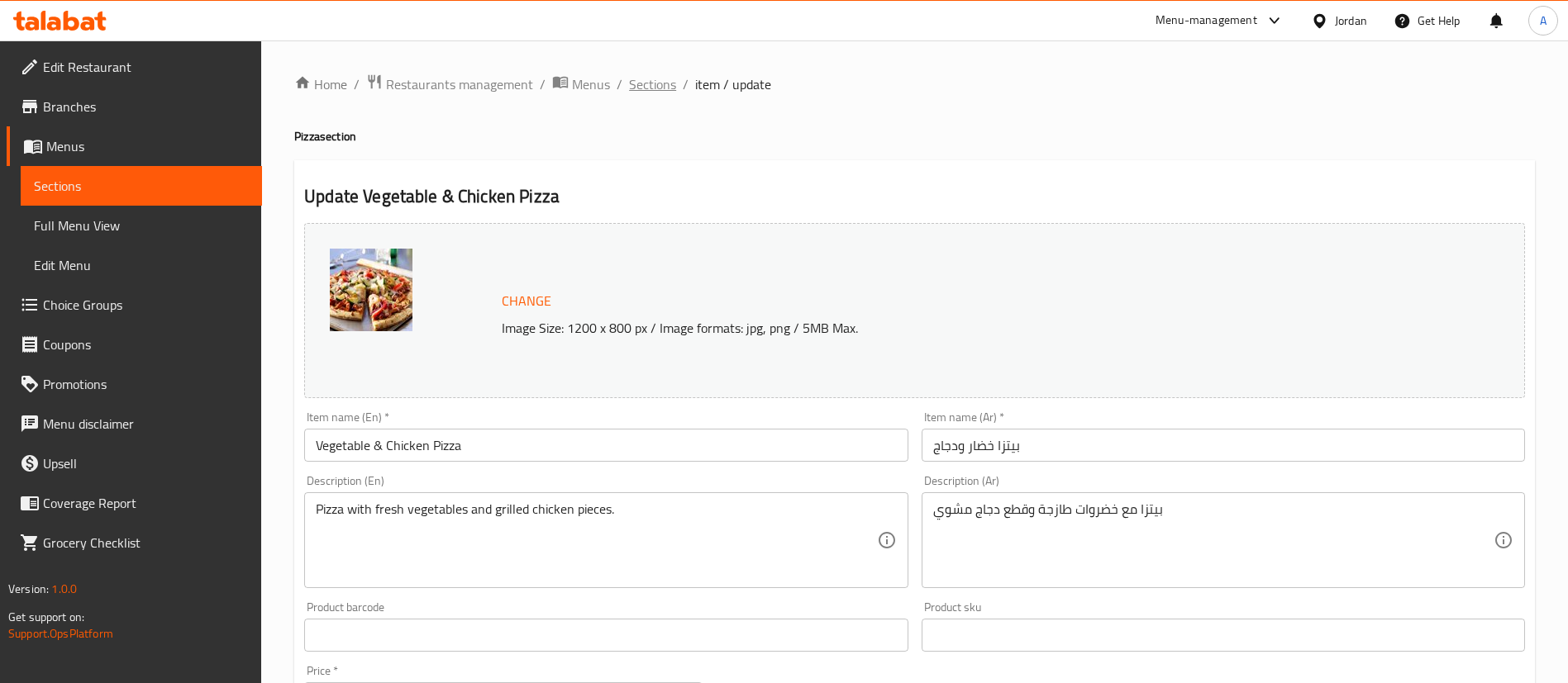
click at [639, 74] on span "Sections" at bounding box center [652, 84] width 47 height 20
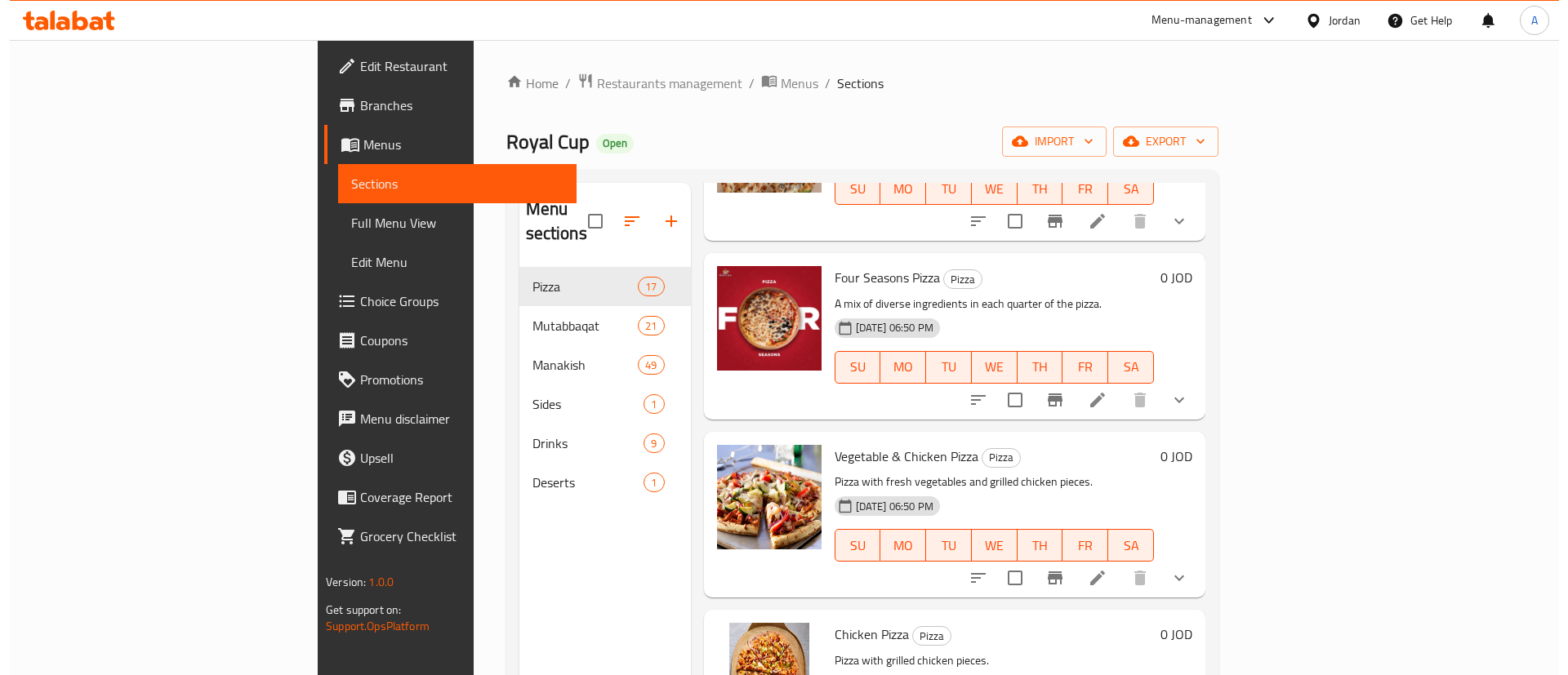
scroll to position [1470, 0]
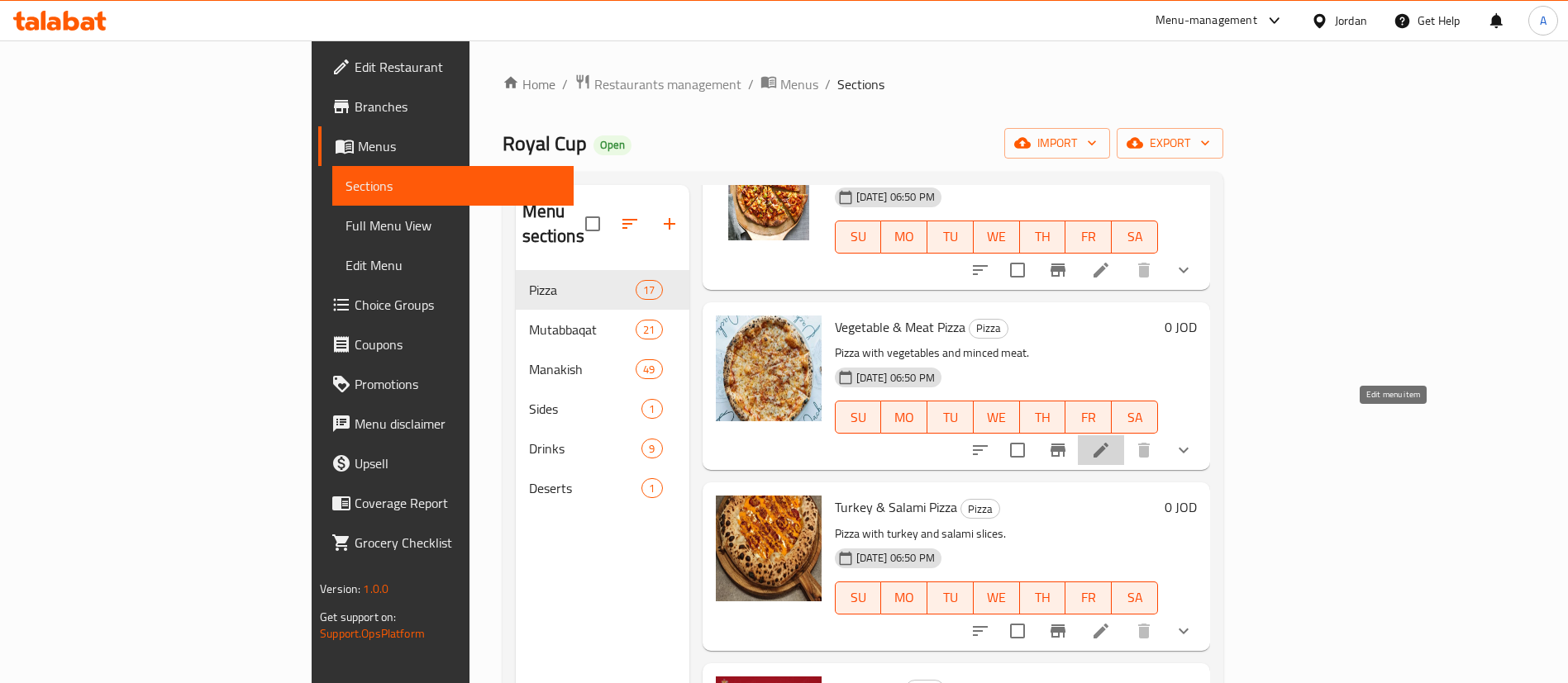
click at [1111, 440] on icon at bounding box center [1100, 450] width 20 height 20
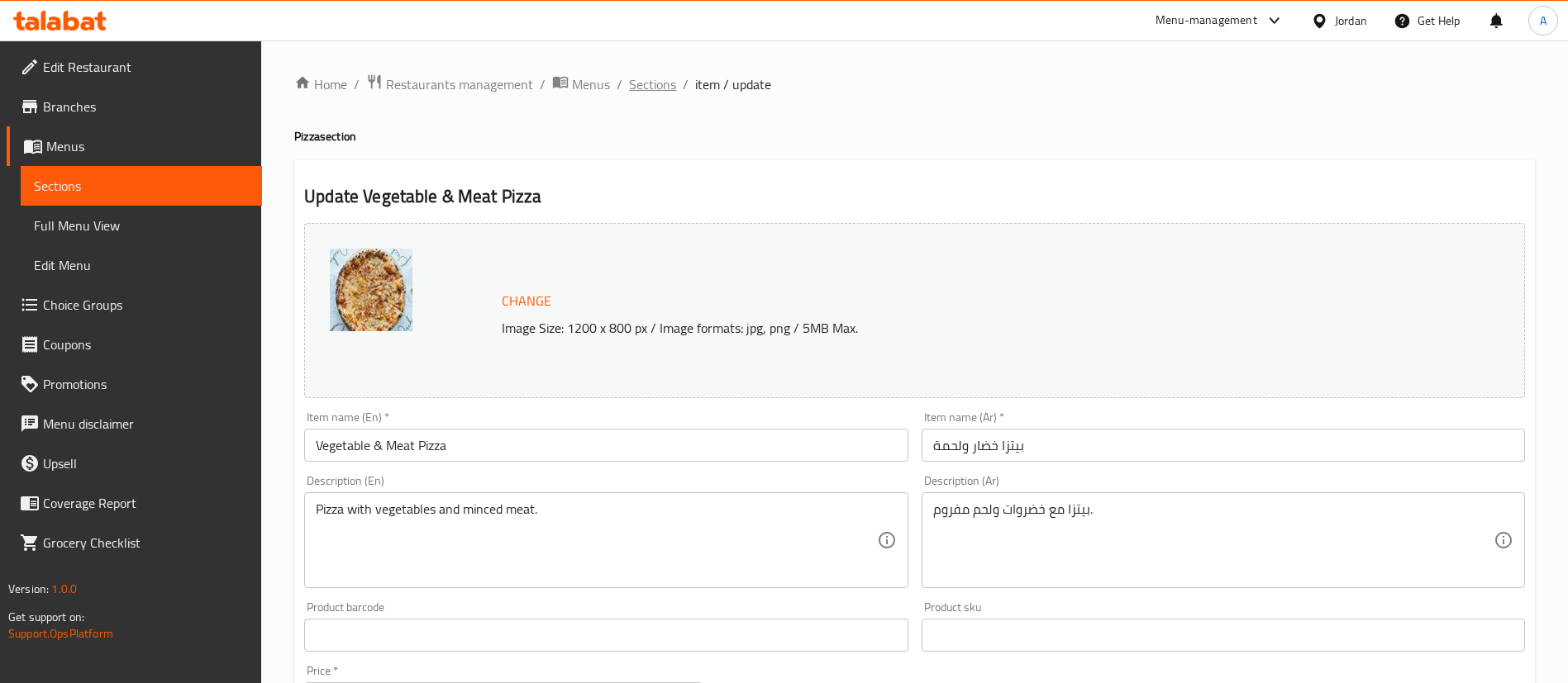
click at [647, 77] on span "Sections" at bounding box center [652, 84] width 47 height 20
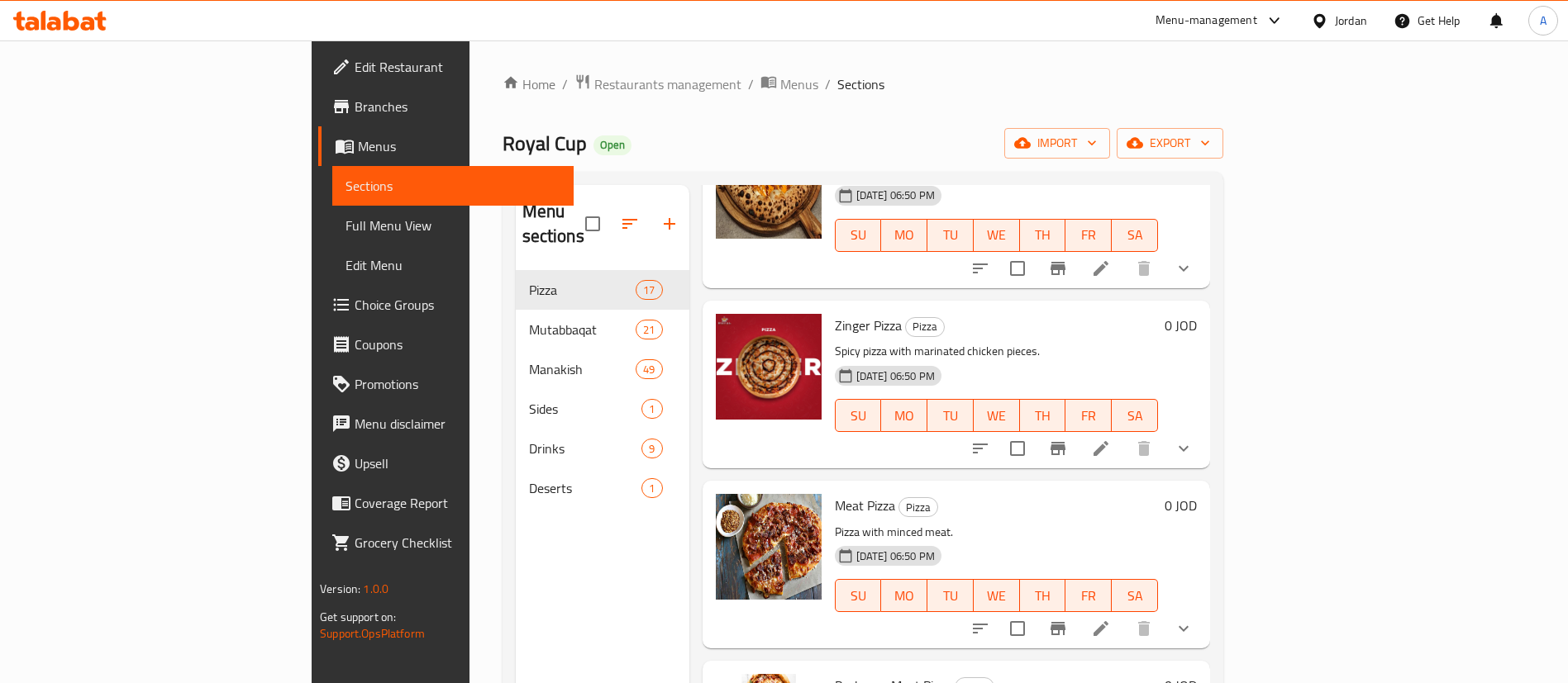
scroll to position [1859, 0]
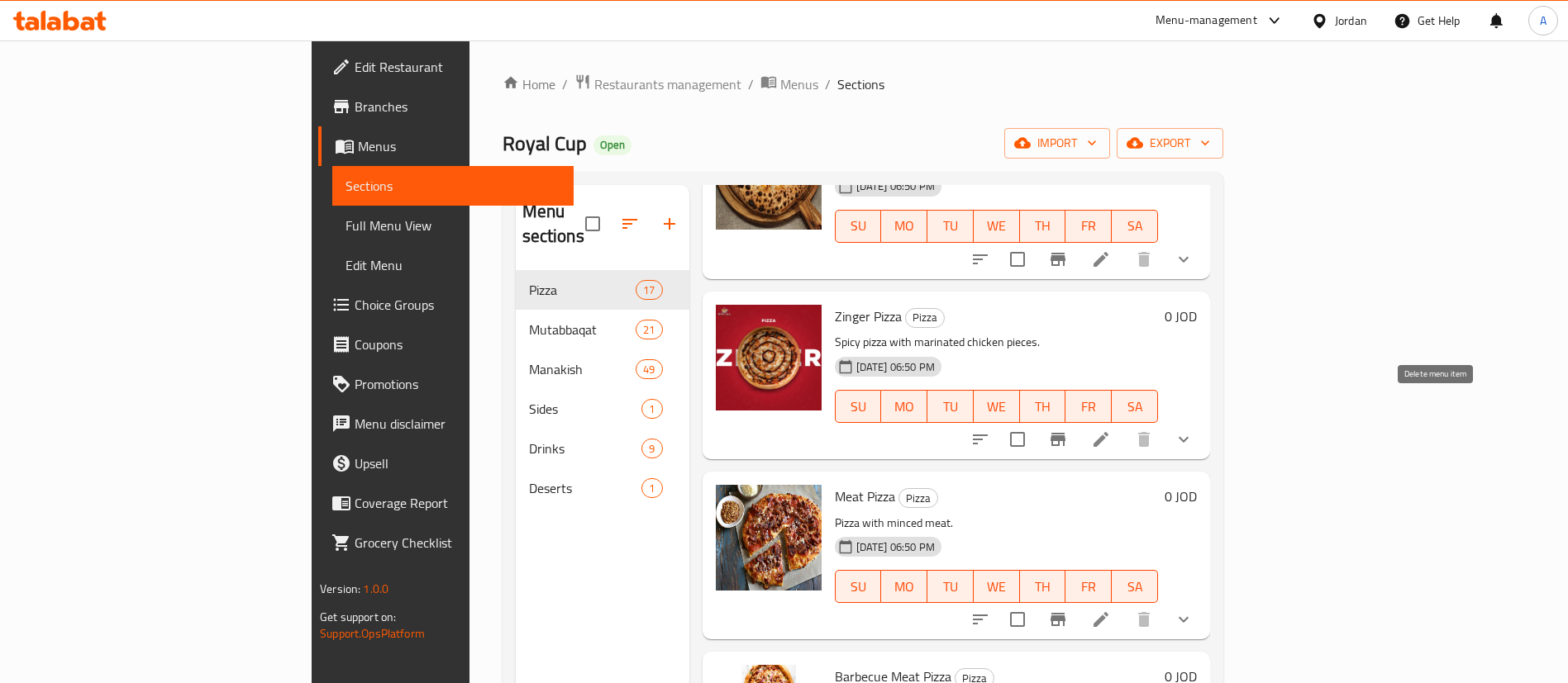
click at [1124, 424] on li at bounding box center [1100, 439] width 46 height 30
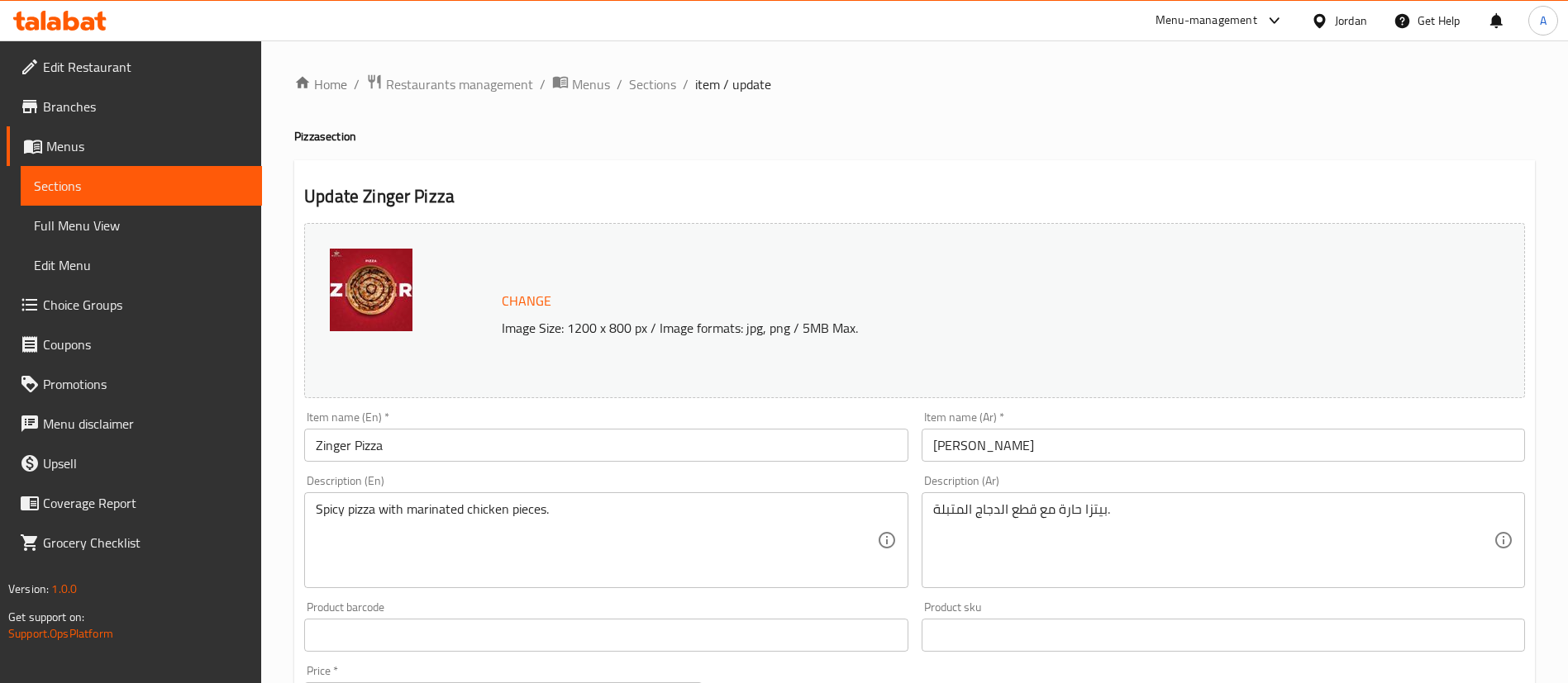
drag, startPoint x: 654, startPoint y: 91, endPoint x: 740, endPoint y: 10, distance: 118.1
click at [654, 91] on span "Sections" at bounding box center [652, 84] width 47 height 20
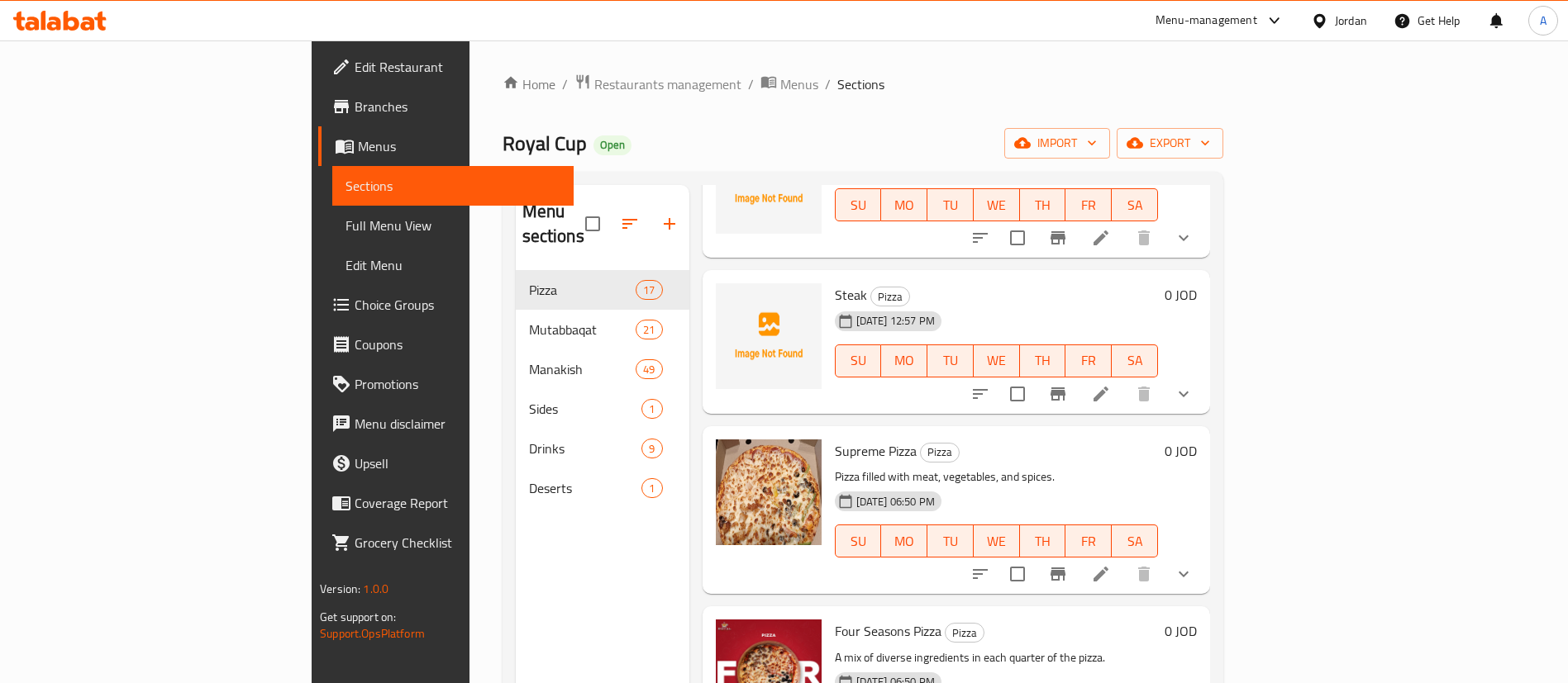
scroll to position [867, 0]
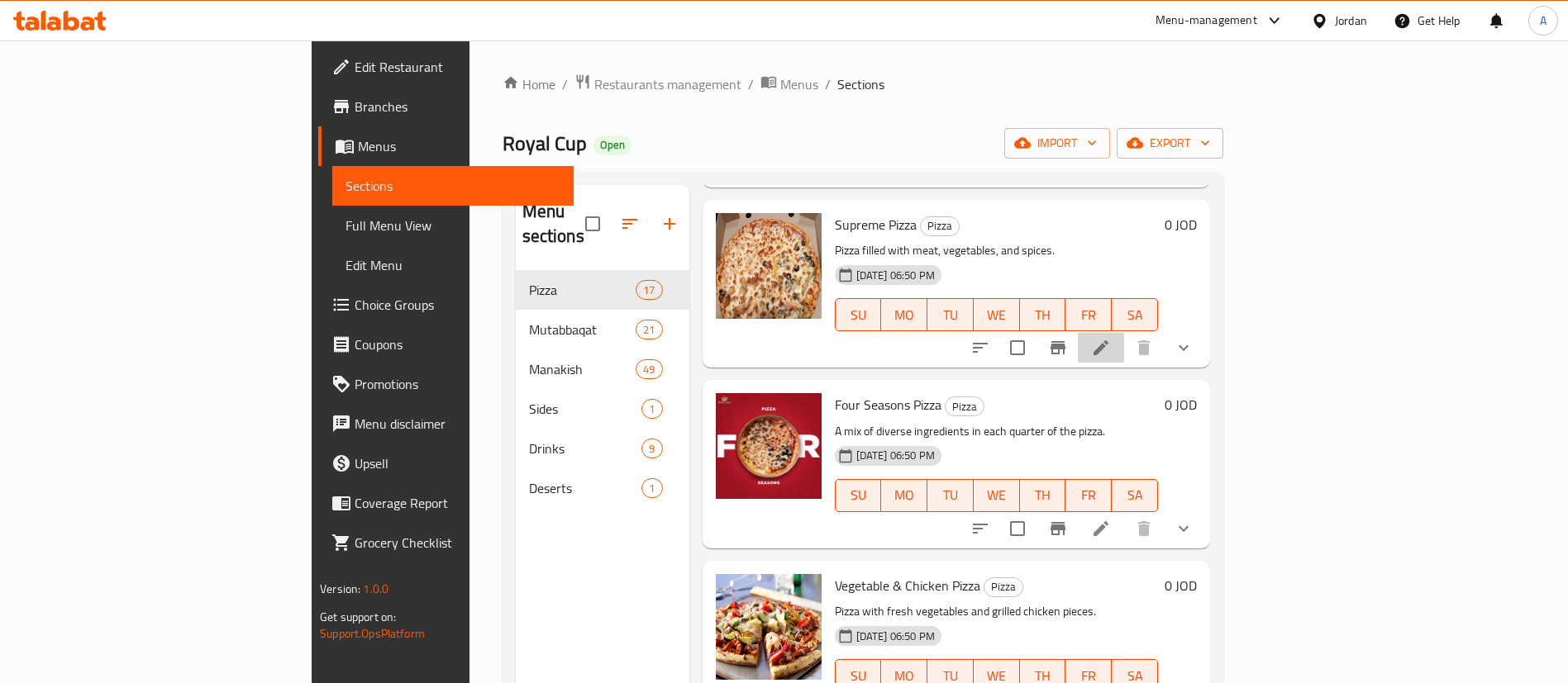
click at [1111, 338] on icon at bounding box center [1100, 347] width 20 height 20
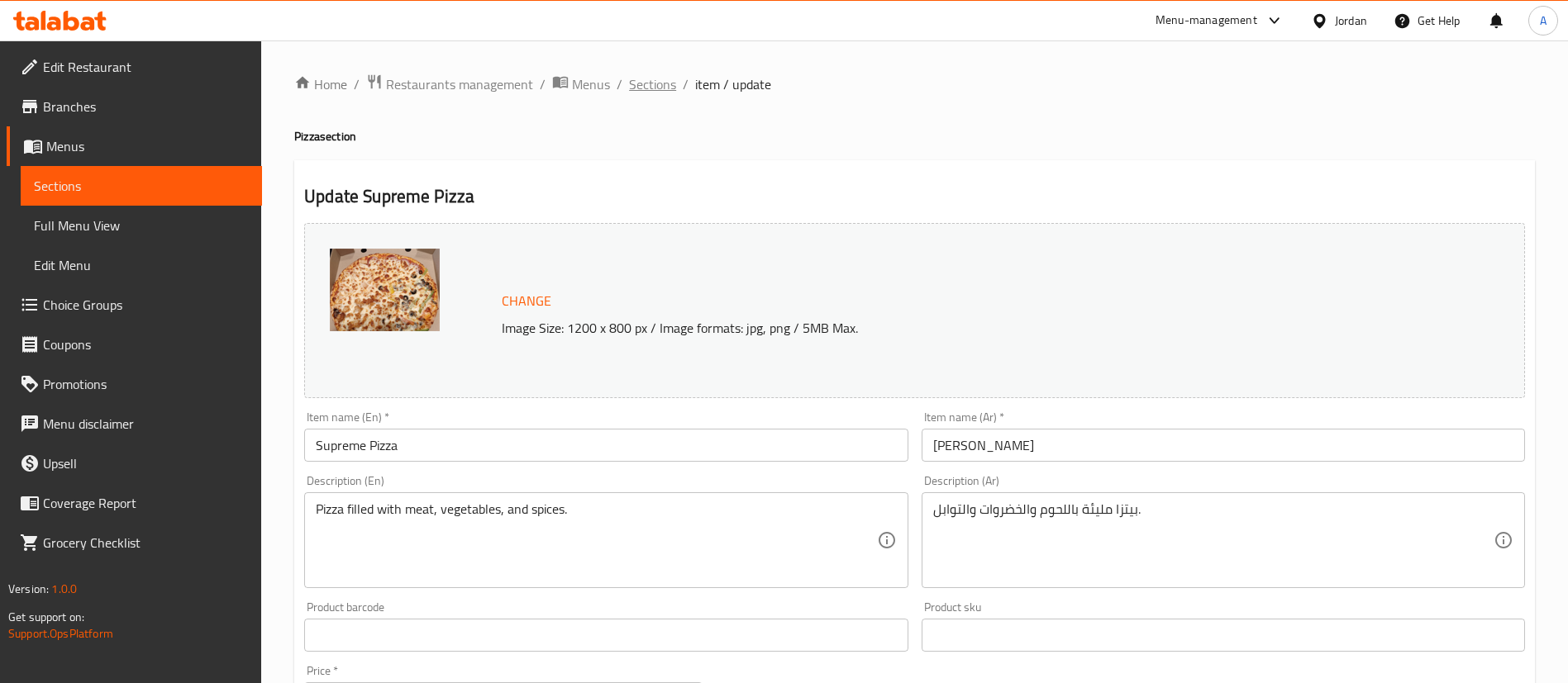
click at [655, 87] on span "Sections" at bounding box center [652, 84] width 47 height 20
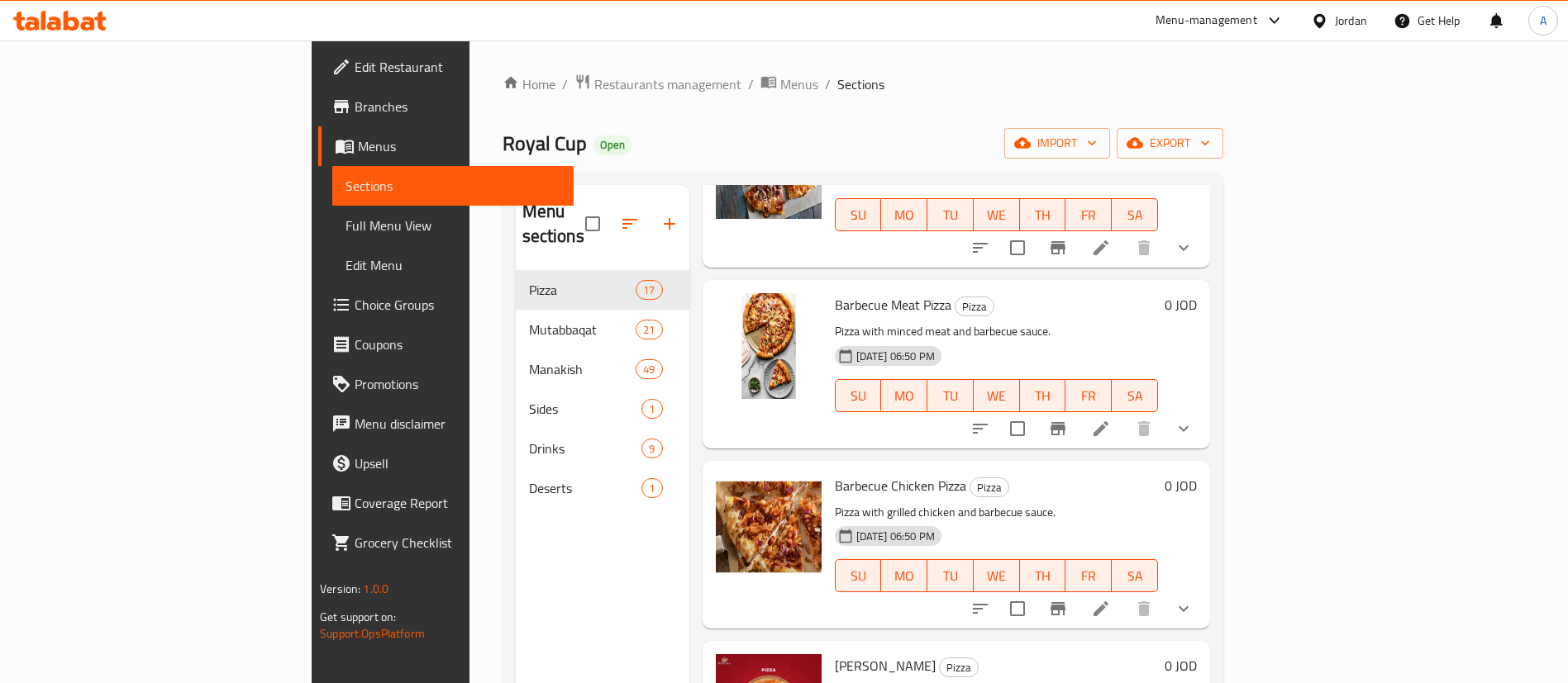
scroll to position [2327, 0]
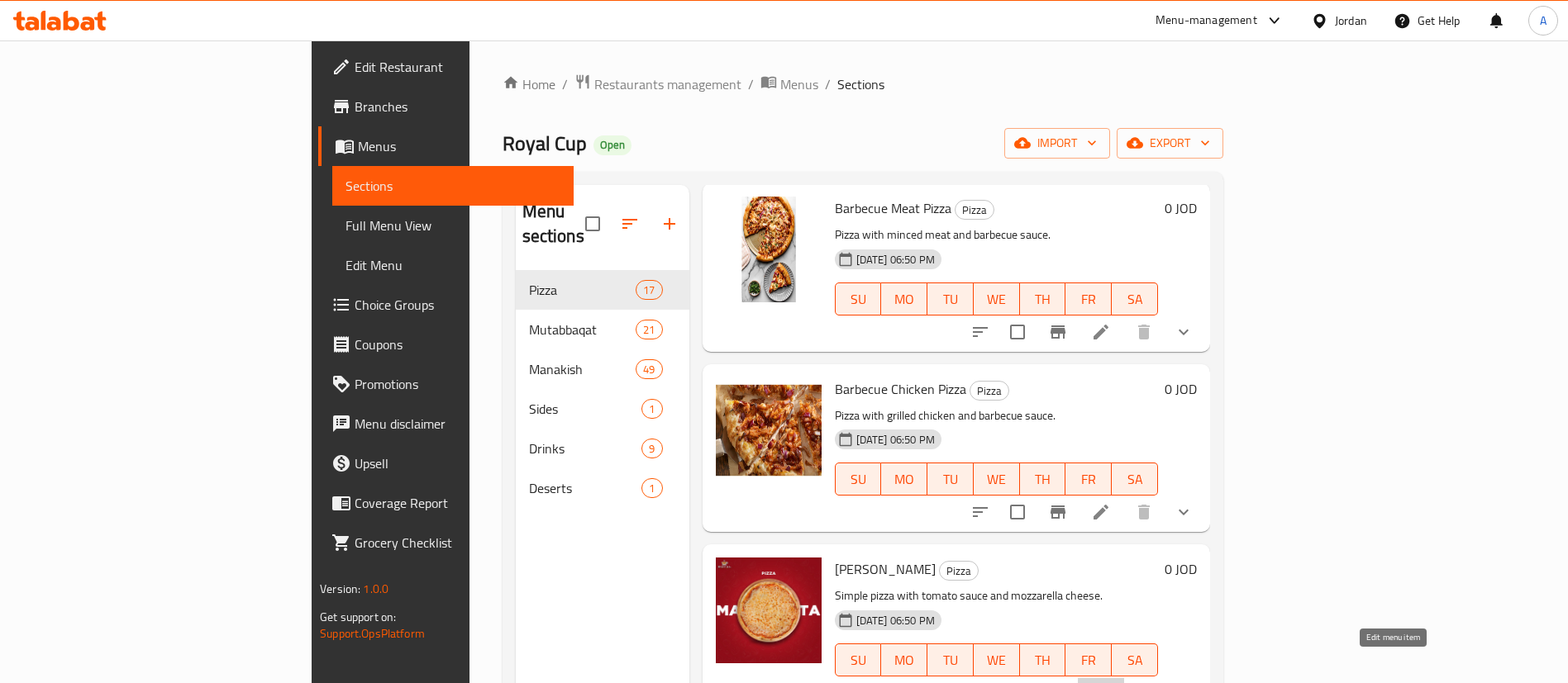
click at [1111, 682] on icon at bounding box center [1100, 692] width 20 height 20
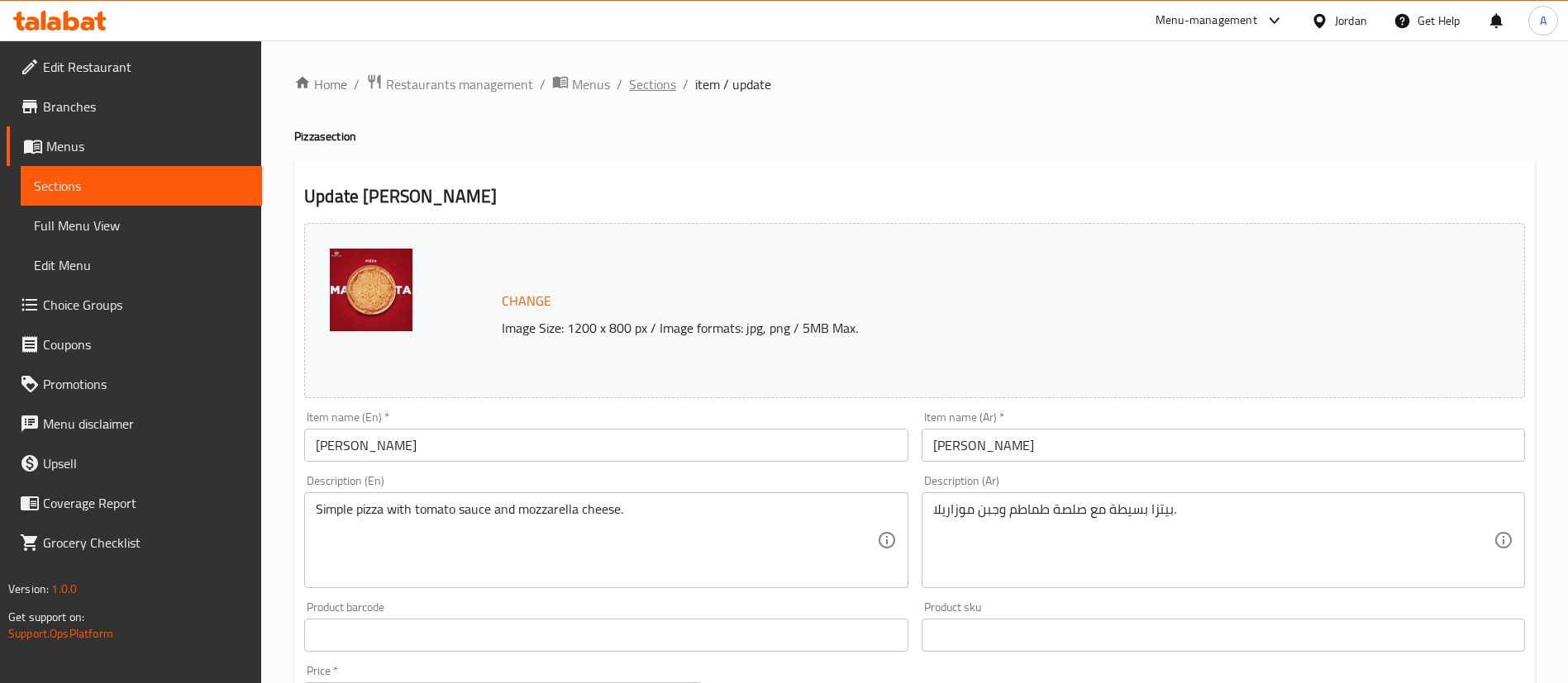
click at [655, 87] on span "Sections" at bounding box center [652, 84] width 47 height 20
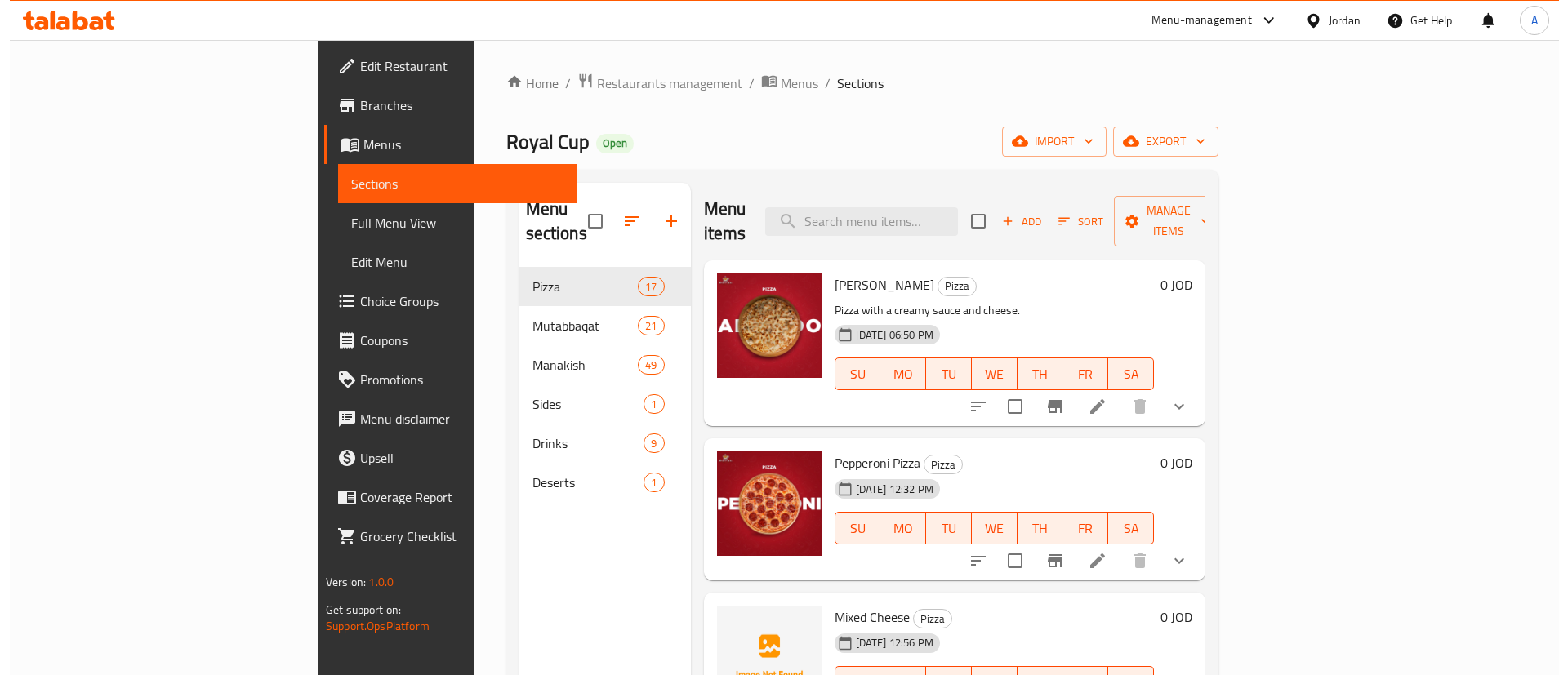
scroll to position [367, 0]
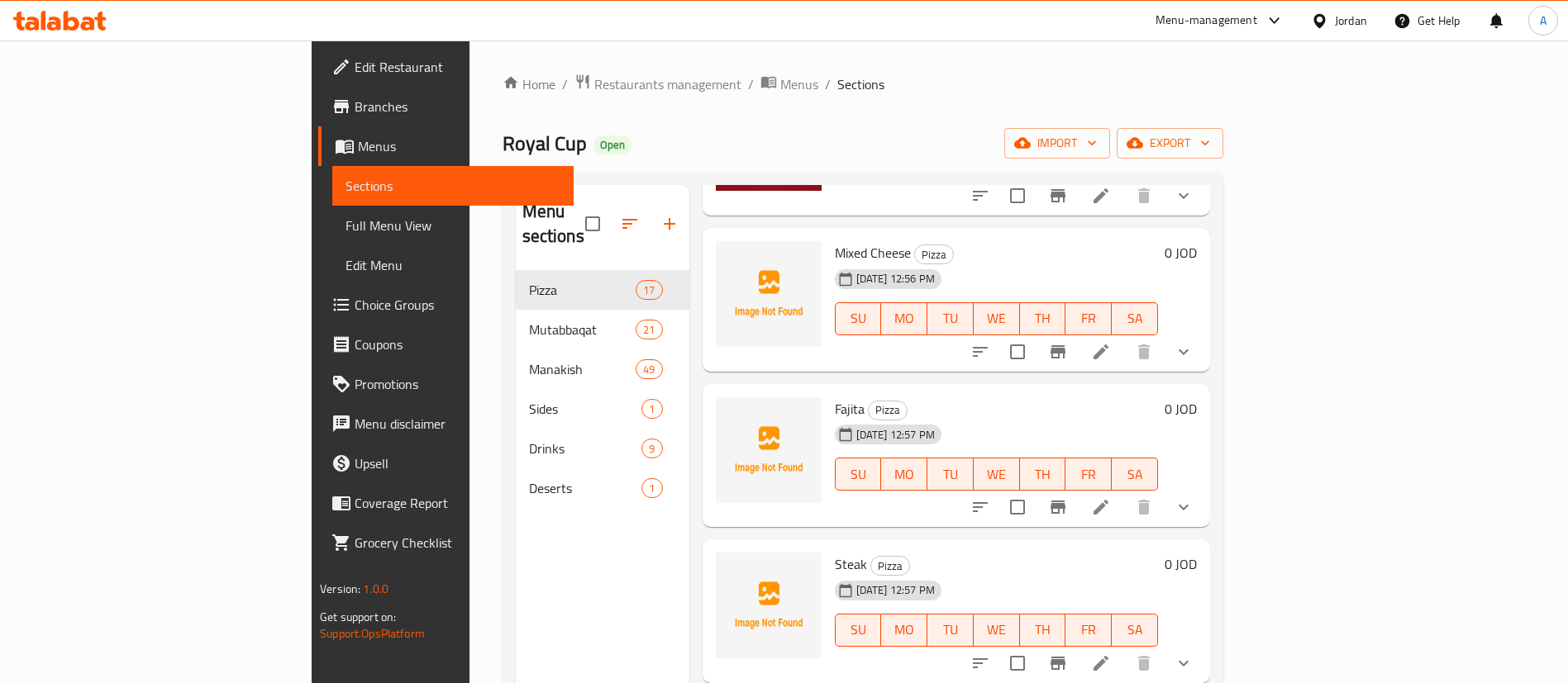
click at [1111, 342] on icon at bounding box center [1100, 352] width 20 height 20
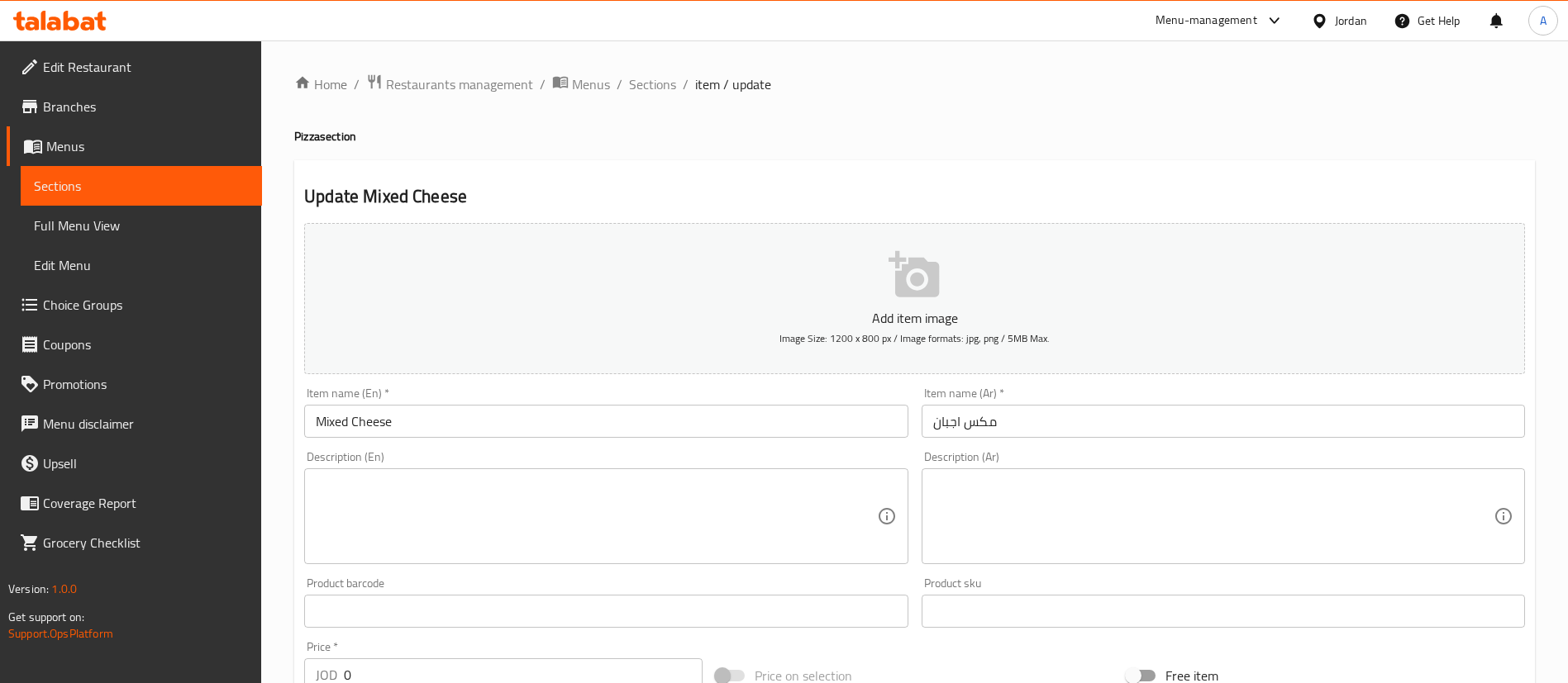
click at [645, 65] on div "Home / Restaurants management / Menus / Sections / item / update Pizza section …" at bounding box center [914, 646] width 1306 height 1212
click at [648, 87] on span "Sections" at bounding box center [652, 84] width 47 height 20
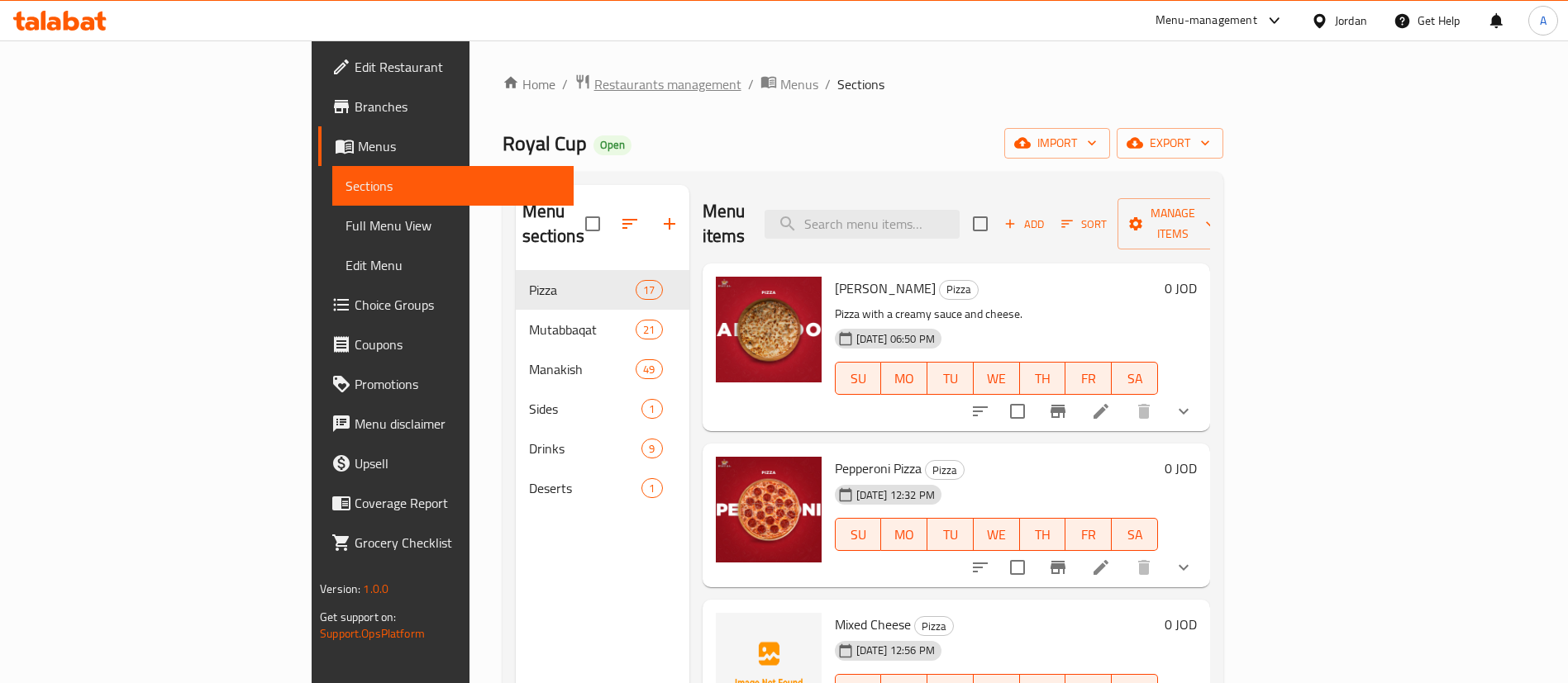
click at [594, 86] on span "Restaurants management" at bounding box center [667, 84] width 147 height 20
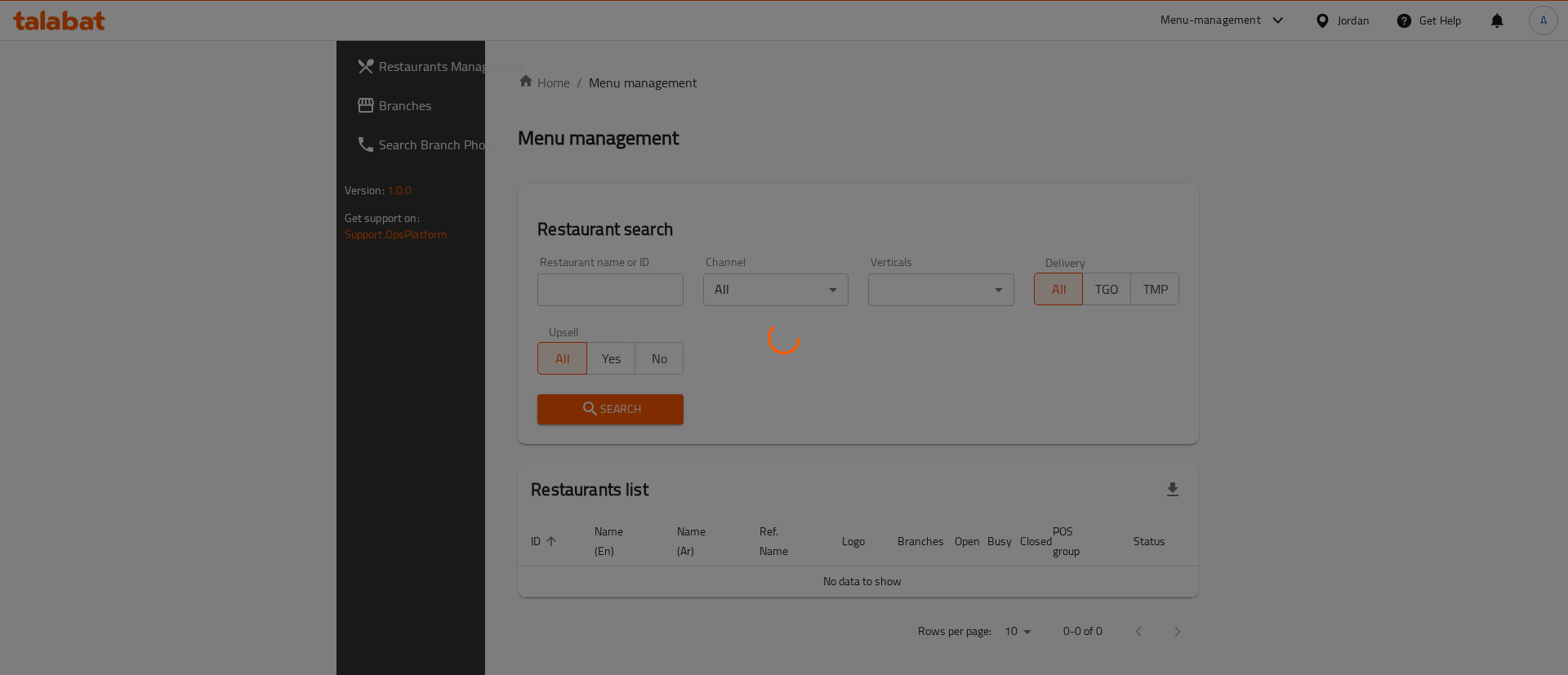
click at [81, 9] on div at bounding box center [784, 338] width 1568 height 675
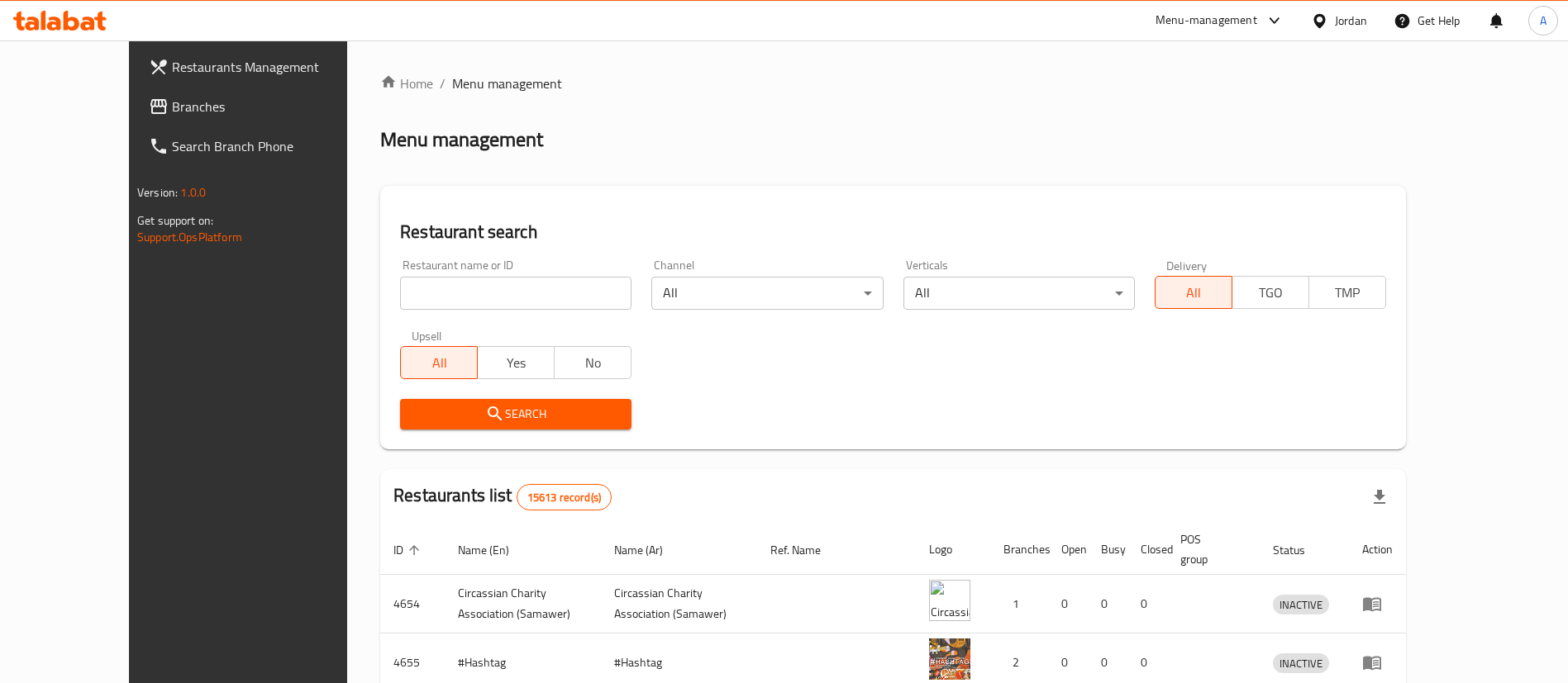
click at [83, 16] on icon at bounding box center [59, 20] width 93 height 20
